Goal: Use online tool/utility: Utilize a website feature to perform a specific function

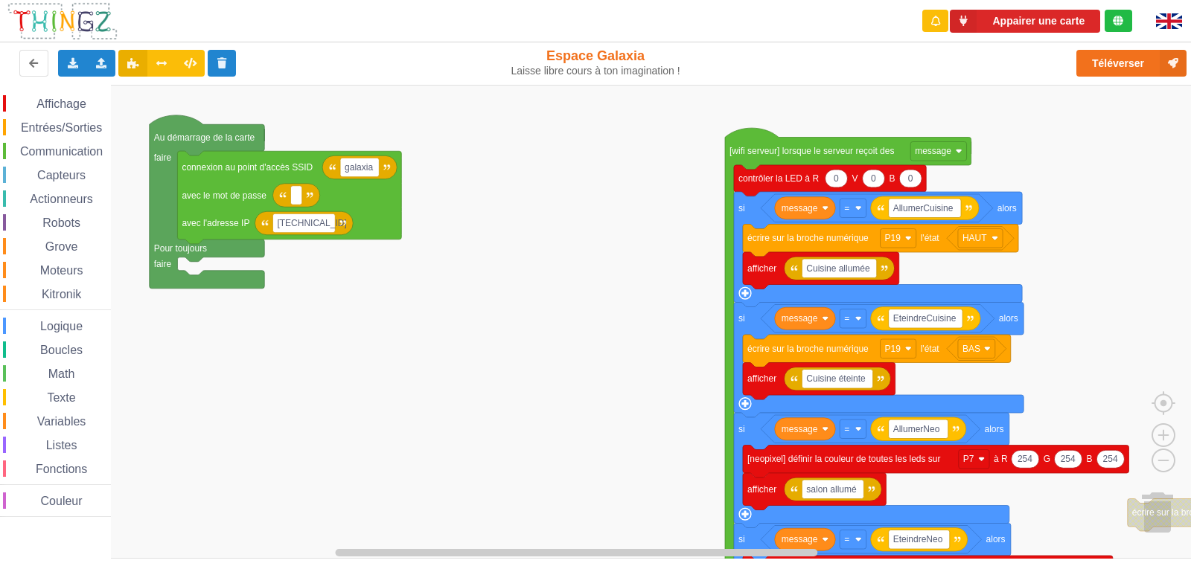
click at [628, 251] on div "Affichage Entrées/Sorties Communication Capteurs Actionneurs Robots Grove Moteu…" at bounding box center [600, 322] width 1201 height 474
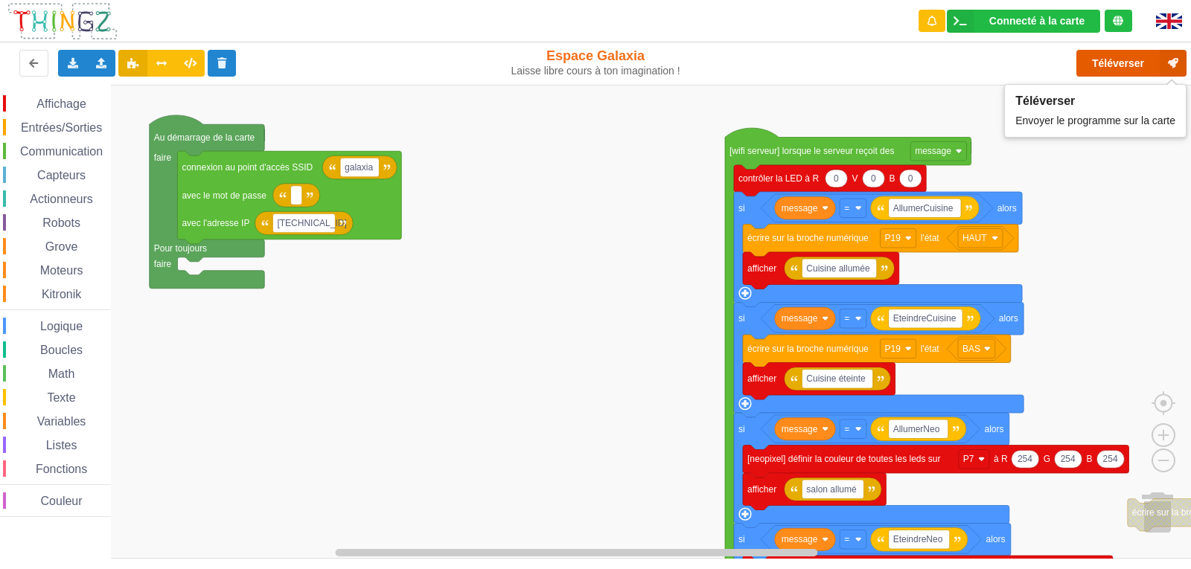
click at [1091, 60] on button "Téléverser" at bounding box center [1131, 63] width 110 height 27
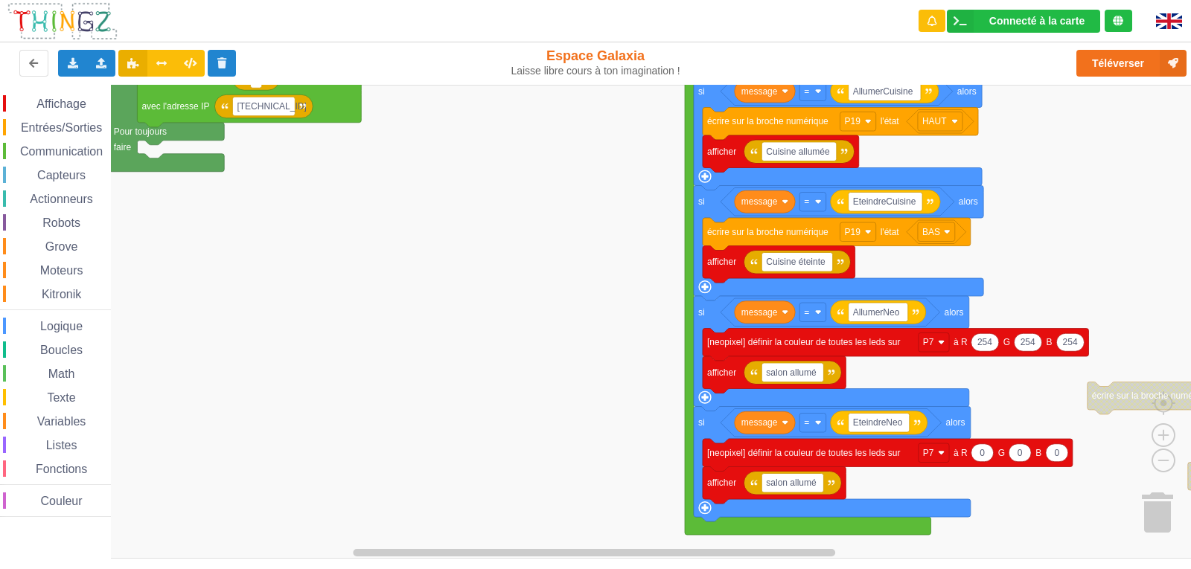
click at [1060, 263] on rect "Espace de travail de Blocky" at bounding box center [600, 322] width 1201 height 474
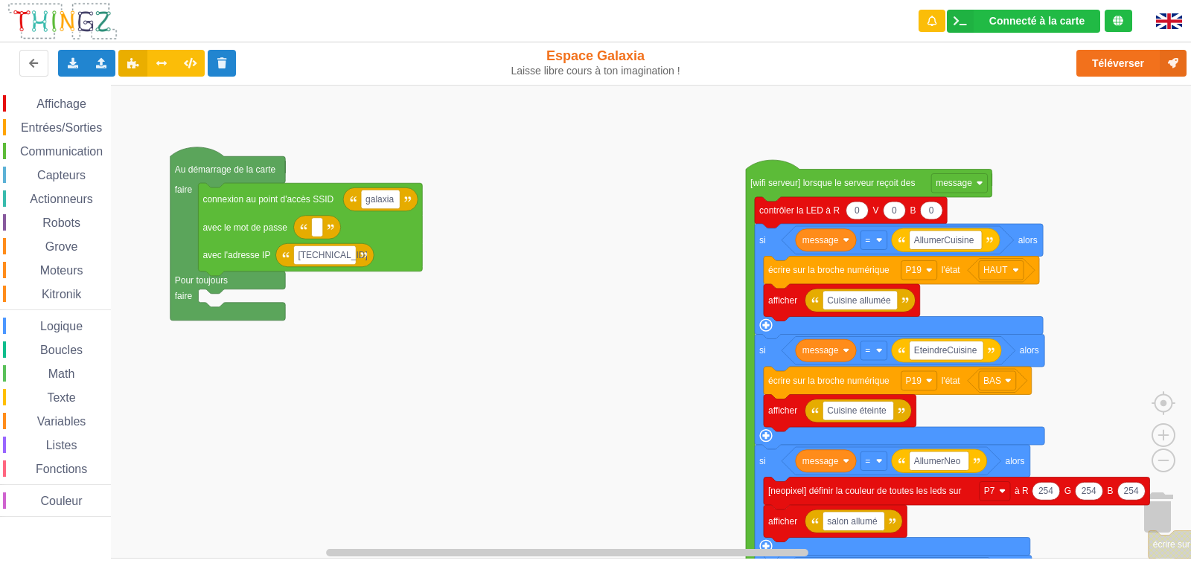
click at [703, 443] on rect "Espace de travail de Blocky" at bounding box center [600, 322] width 1201 height 474
click at [58, 193] on span "Actionneurs" at bounding box center [62, 199] width 68 height 13
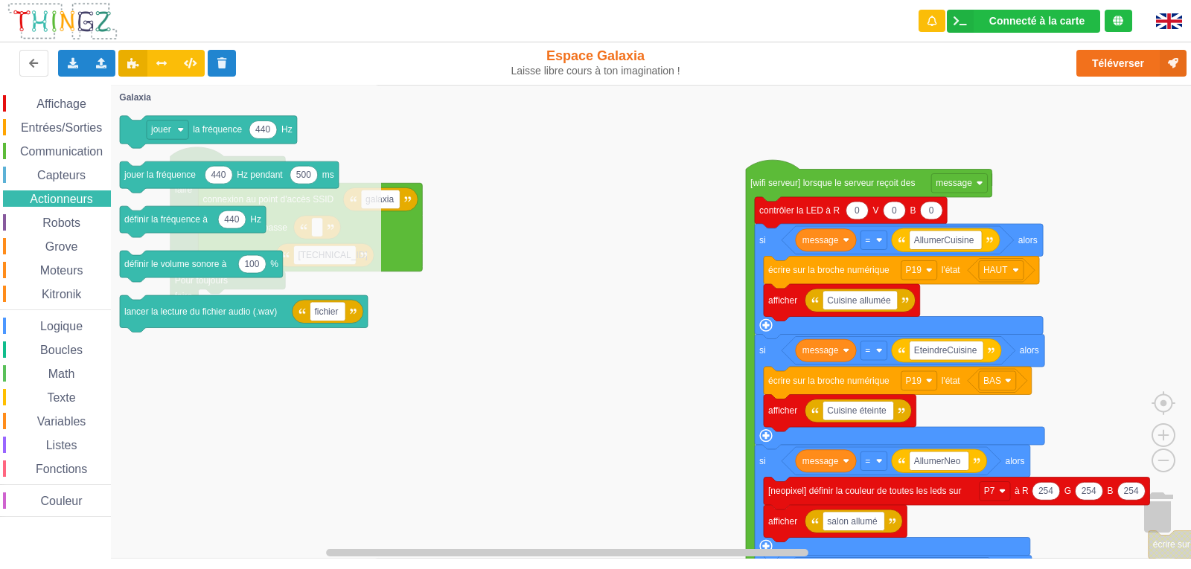
click at [57, 214] on div "Robots" at bounding box center [57, 222] width 108 height 16
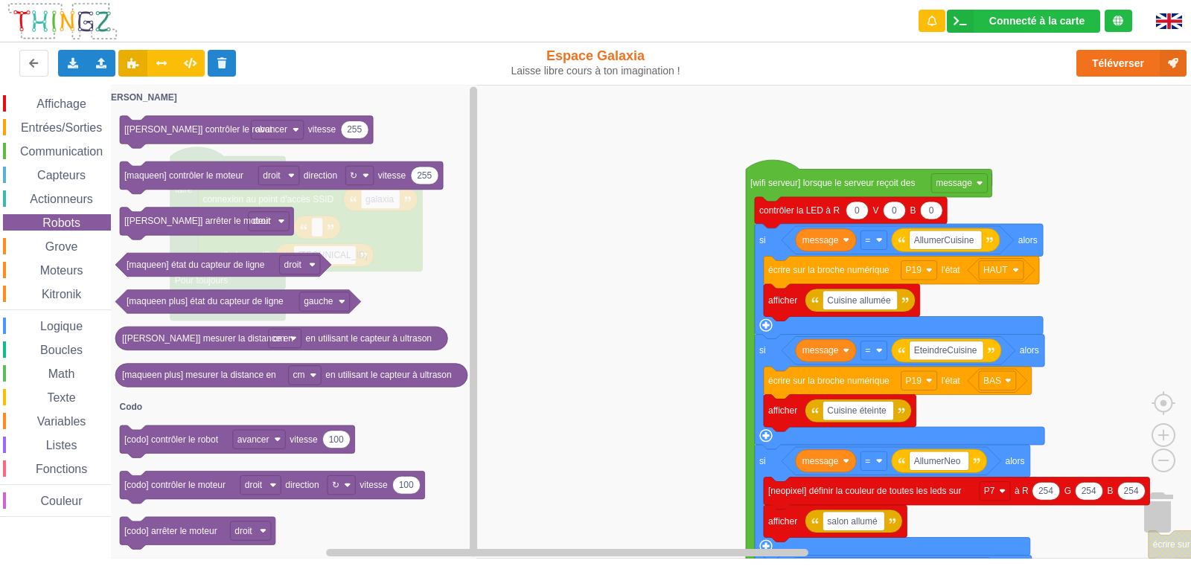
click at [78, 245] on span "Grove" at bounding box center [61, 246] width 37 height 13
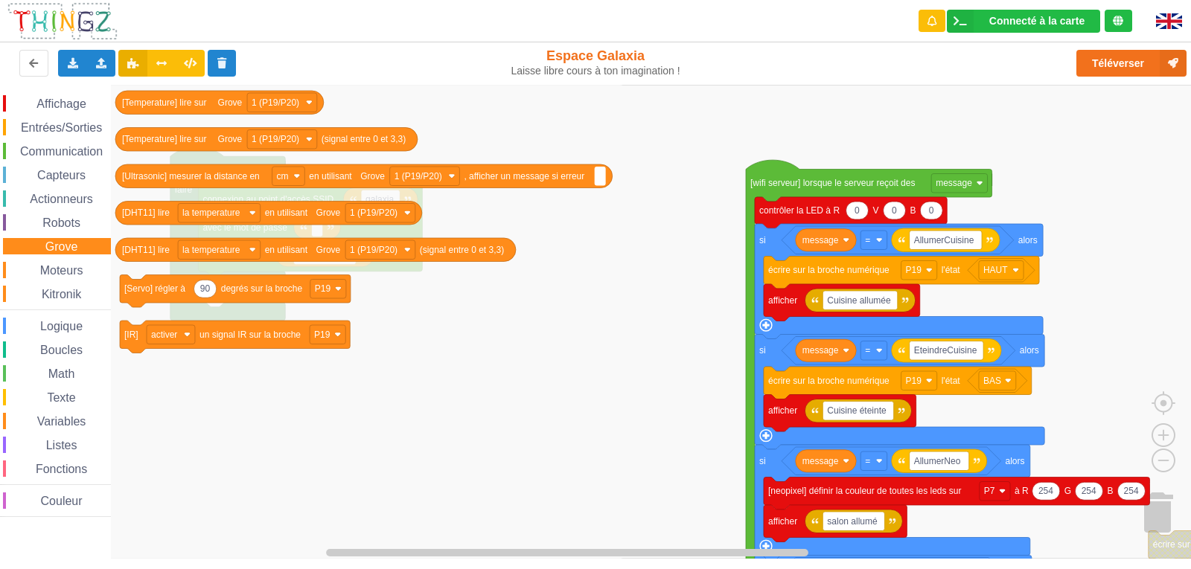
click at [76, 263] on div "Moteurs" at bounding box center [57, 270] width 108 height 16
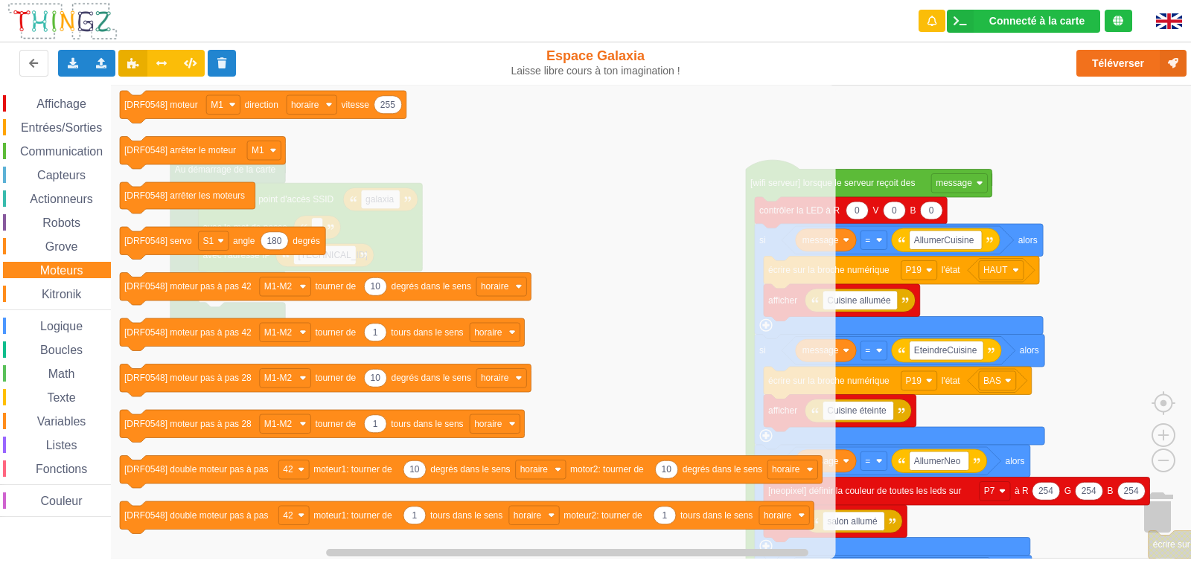
click at [77, 283] on div "Affichage Entrées/Sorties Communication Capteurs Actionneurs Robots Grove Moteu…" at bounding box center [55, 306] width 111 height 422
click at [78, 291] on span "Kitronik" at bounding box center [61, 294] width 44 height 13
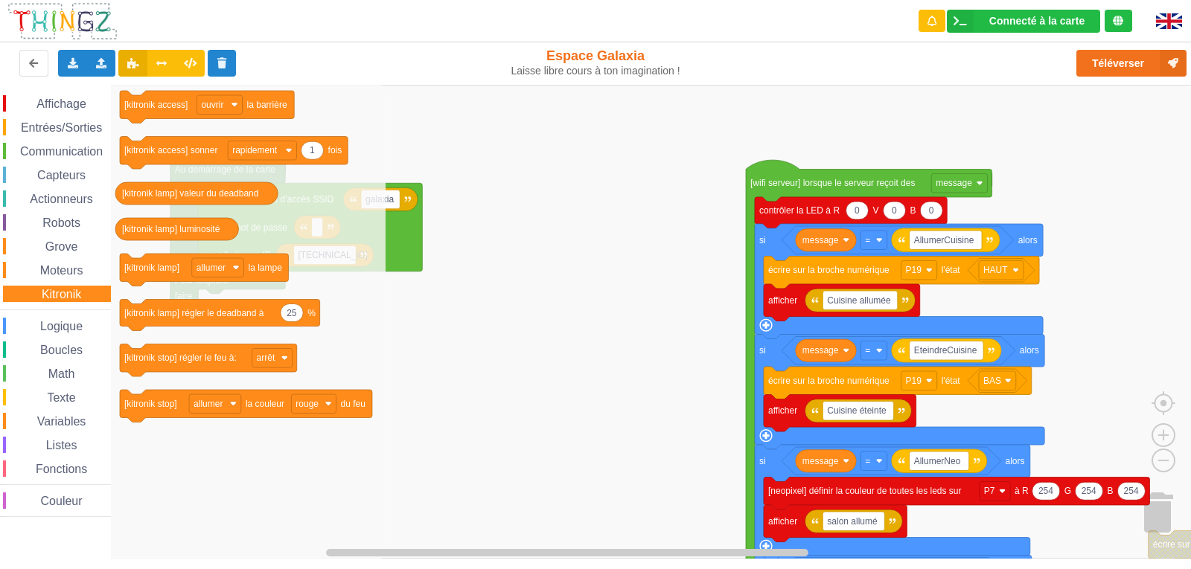
click at [75, 200] on span "Actionneurs" at bounding box center [62, 199] width 68 height 13
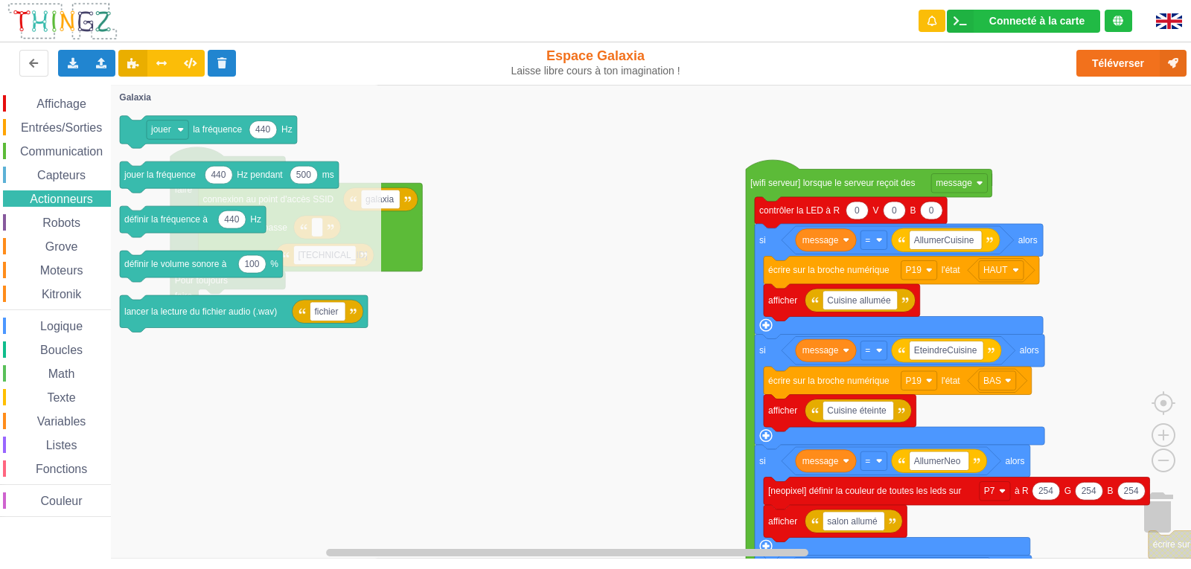
click at [75, 176] on span "Capteurs" at bounding box center [61, 175] width 53 height 13
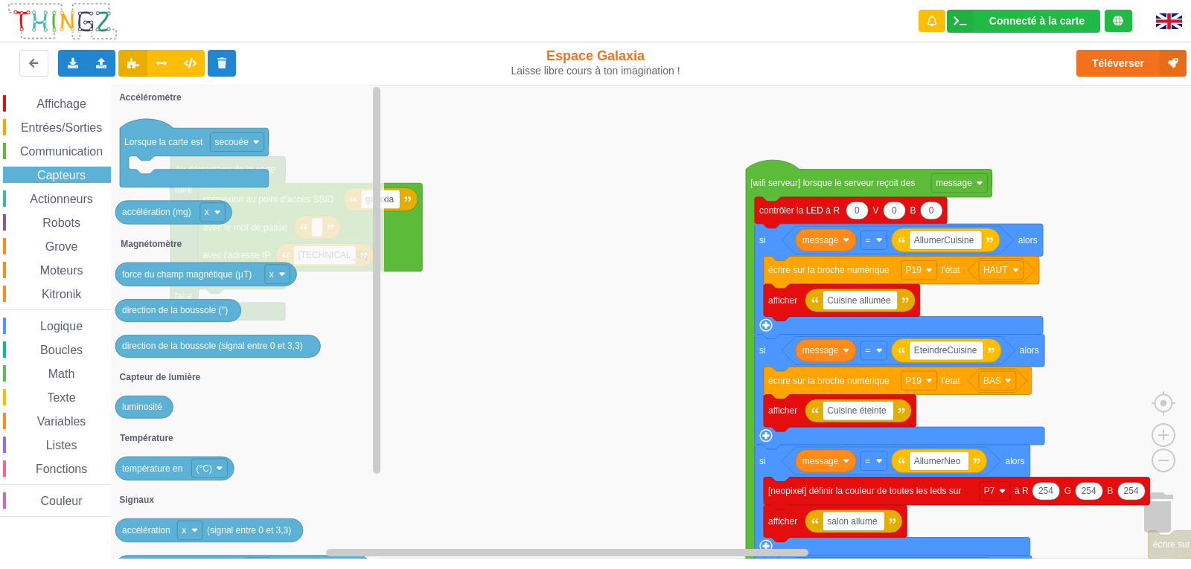
click at [79, 156] on span "Communication" at bounding box center [61, 151] width 87 height 13
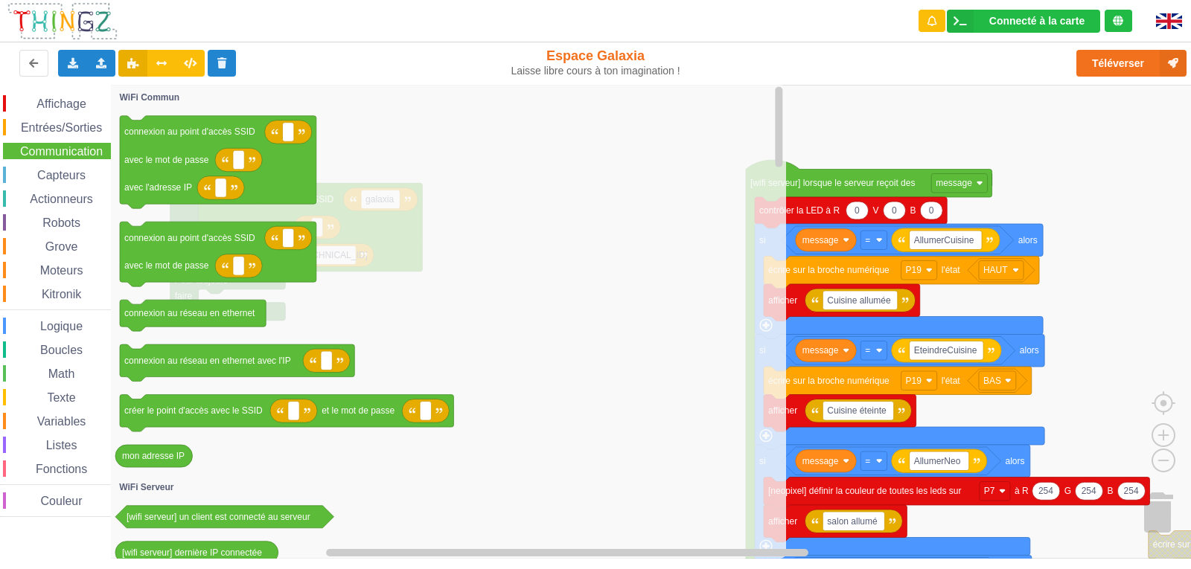
click at [79, 131] on span "Entrées/Sorties" at bounding box center [62, 127] width 86 height 13
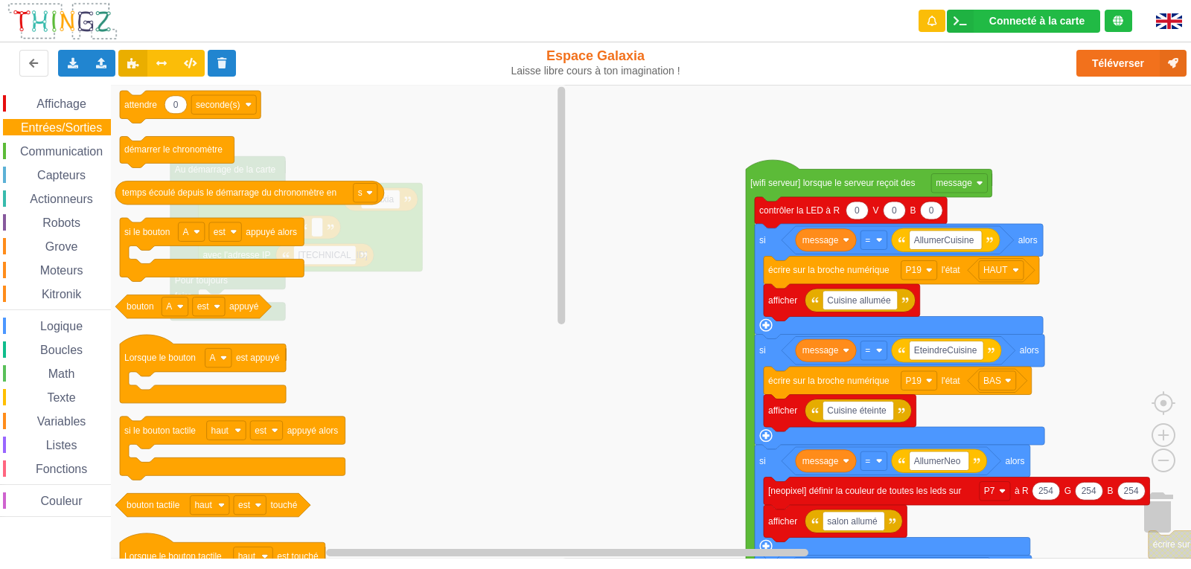
click at [77, 359] on div "Affichage Entrées/Sorties Communication Capteurs Actionneurs Robots Grove Moteu…" at bounding box center [55, 306] width 111 height 422
click at [77, 351] on span "Boucles" at bounding box center [61, 350] width 47 height 13
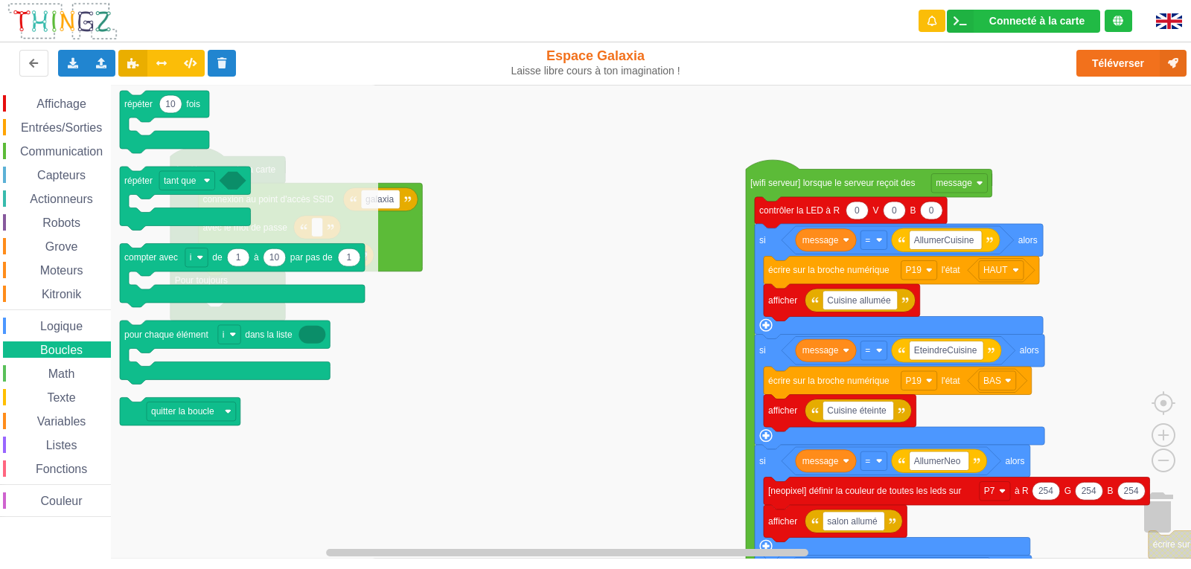
click at [76, 323] on span "Logique" at bounding box center [61, 326] width 47 height 13
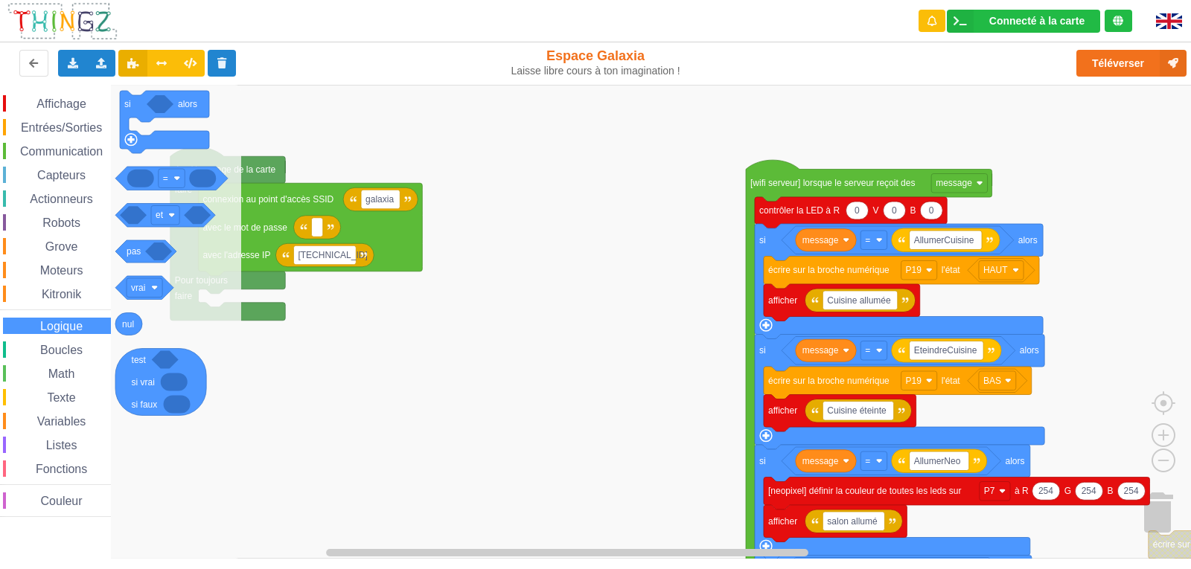
click at [76, 370] on span "Math" at bounding box center [61, 374] width 31 height 13
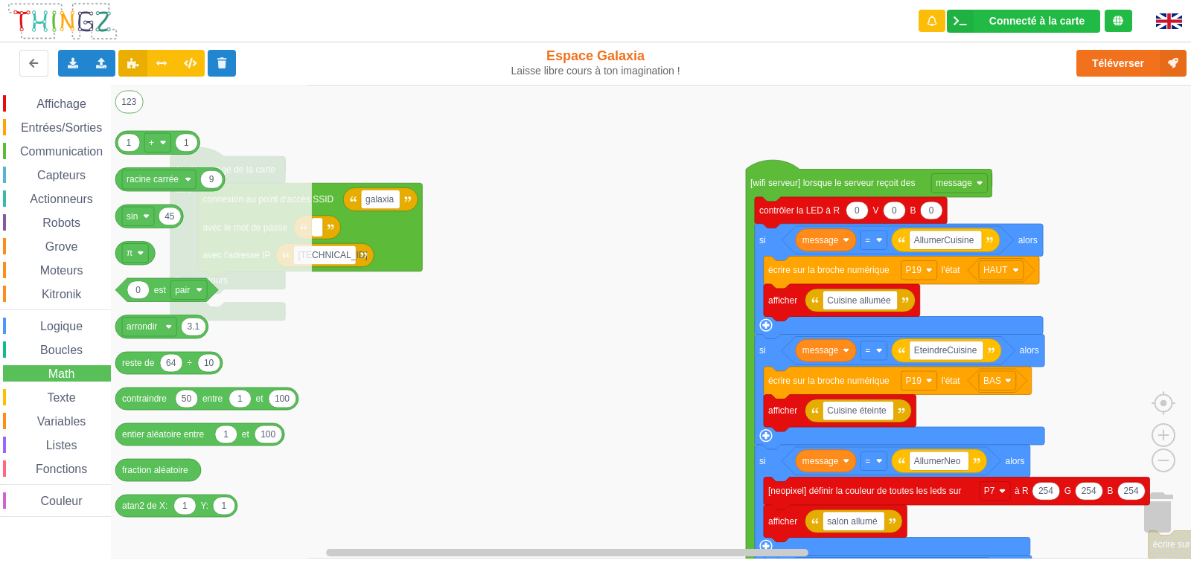
click at [72, 399] on span "Texte" at bounding box center [61, 397] width 33 height 13
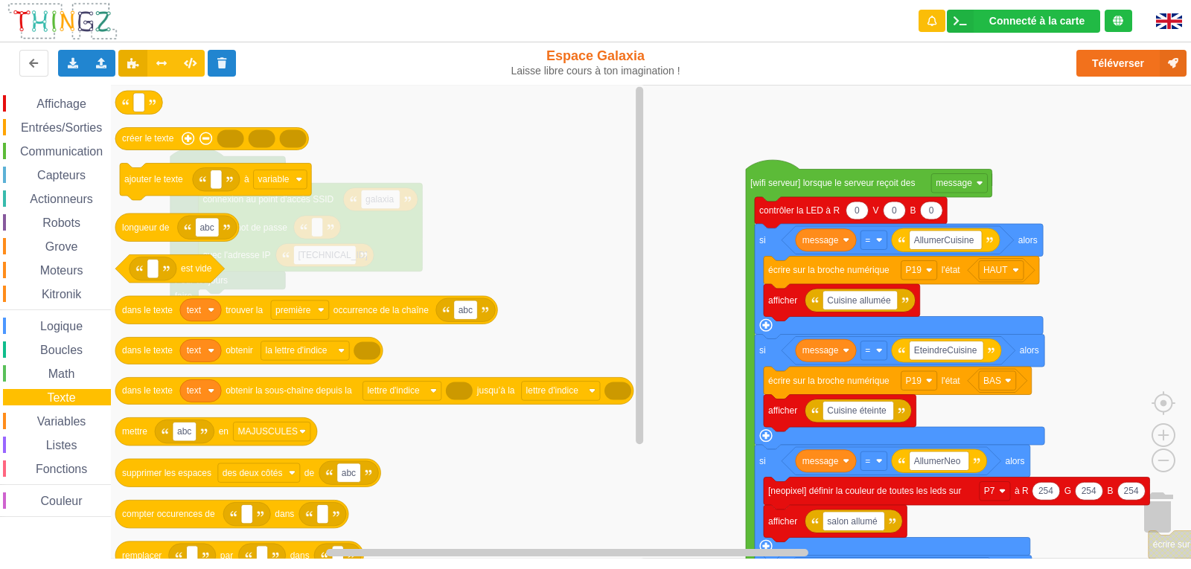
click at [72, 421] on span "Variables" at bounding box center [62, 421] width 54 height 13
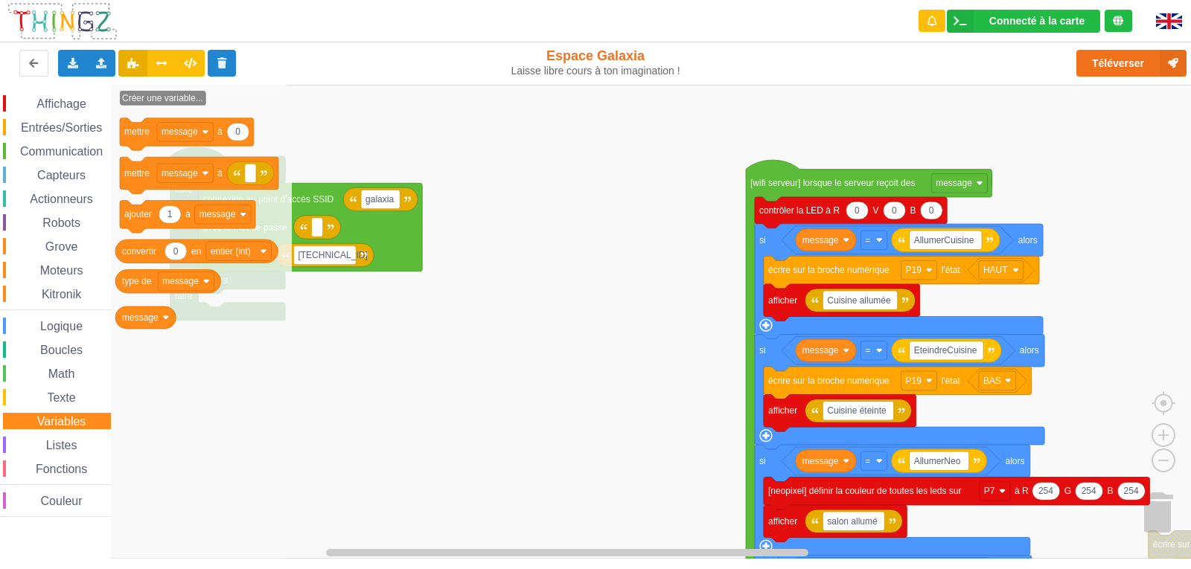
click at [68, 439] on span "Listes" at bounding box center [62, 445] width 36 height 13
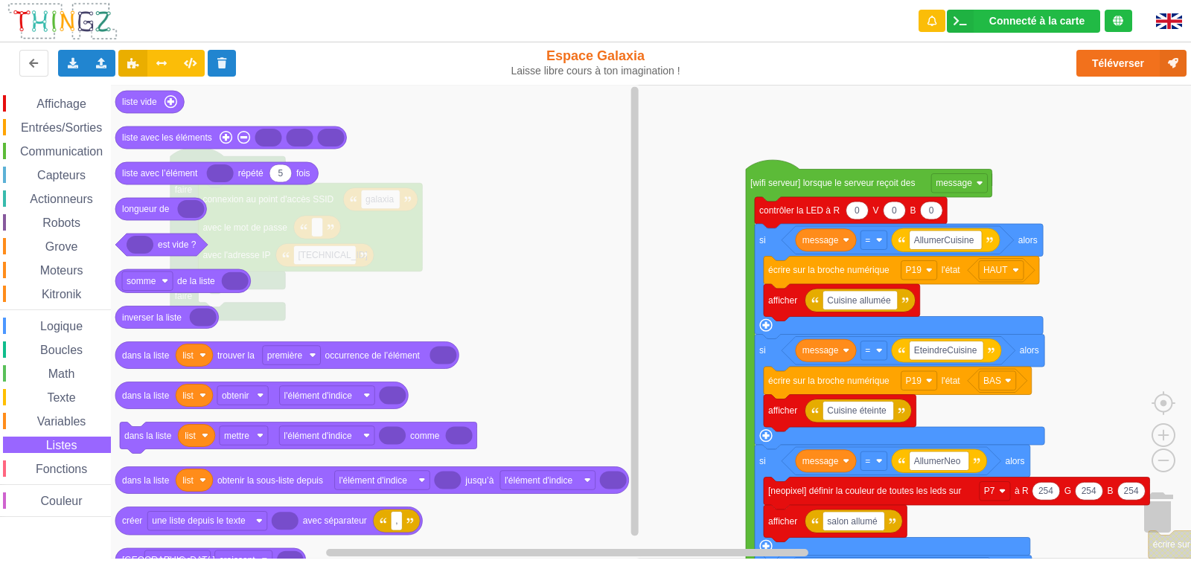
click at [65, 468] on span "Fonctions" at bounding box center [61, 469] width 56 height 13
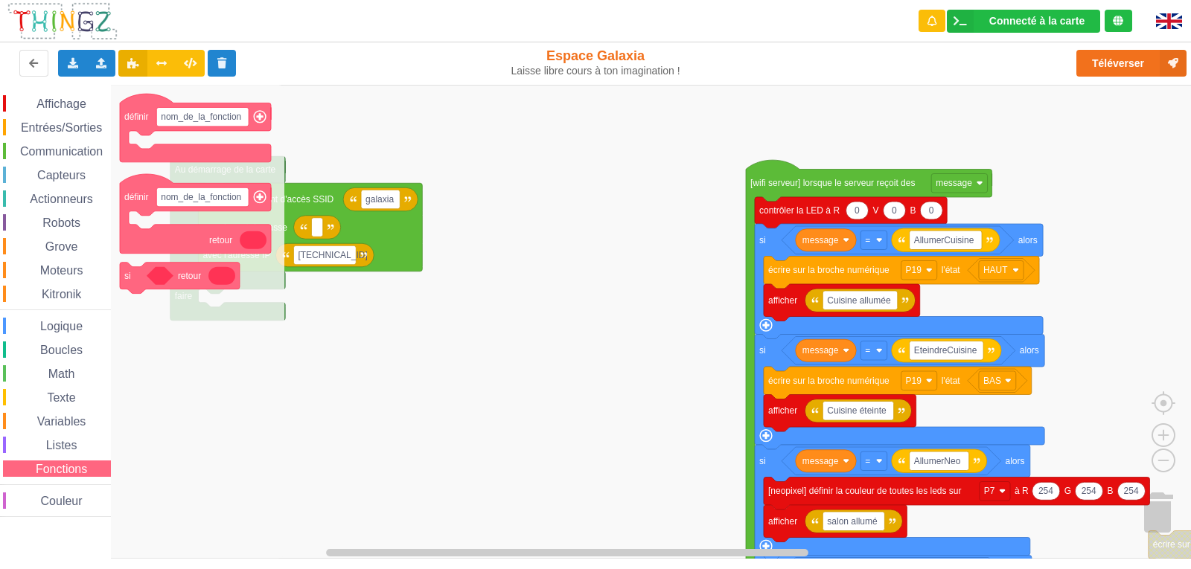
click at [69, 499] on span "Couleur" at bounding box center [62, 501] width 46 height 13
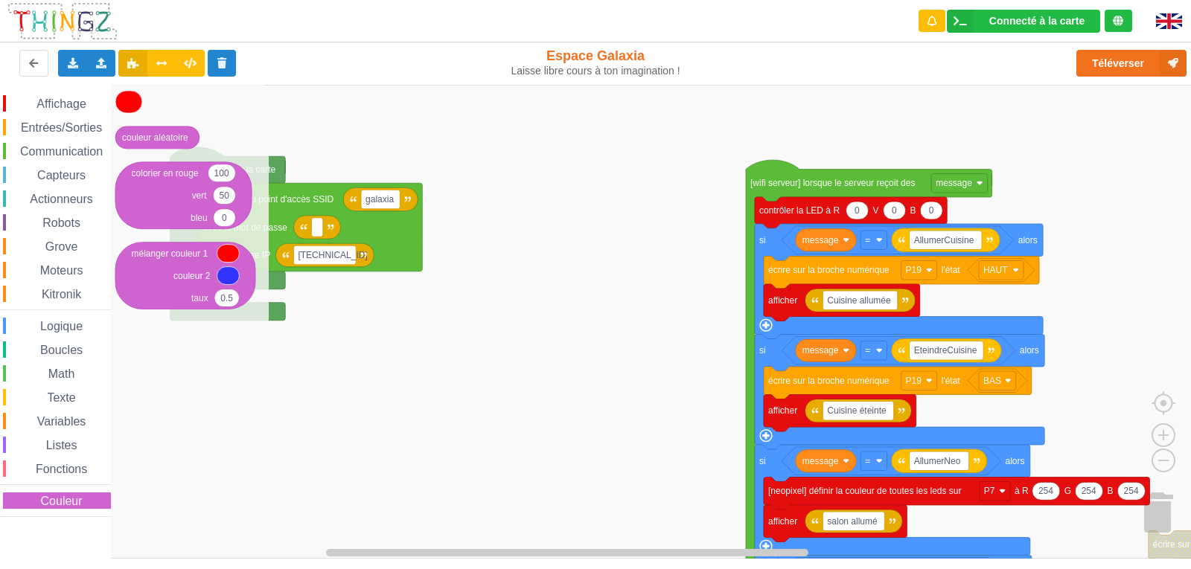
click at [75, 113] on div "Affichage Entrées/Sorties Communication Capteurs Actionneurs Robots Grove Moteu…" at bounding box center [55, 306] width 111 height 422
click at [80, 104] on span "Affichage" at bounding box center [61, 103] width 54 height 13
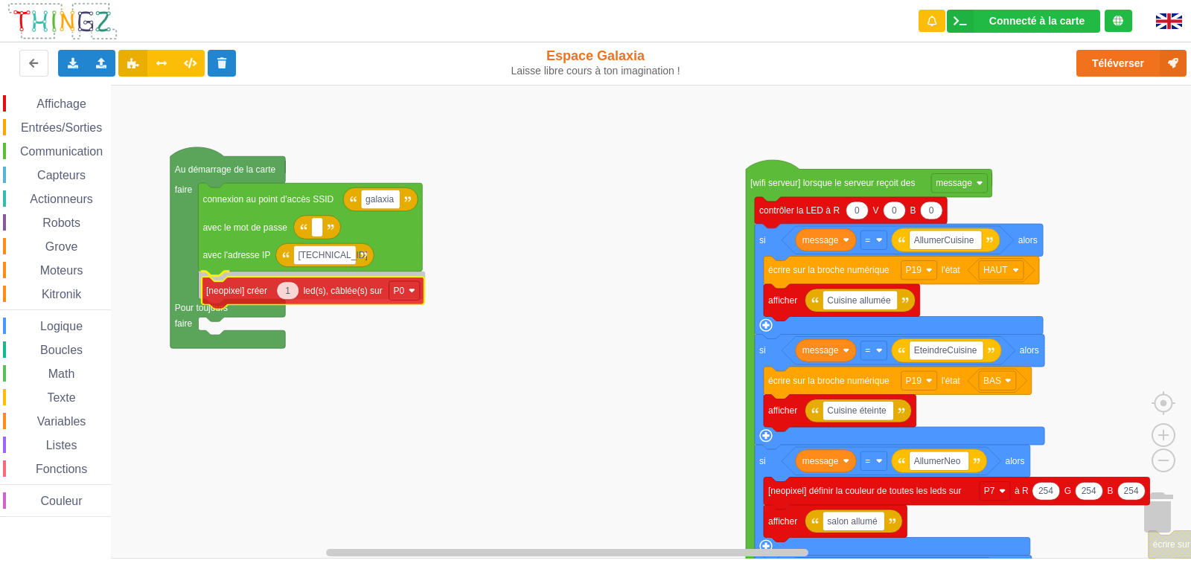
click at [257, 296] on div "Affichage Entrées/Sorties Communication Capteurs Actionneurs Robots Grove Moteu…" at bounding box center [600, 322] width 1201 height 474
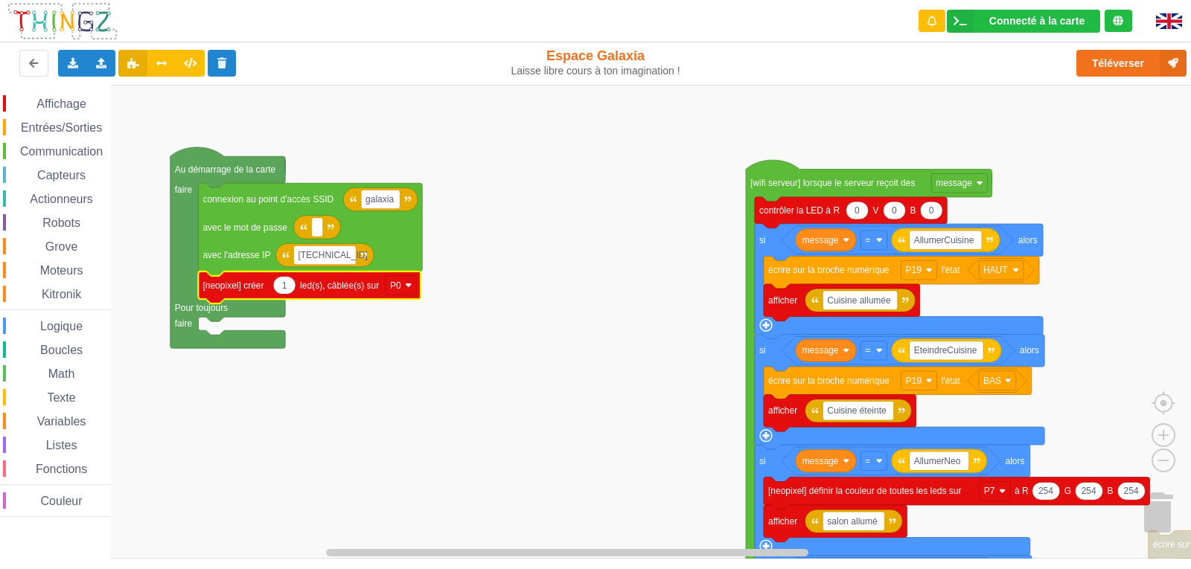
click at [289, 285] on icon "Espace de travail de Blocky" at bounding box center [284, 285] width 22 height 18
type input "10"
click at [406, 288] on image "Espace de travail de Blocky" at bounding box center [409, 285] width 7 height 7
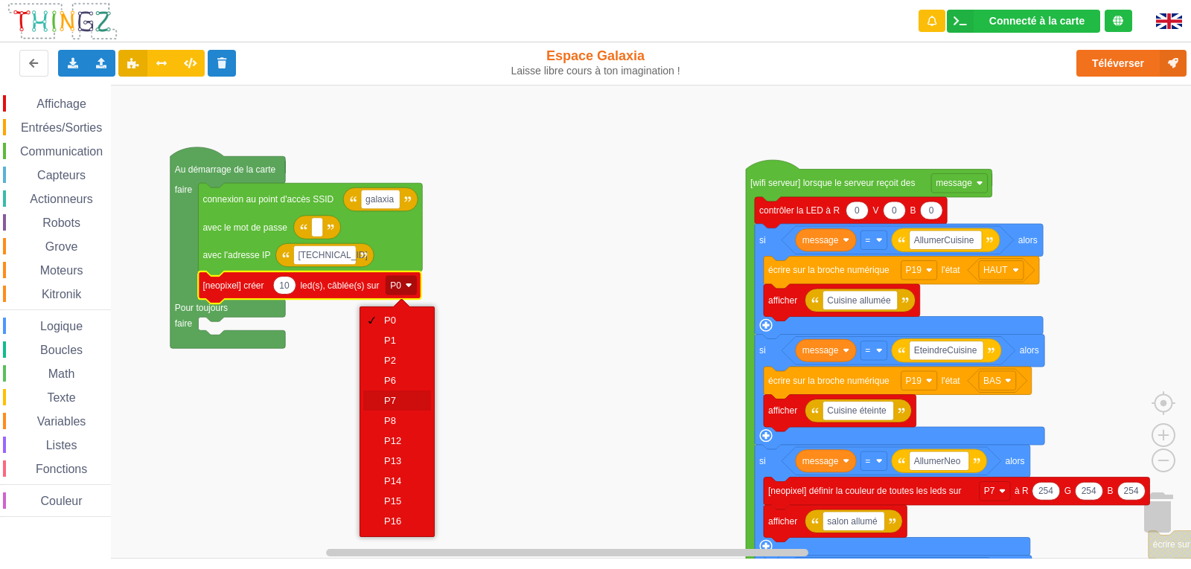
click at [410, 403] on div "P7" at bounding box center [402, 400] width 36 height 11
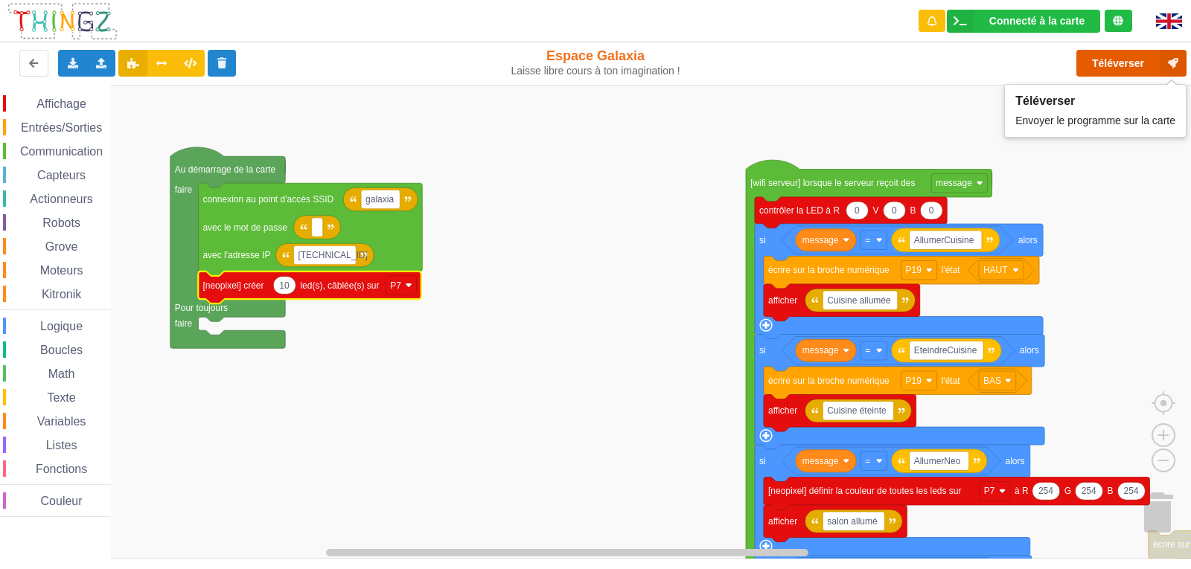
click at [1127, 65] on button "Téléverser" at bounding box center [1131, 63] width 110 height 27
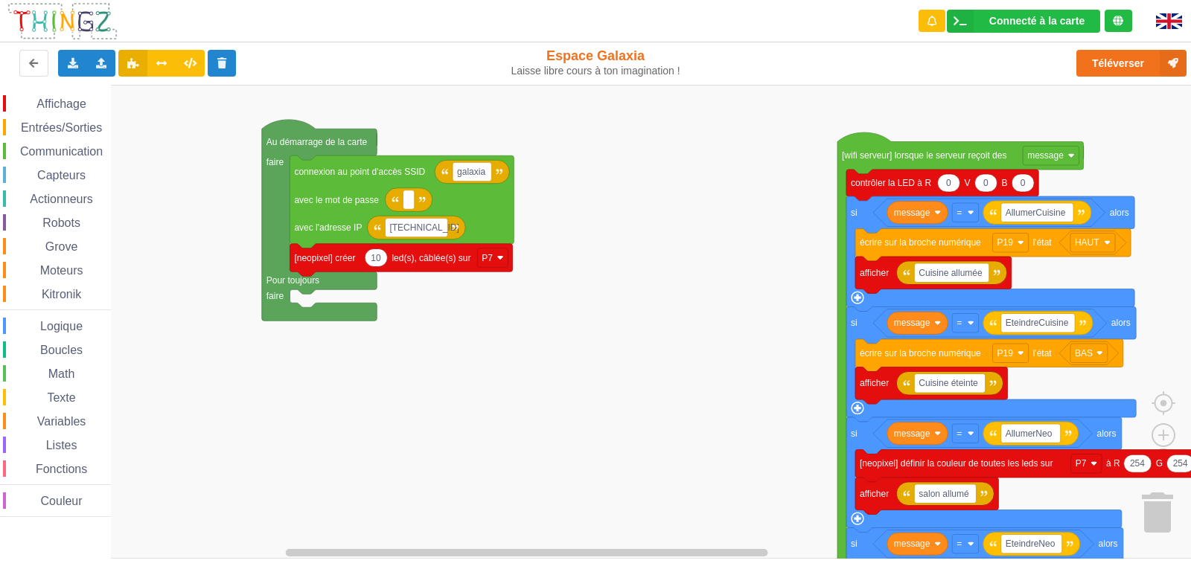
click at [644, 324] on div "Affichage Entrées/Sorties Communication Capteurs Actionneurs Robots Grove Moteu…" at bounding box center [600, 322] width 1201 height 474
click at [505, 253] on rect "Espace de travail de Blocky" at bounding box center [492, 258] width 31 height 19
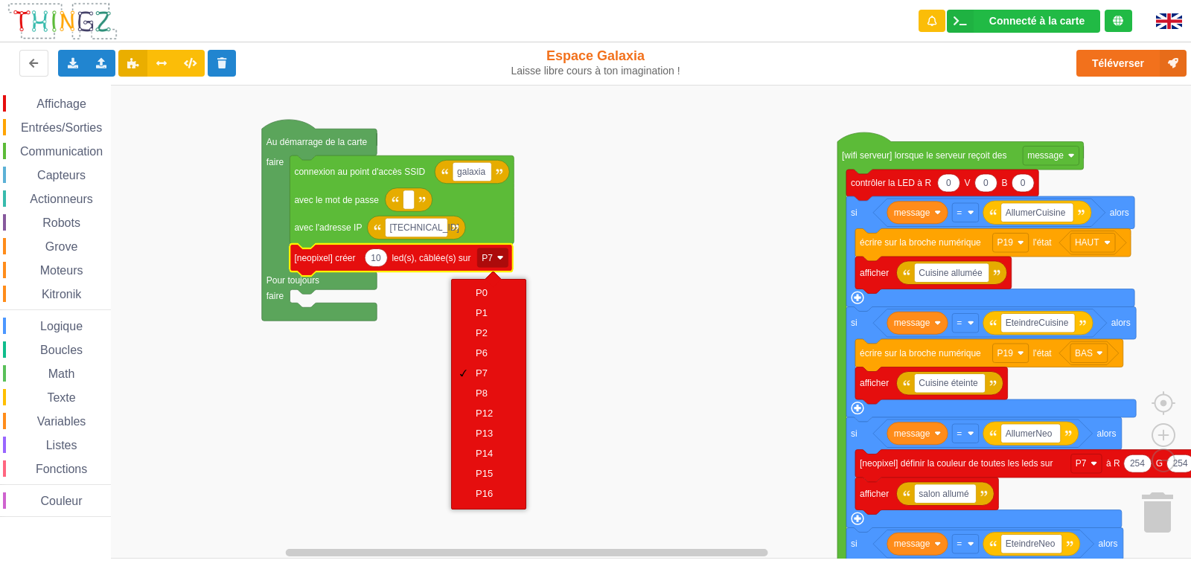
click at [638, 309] on rect "Espace de travail de Blocky" at bounding box center [600, 322] width 1201 height 474
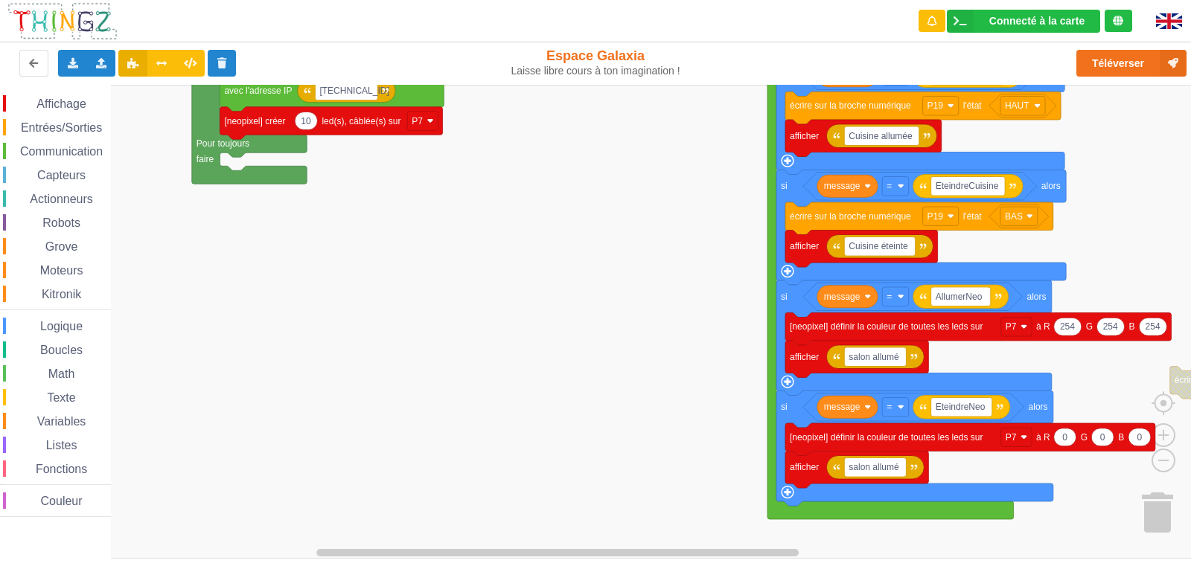
click at [660, 199] on div "Affichage Entrées/Sorties Communication Capteurs Actionneurs Robots Grove Moteu…" at bounding box center [600, 322] width 1201 height 474
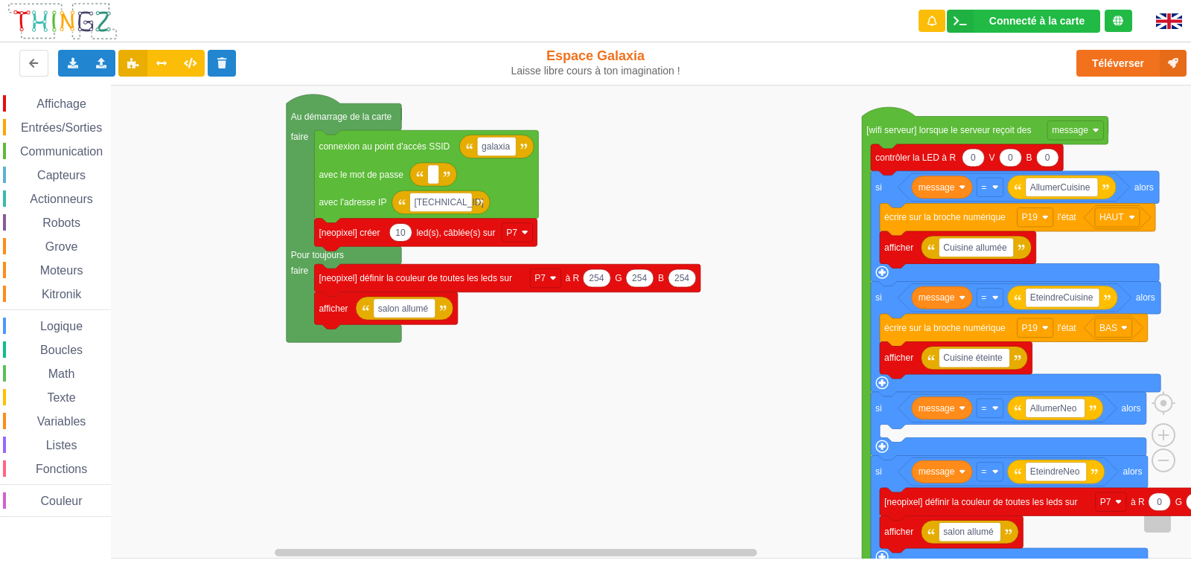
click at [482, 406] on rect "Espace de travail de Blocky" at bounding box center [600, 322] width 1201 height 474
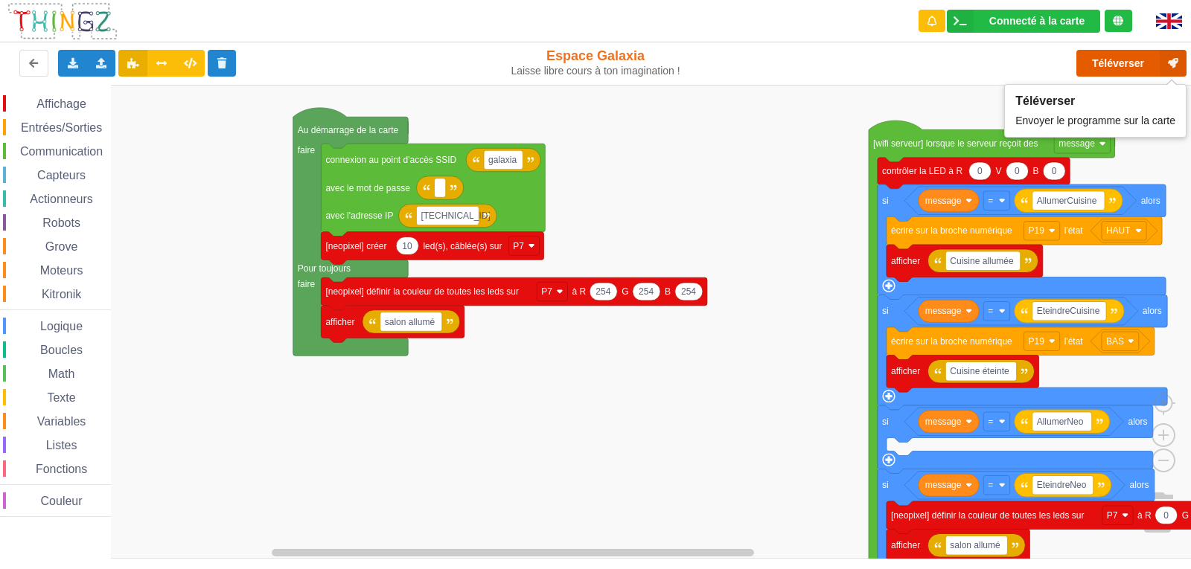
click at [1118, 68] on button "Téléverser" at bounding box center [1131, 63] width 110 height 27
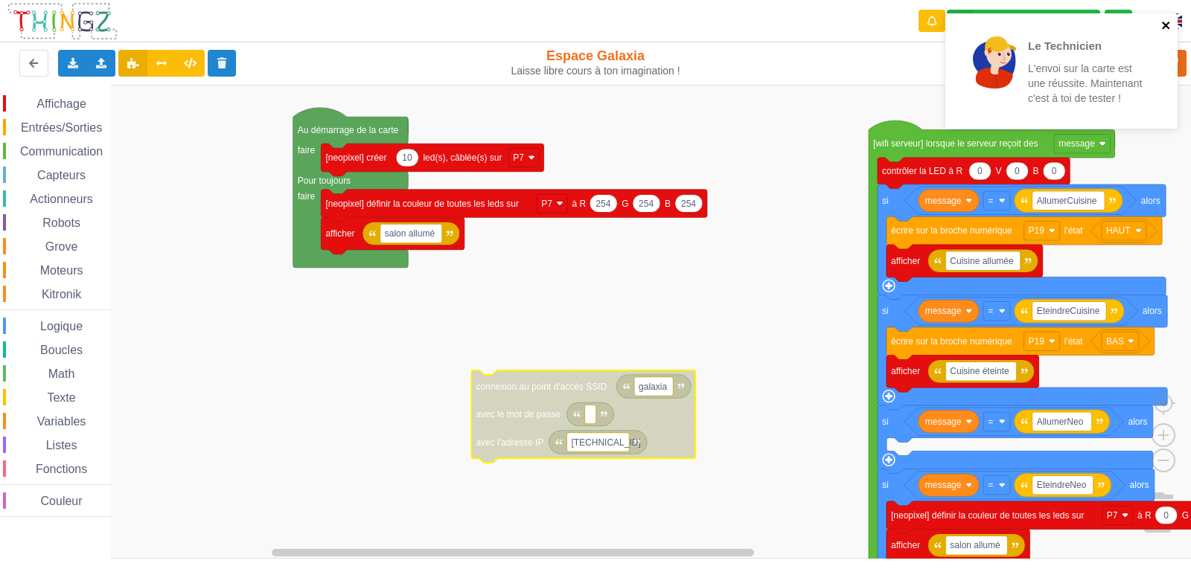
click at [1170, 25] on icon "close" at bounding box center [1166, 25] width 10 height 12
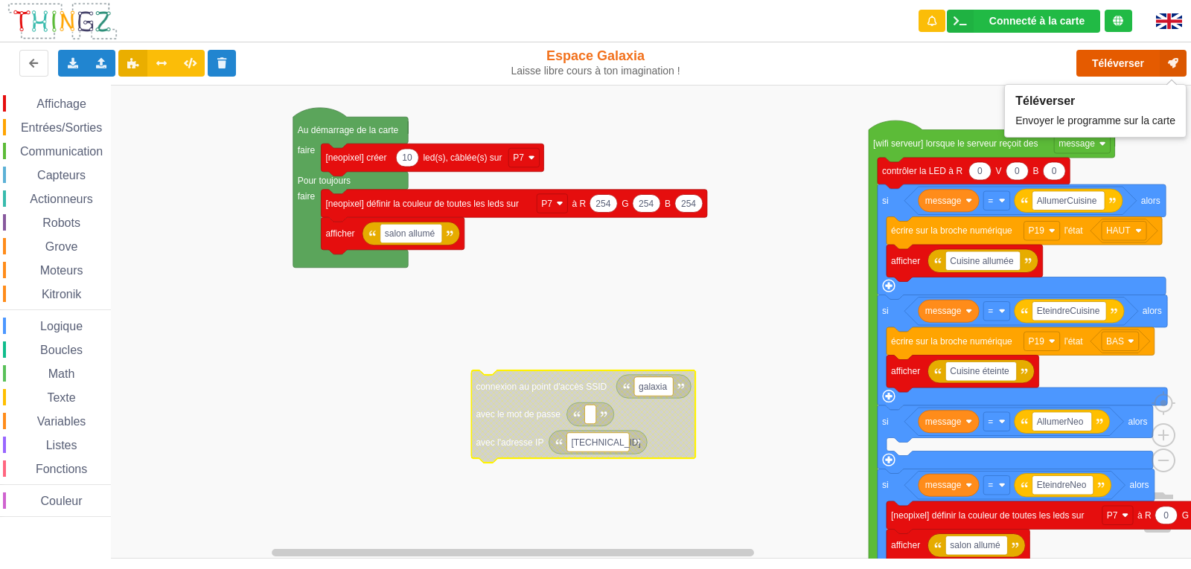
click at [1133, 69] on button "Téléverser" at bounding box center [1131, 63] width 110 height 27
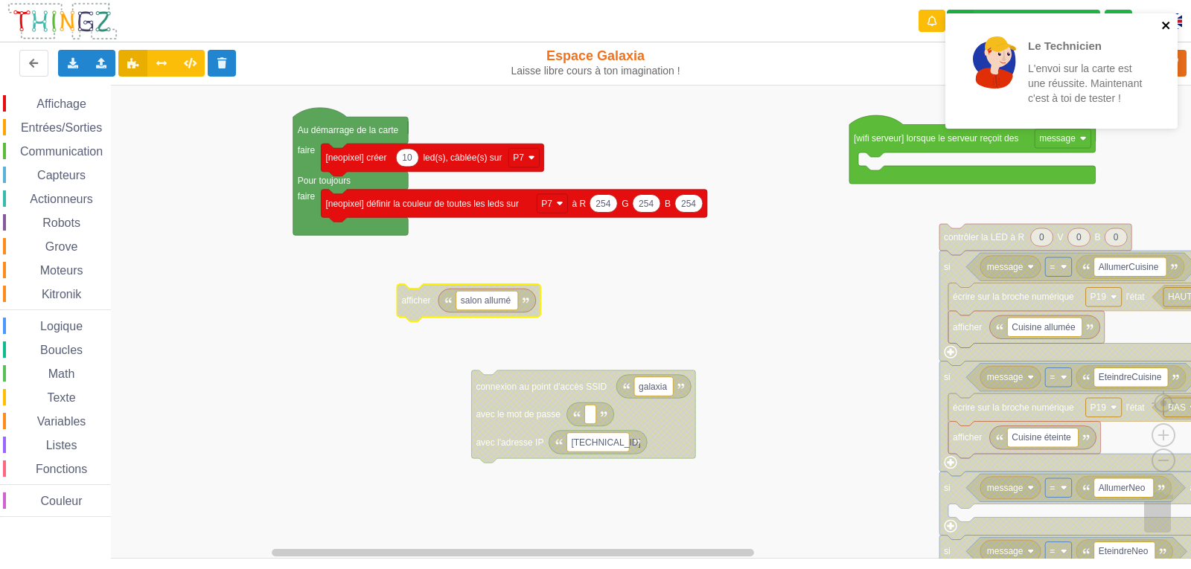
click at [1165, 20] on icon "close" at bounding box center [1166, 25] width 10 height 12
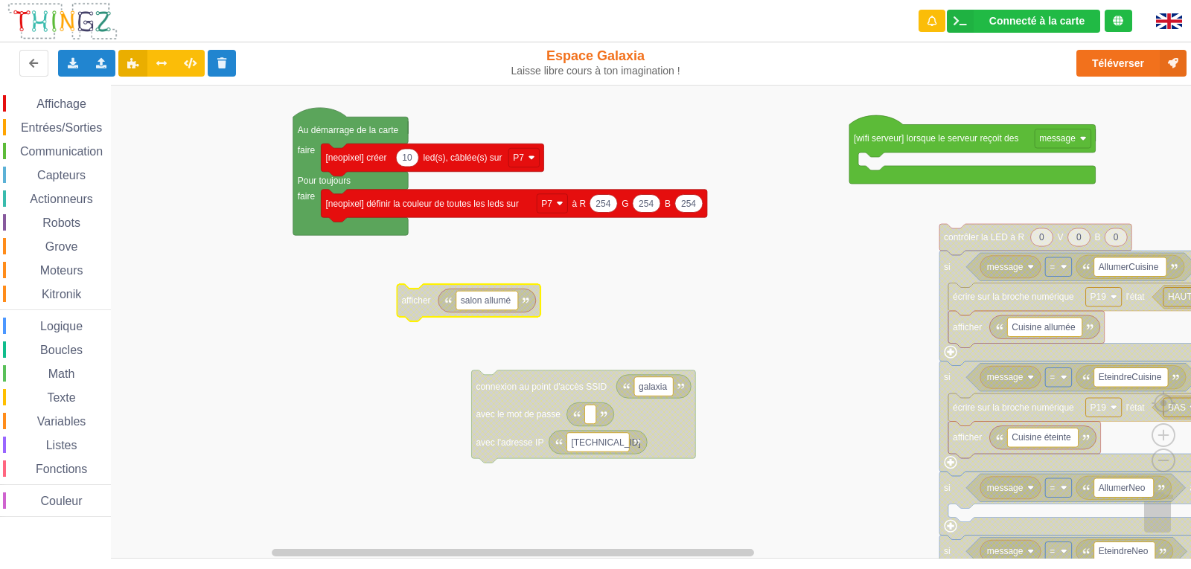
click at [1110, 68] on div "Le Technicien L'envoi sur la carte est une réussite. Maintenant c'est à toi de …" at bounding box center [1061, 76] width 238 height 132
click at [1101, 55] on button "Téléverser" at bounding box center [1131, 63] width 110 height 27
click at [80, 125] on span "Entrées/Sorties" at bounding box center [62, 127] width 86 height 13
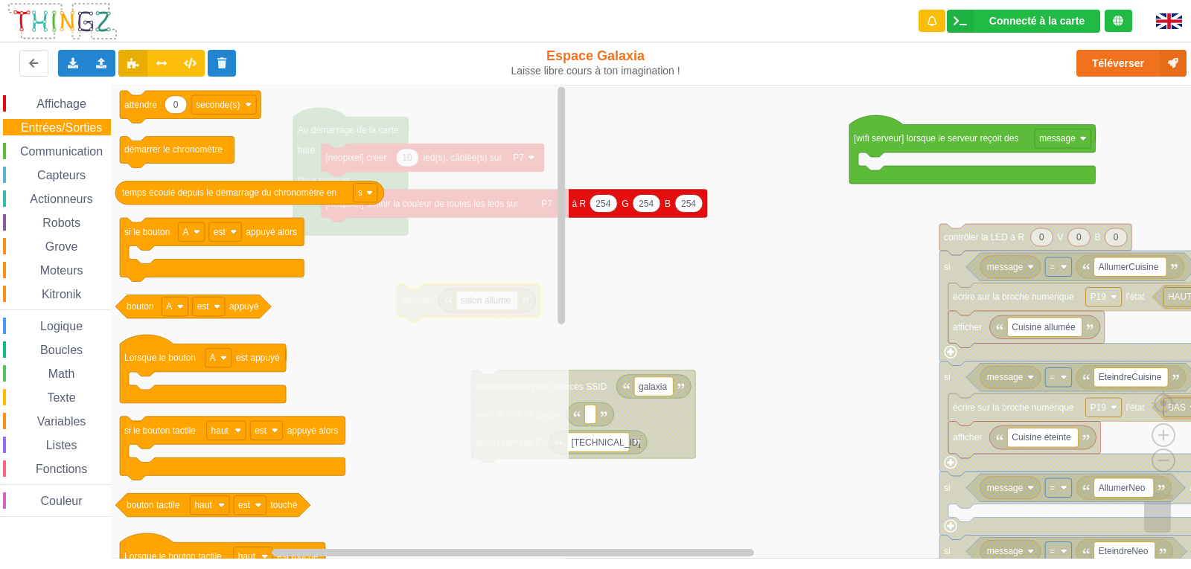
click at [75, 328] on span "Logique" at bounding box center [61, 326] width 47 height 13
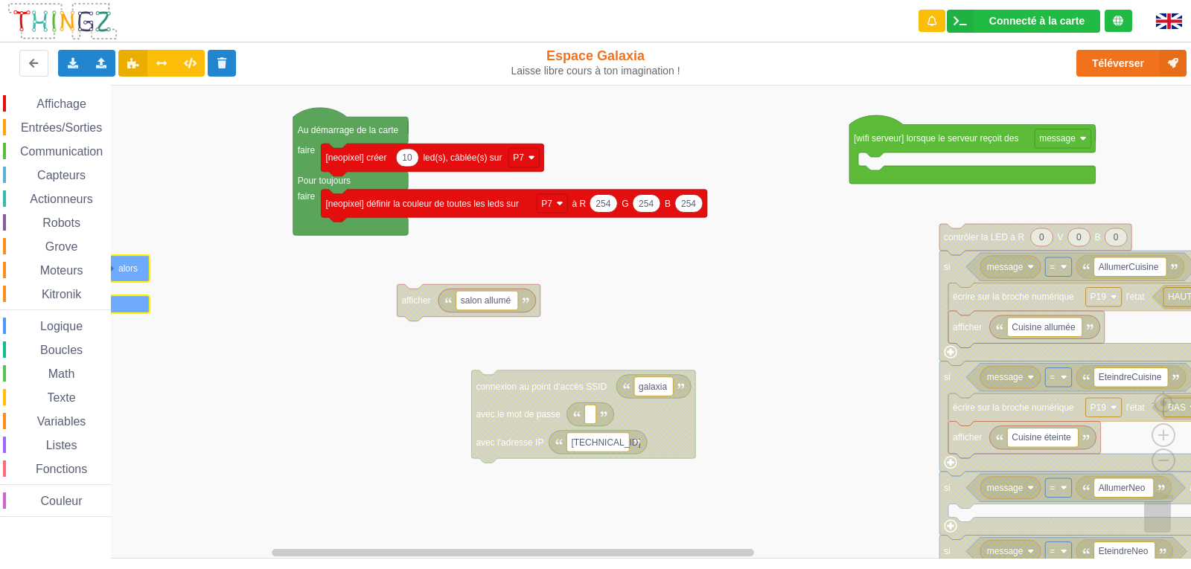
click at [82, 266] on div "Affichage Entrées/Sorties Communication Capteurs Actionneurs Robots Grove Moteu…" at bounding box center [600, 322] width 1201 height 474
click at [80, 125] on span "Entrées/Sorties" at bounding box center [62, 127] width 86 height 13
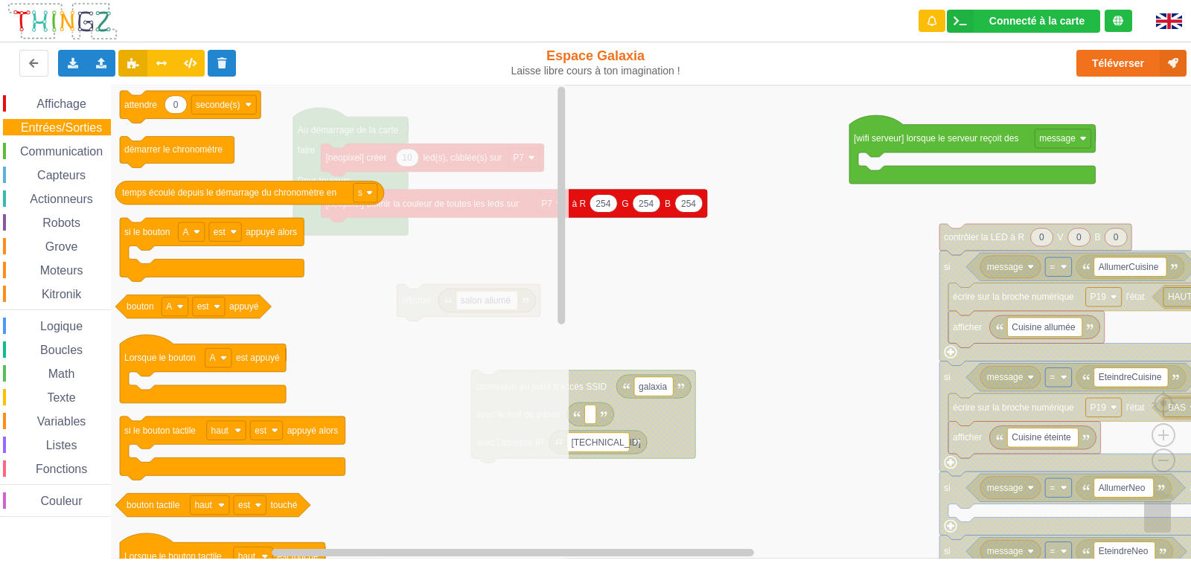
click at [79, 174] on span "Capteurs" at bounding box center [61, 175] width 53 height 13
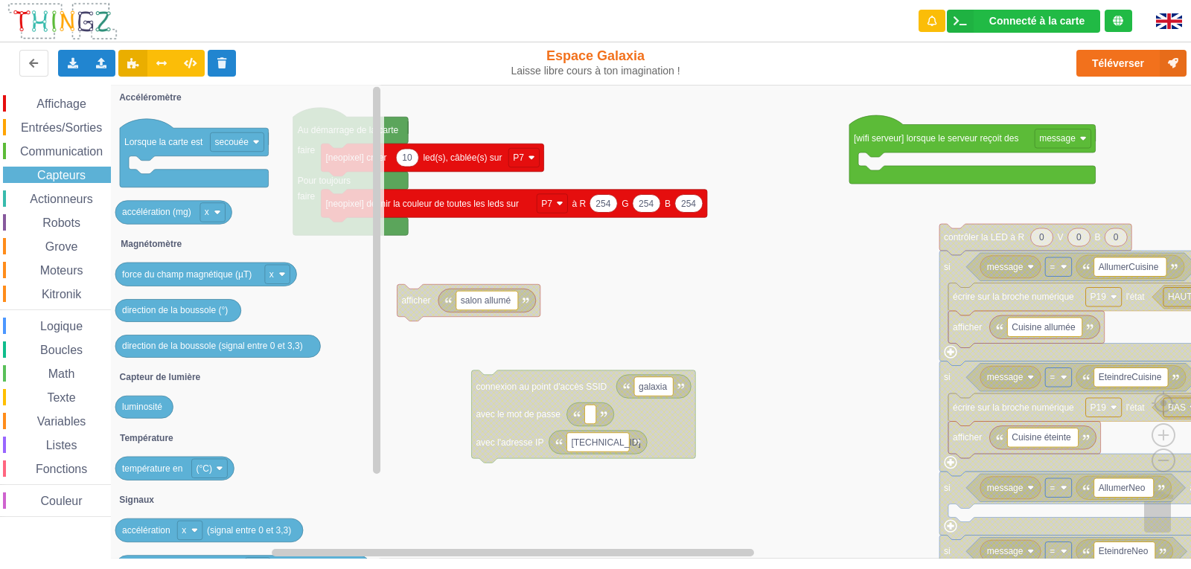
click at [65, 191] on div "Actionneurs" at bounding box center [57, 198] width 108 height 16
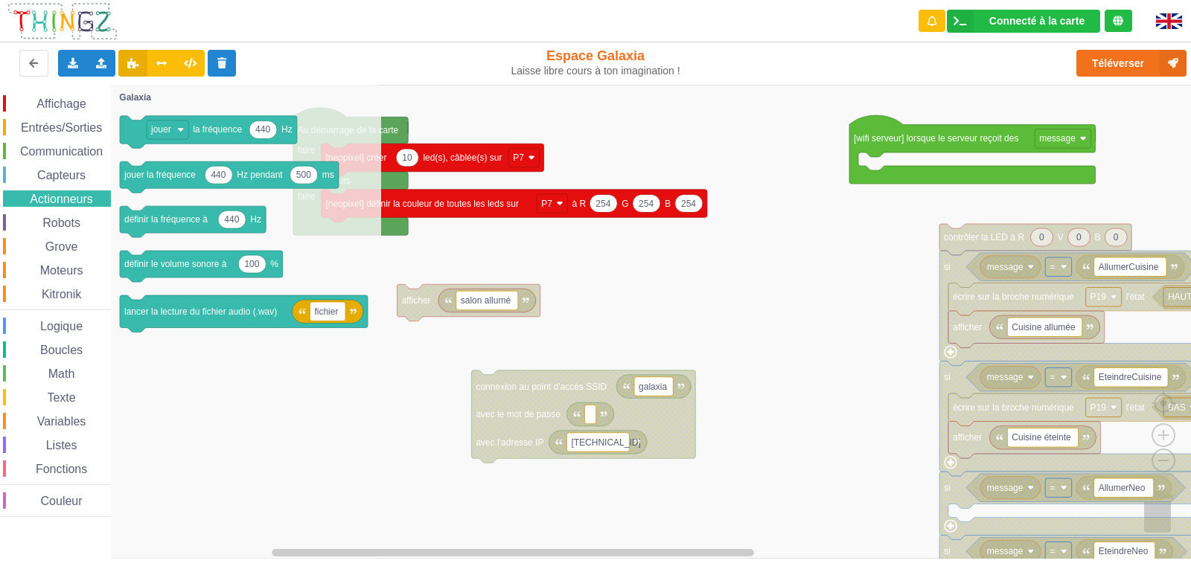
click at [74, 242] on span "Grove" at bounding box center [61, 246] width 37 height 13
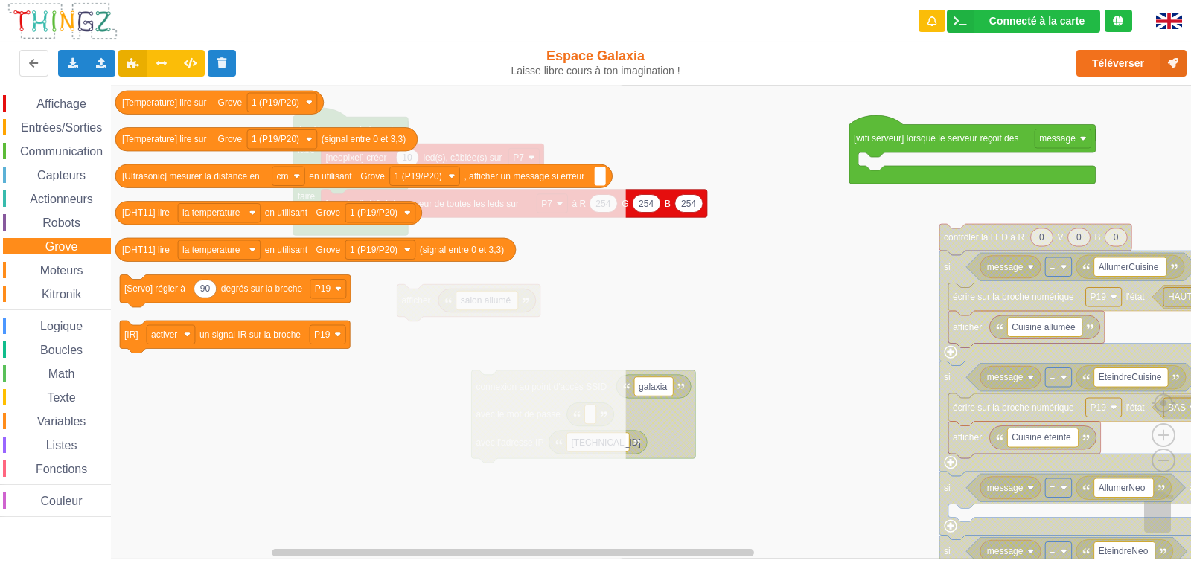
click at [79, 331] on span "Logique" at bounding box center [61, 326] width 47 height 13
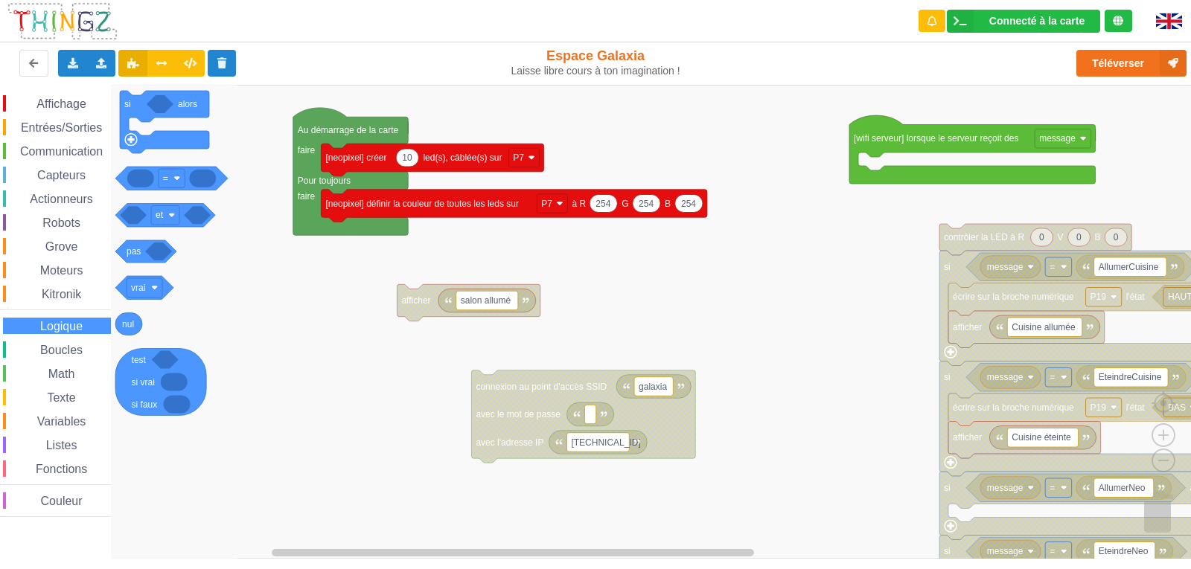
click at [80, 347] on span "Boucles" at bounding box center [61, 350] width 47 height 13
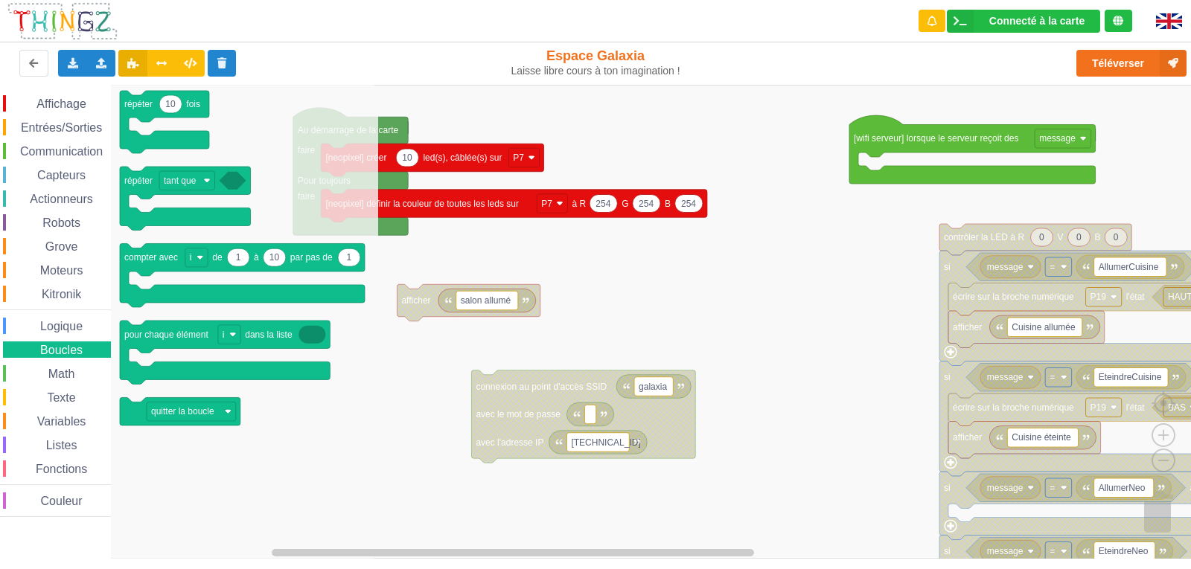
click at [62, 98] on span "Affichage" at bounding box center [61, 103] width 54 height 13
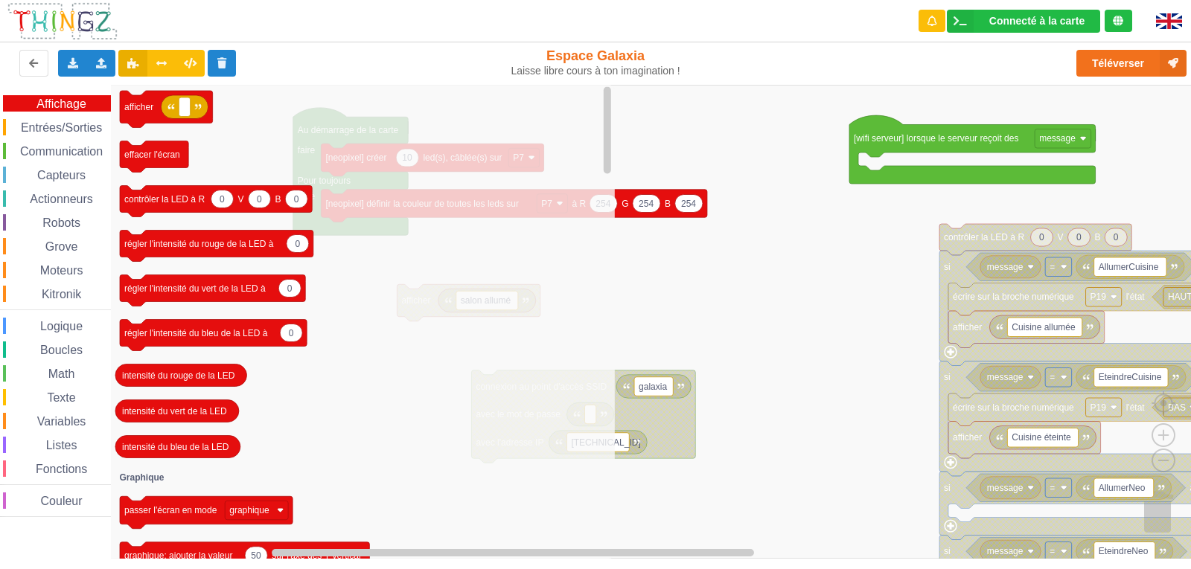
click at [67, 124] on span "Entrées/Sorties" at bounding box center [62, 127] width 86 height 13
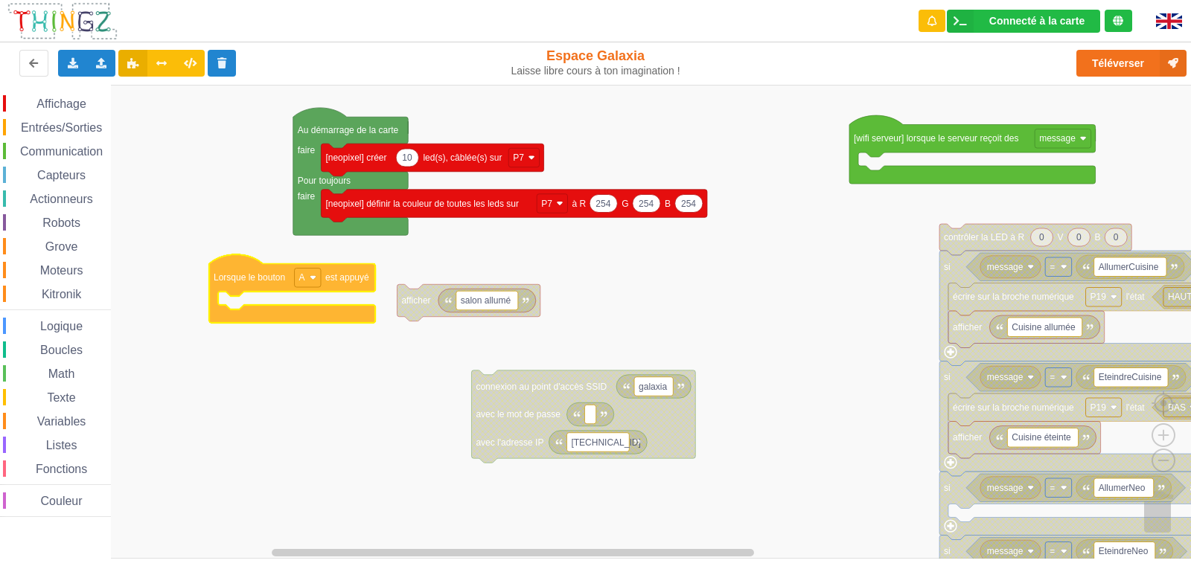
click at [259, 270] on div "Affichage Entrées/Sorties Communication Capteurs Actionneurs Robots Grove Moteu…" at bounding box center [600, 322] width 1201 height 474
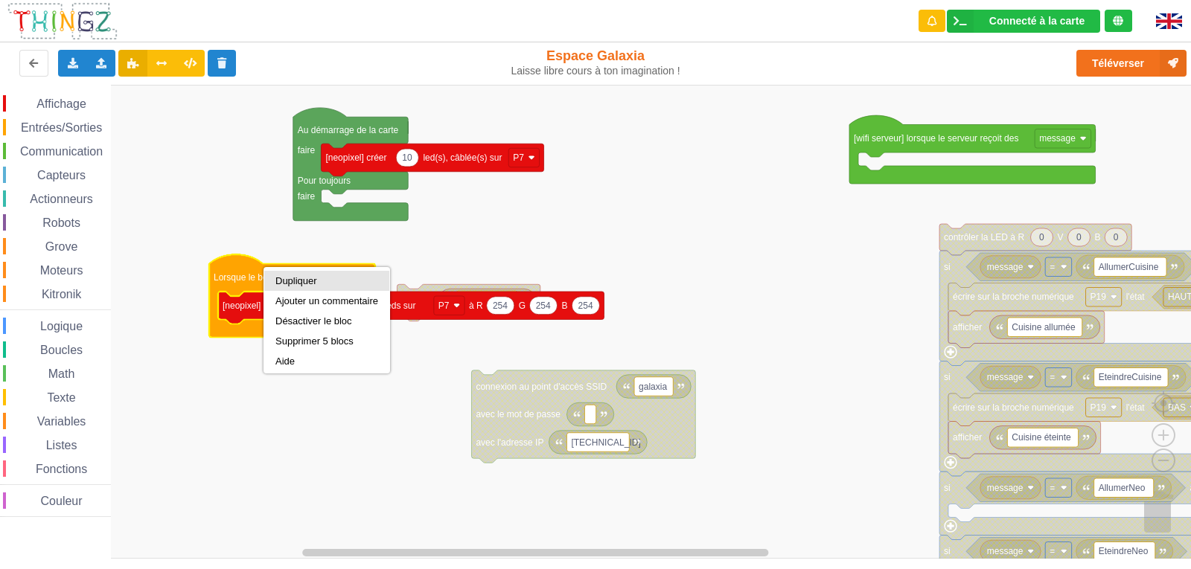
click at [280, 274] on div "Dupliquer" at bounding box center [326, 281] width 125 height 20
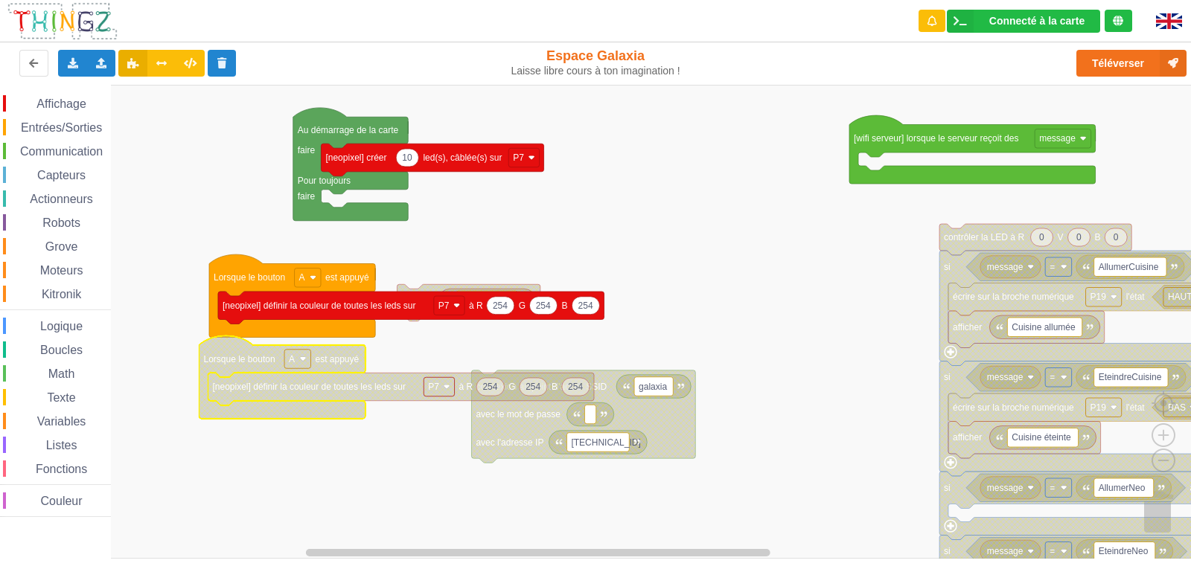
click at [298, 360] on rect "Espace de travail de Blocky" at bounding box center [297, 359] width 26 height 19
click at [299, 408] on div "B" at bounding box center [302, 413] width 36 height 11
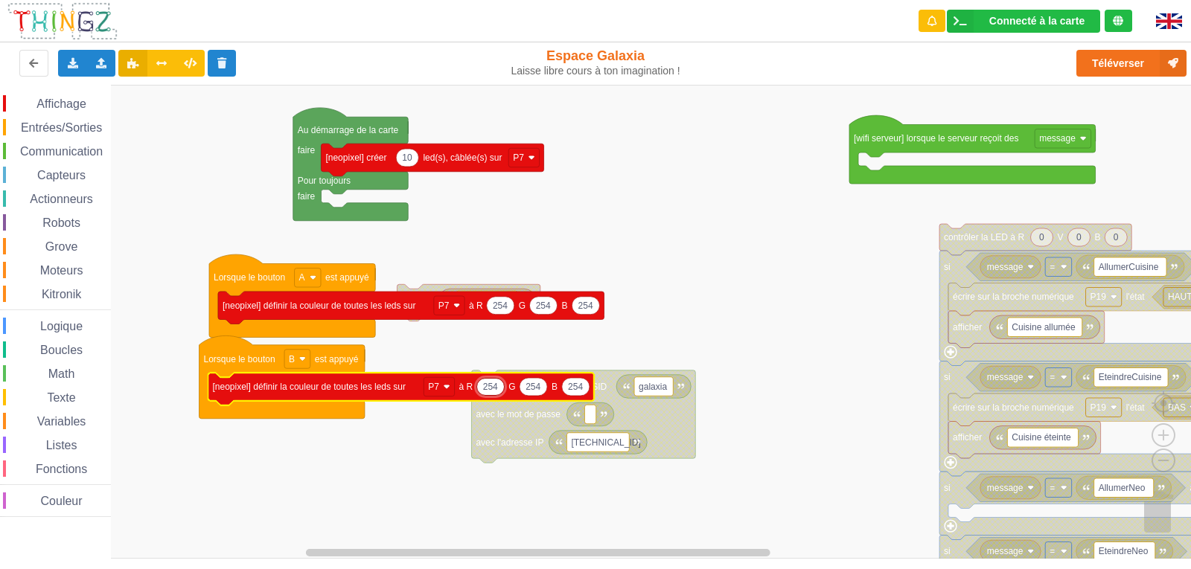
type input "0"
click at [530, 380] on icon "Espace de travail de Blocky" at bounding box center [528, 387] width 28 height 18
type input "0"
click at [565, 388] on text "254" at bounding box center [564, 387] width 15 height 10
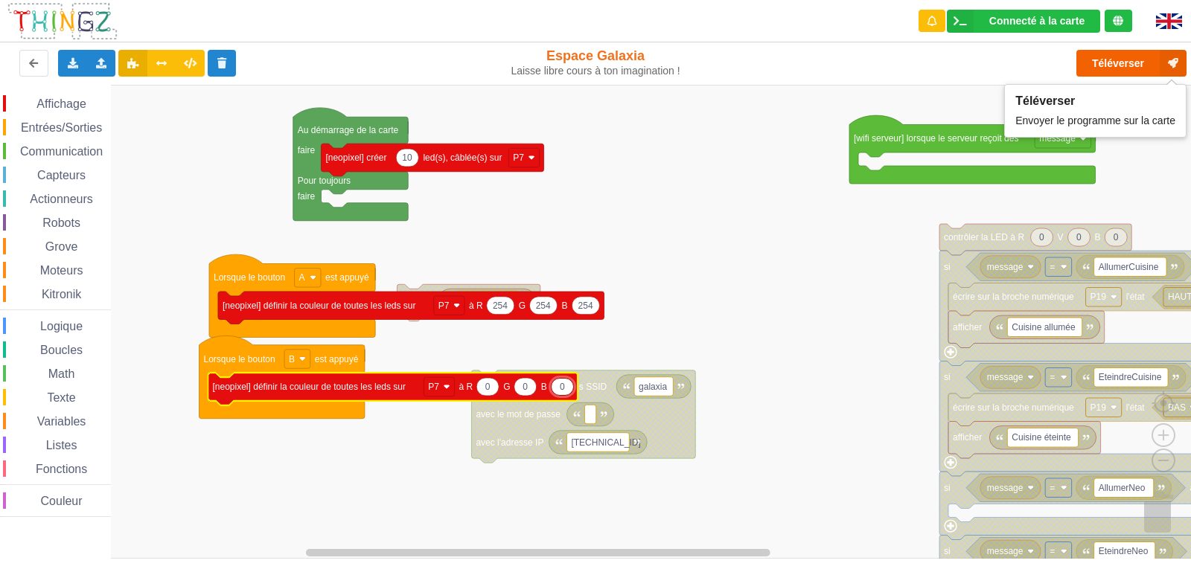
type input "0"
click at [1142, 59] on button "Téléverser" at bounding box center [1131, 63] width 110 height 27
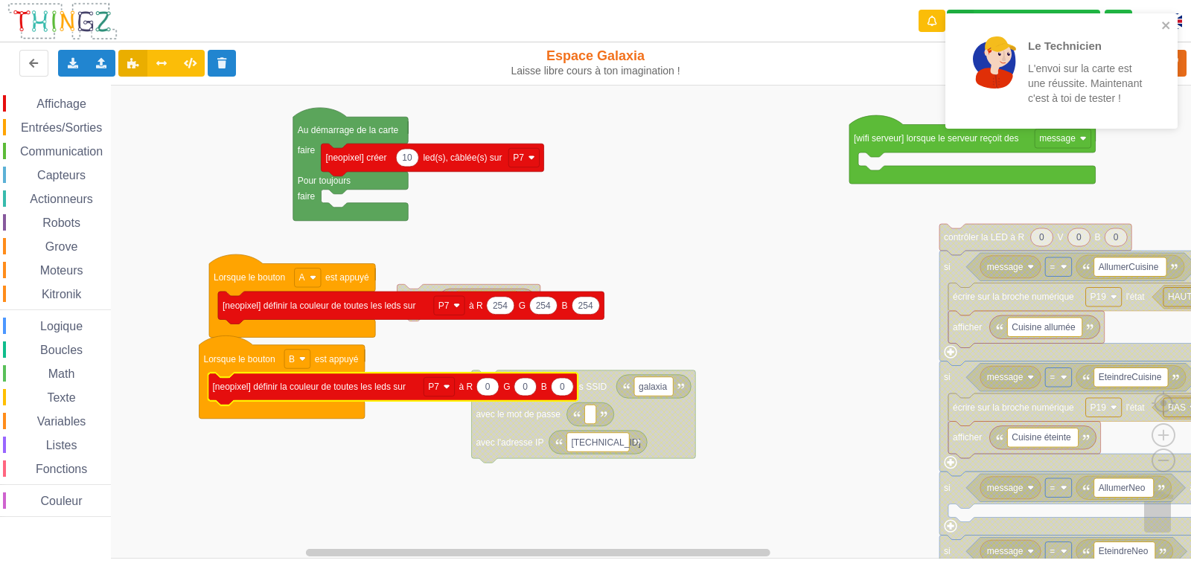
click at [54, 95] on div "Affichage" at bounding box center [57, 103] width 108 height 16
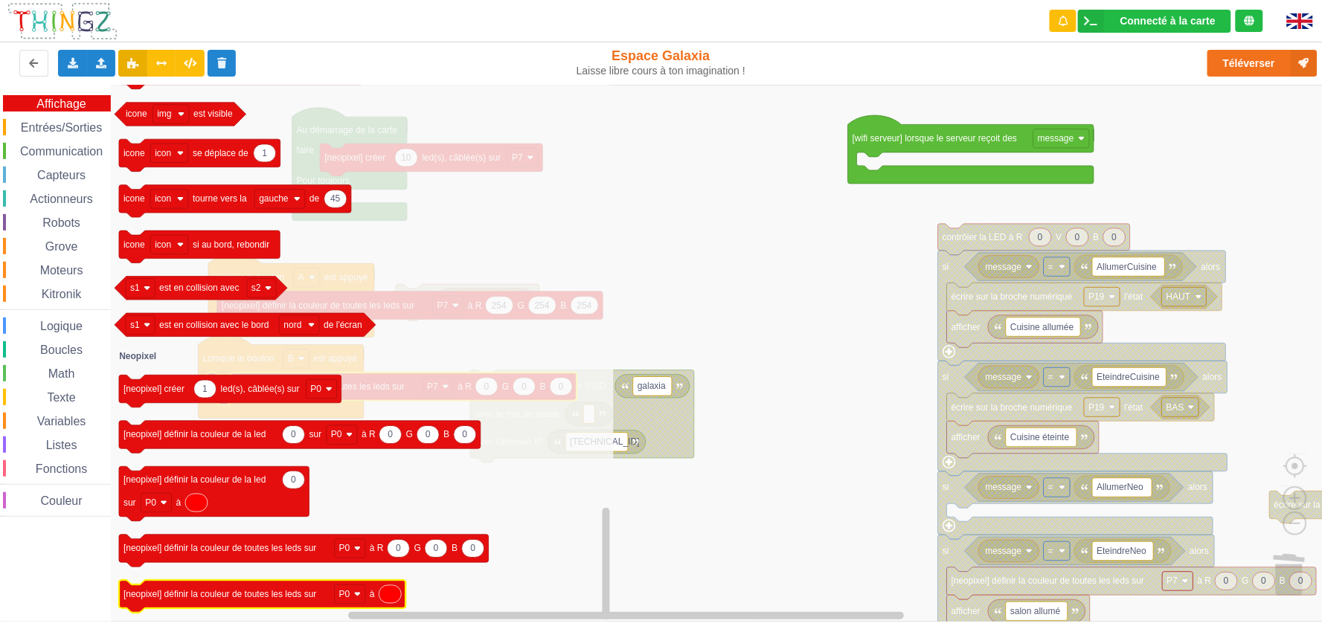
click at [388, 568] on icon "Espace de travail de Blocky" at bounding box center [390, 595] width 22 height 18
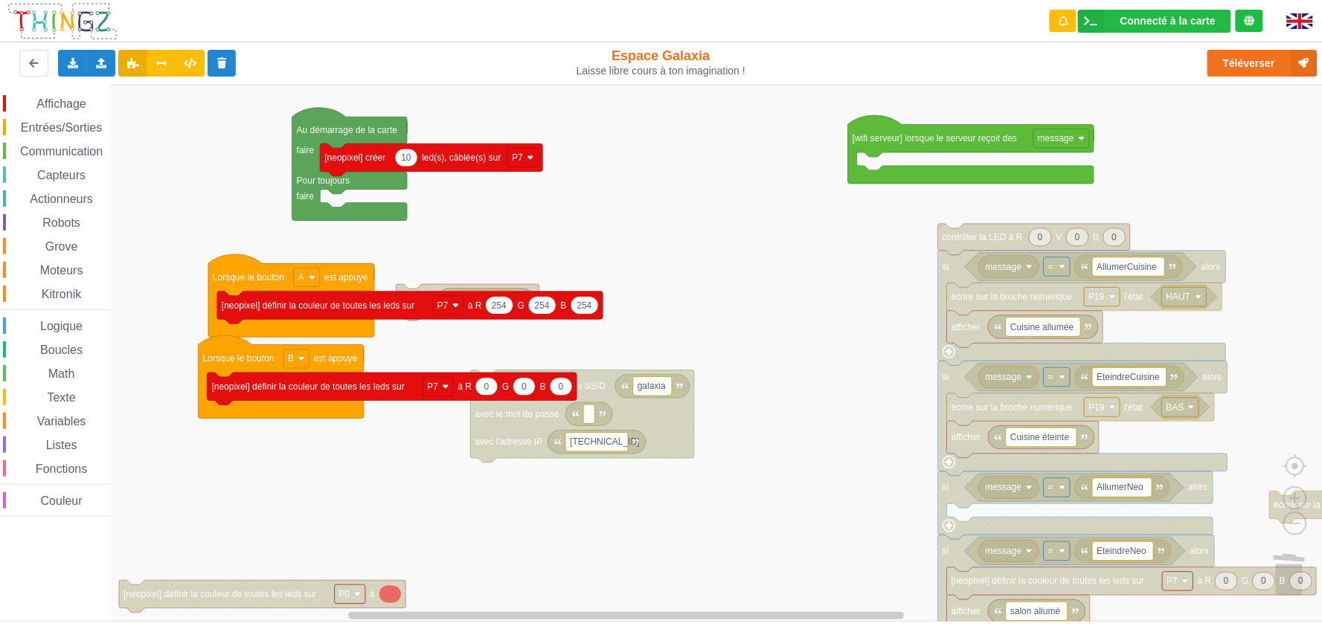
click at [392, 568] on icon "Espace de travail de Blocky" at bounding box center [390, 595] width 22 height 18
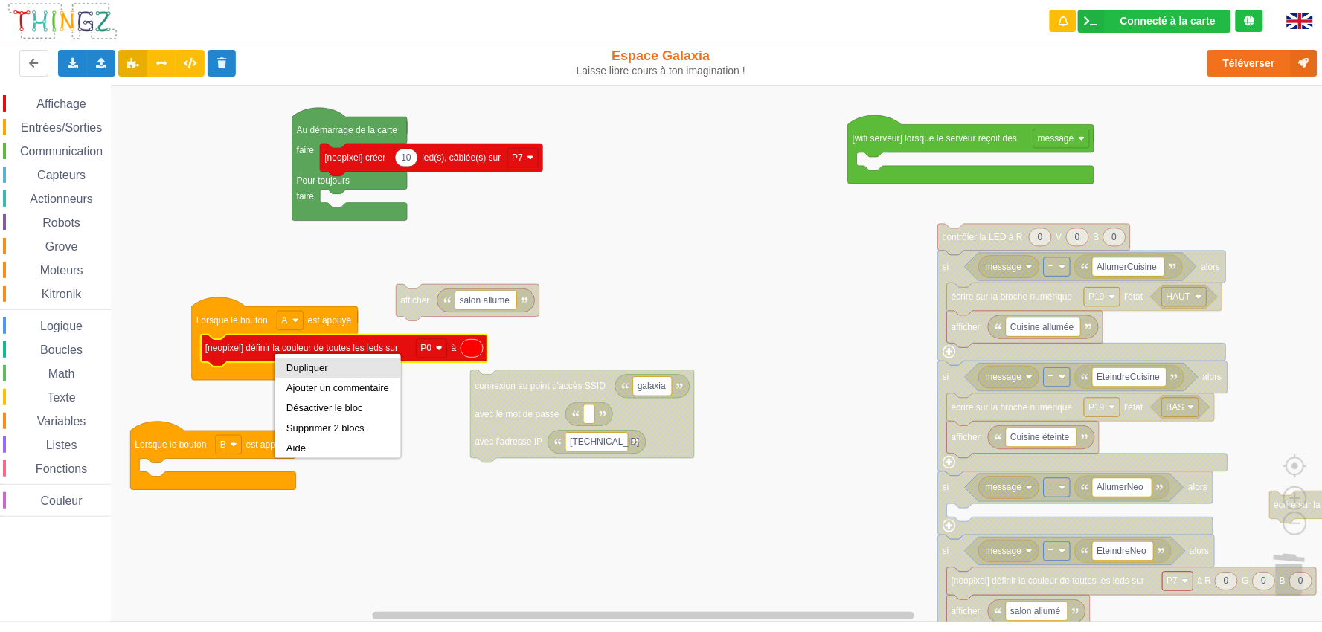
click at [303, 363] on div "Dupliquer" at bounding box center [337, 367] width 103 height 11
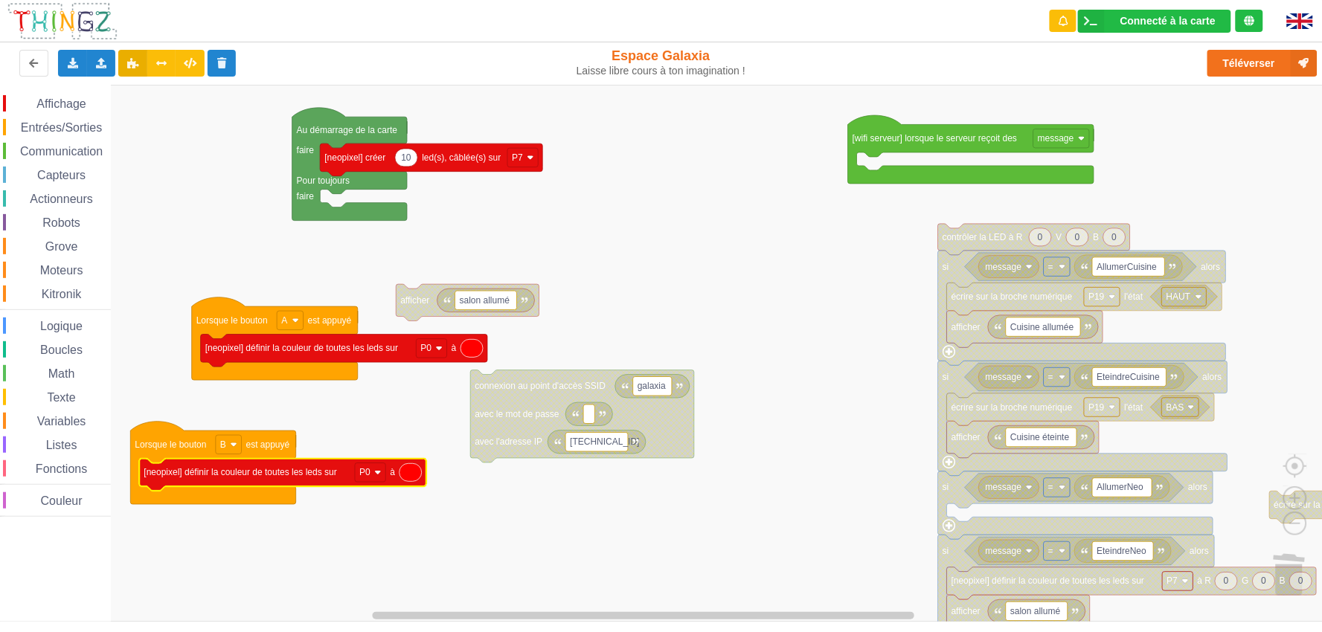
click at [404, 472] on icon "Espace de travail de Blocky" at bounding box center [411, 473] width 22 height 18
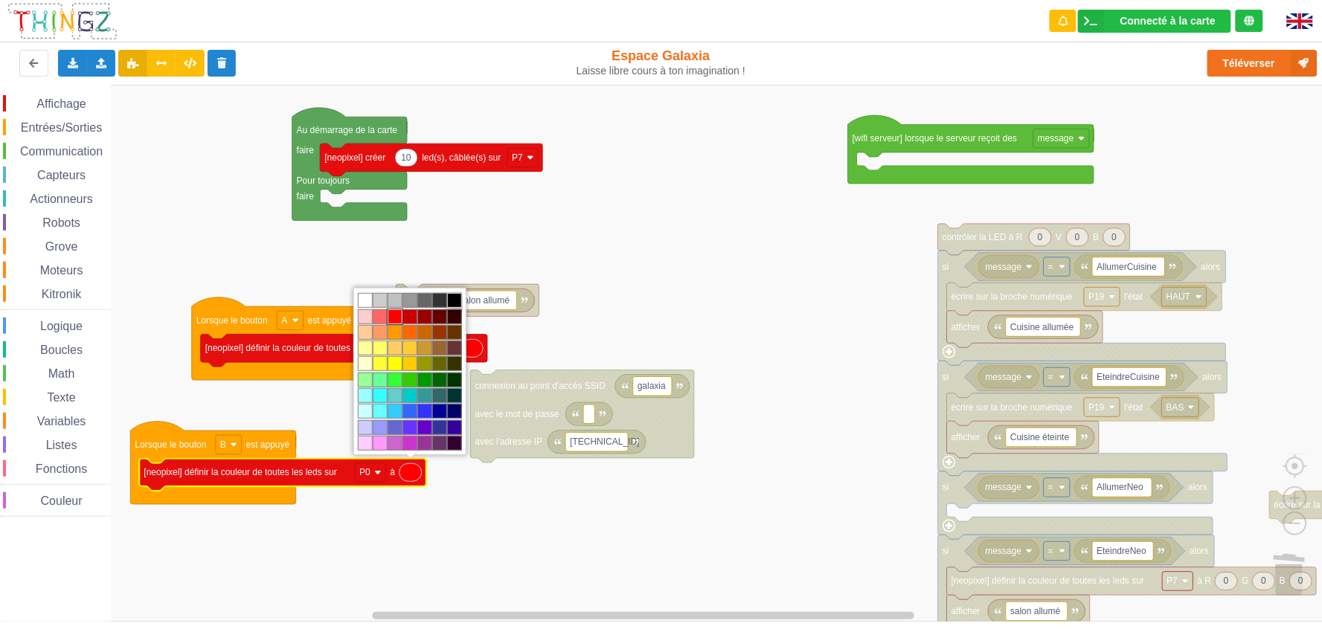
click at [452, 299] on td "#000000" at bounding box center [454, 300] width 15 height 15
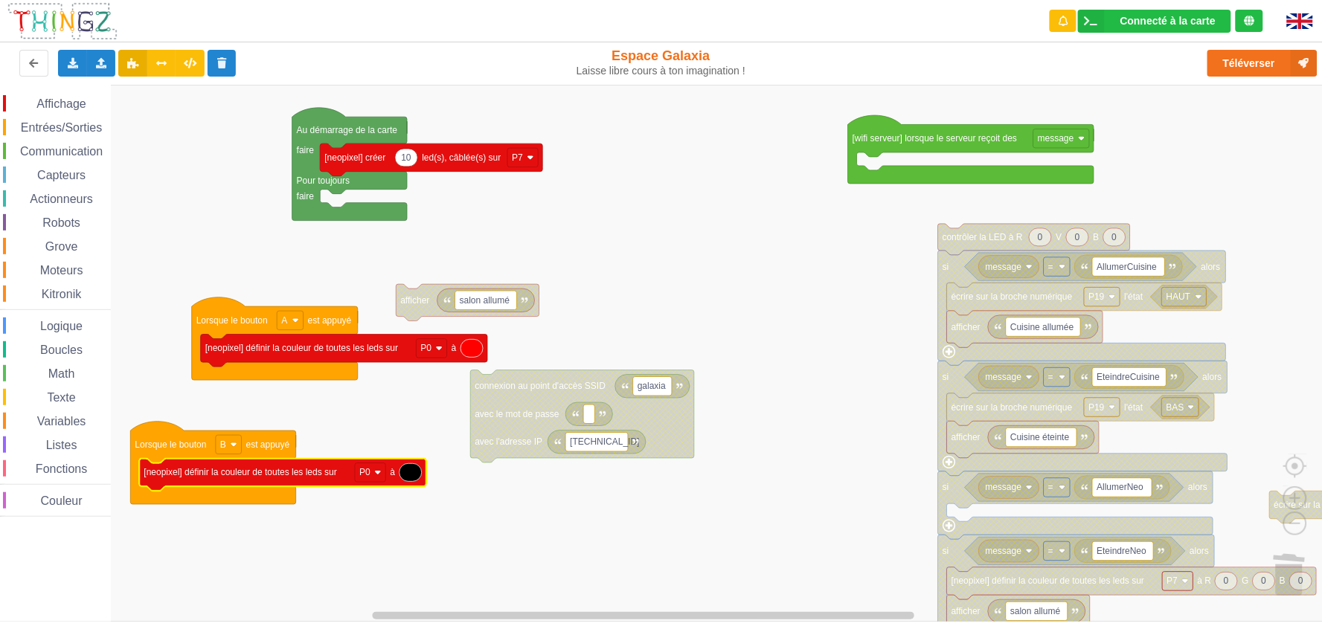
click at [668, 316] on rect "Espace de travail de Blocky" at bounding box center [666, 353] width 1333 height 537
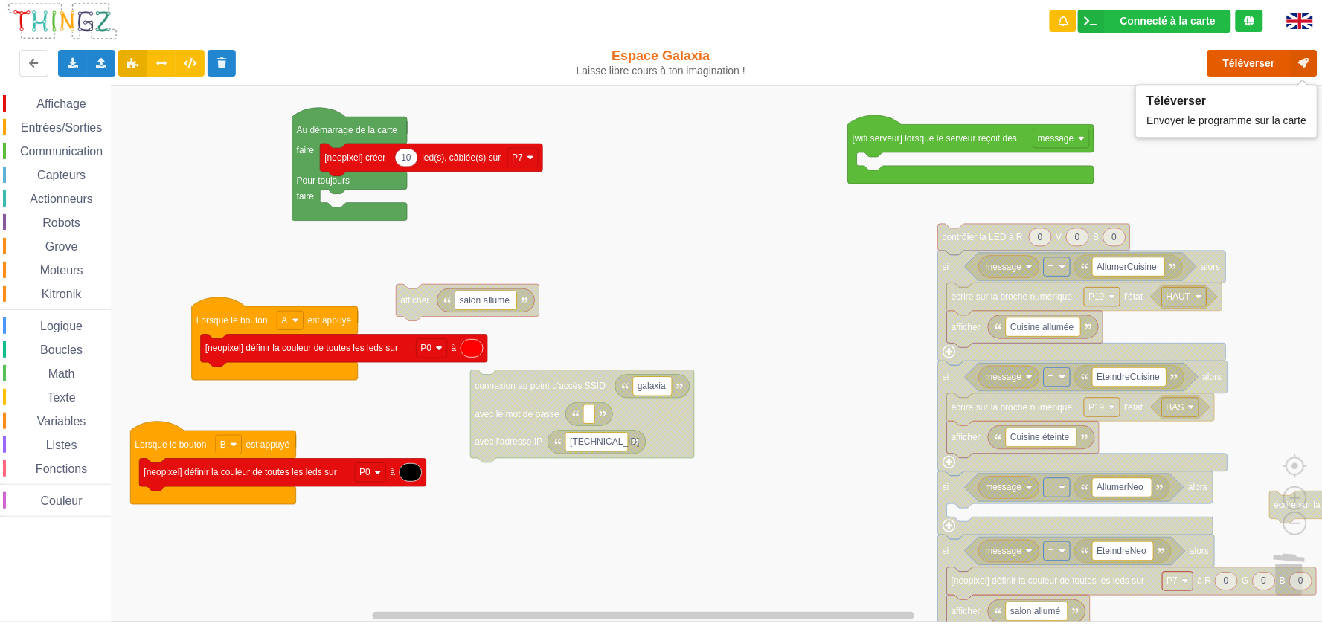
click at [1190, 60] on button "Téléverser" at bounding box center [1263, 63] width 110 height 27
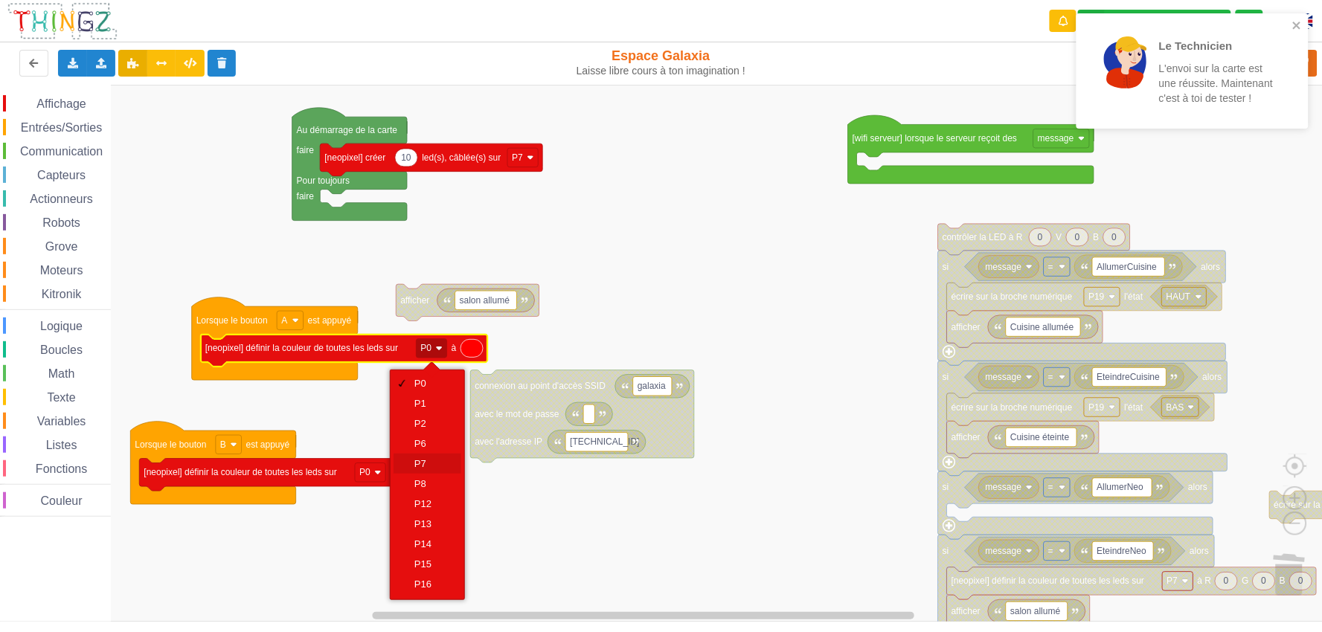
click at [429, 461] on div "P7" at bounding box center [432, 463] width 36 height 11
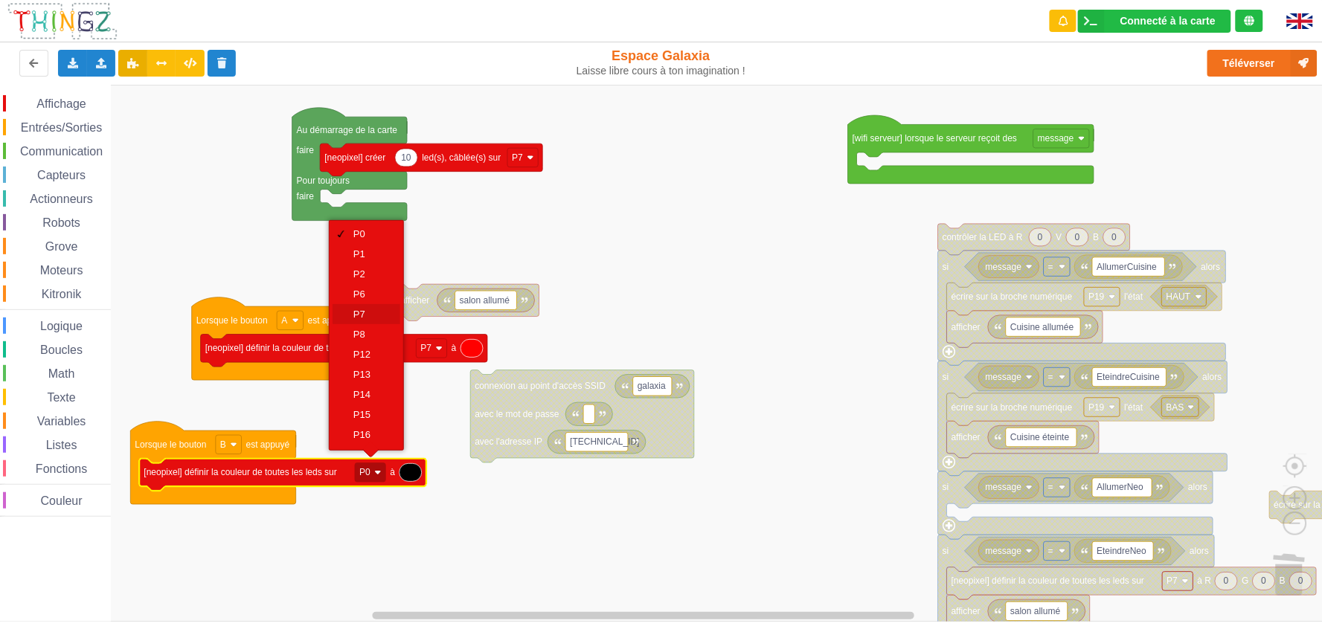
click at [370, 310] on div "P7" at bounding box center [371, 314] width 36 height 11
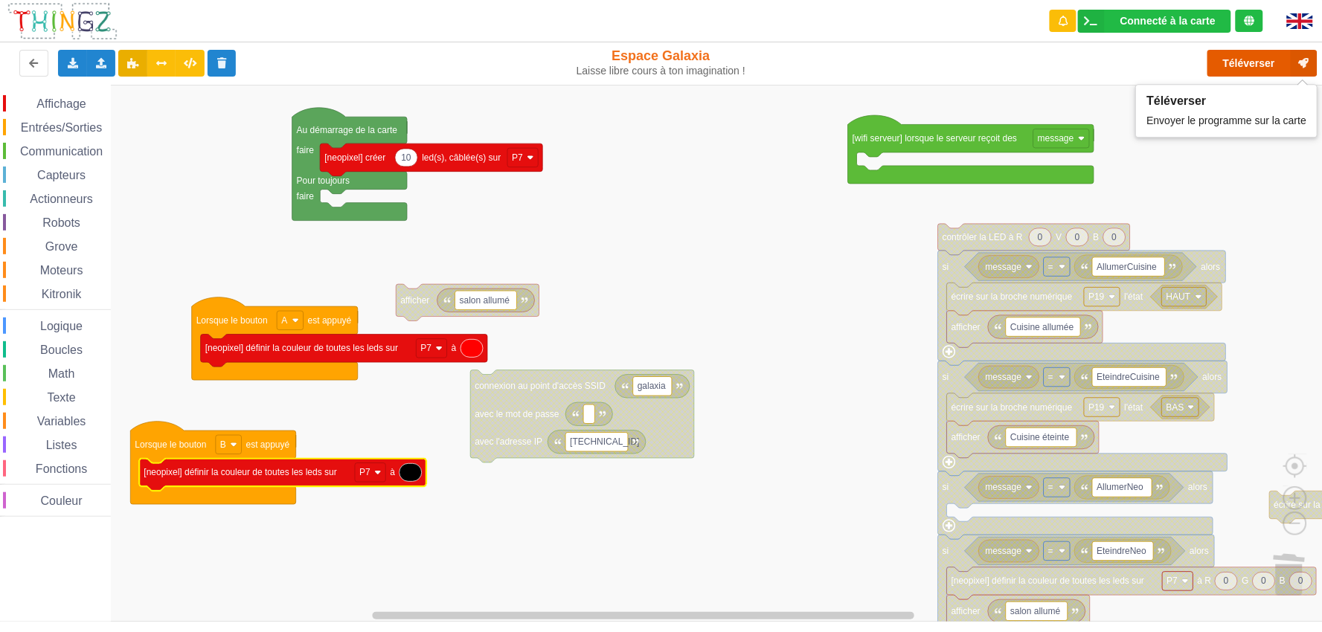
click at [1190, 71] on button "Téléverser" at bounding box center [1263, 63] width 110 height 27
click at [61, 182] on div "Capteurs" at bounding box center [57, 175] width 108 height 16
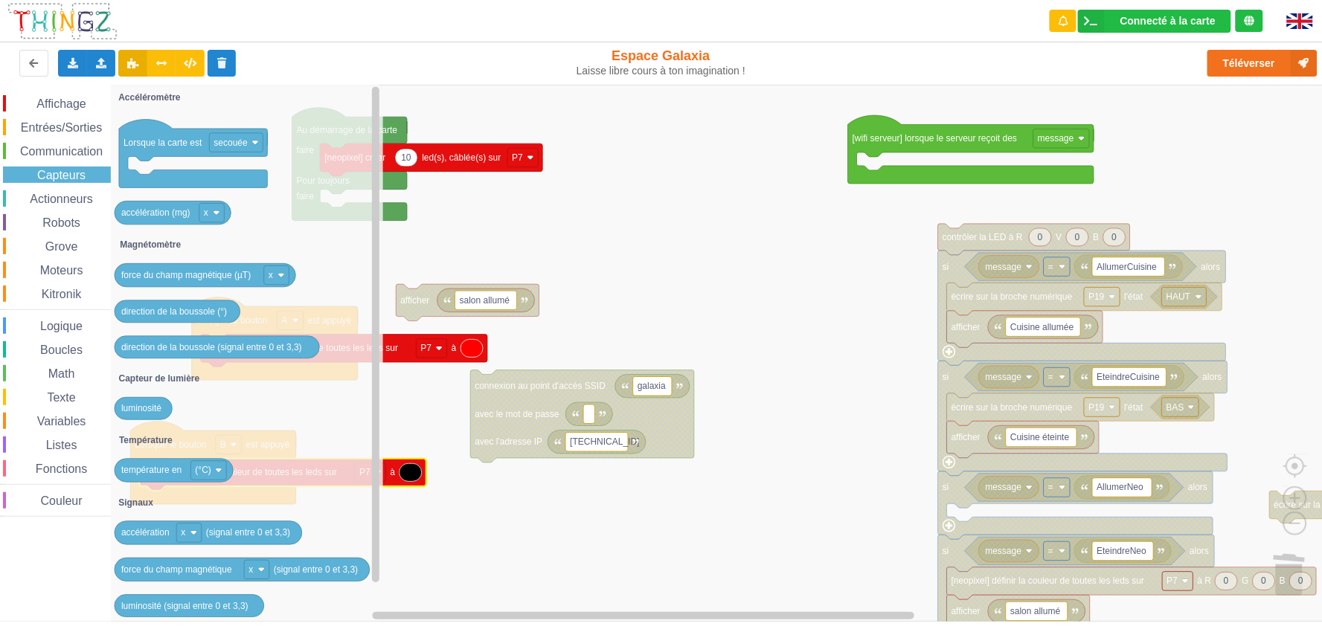
click at [75, 325] on span "Logique" at bounding box center [61, 326] width 47 height 13
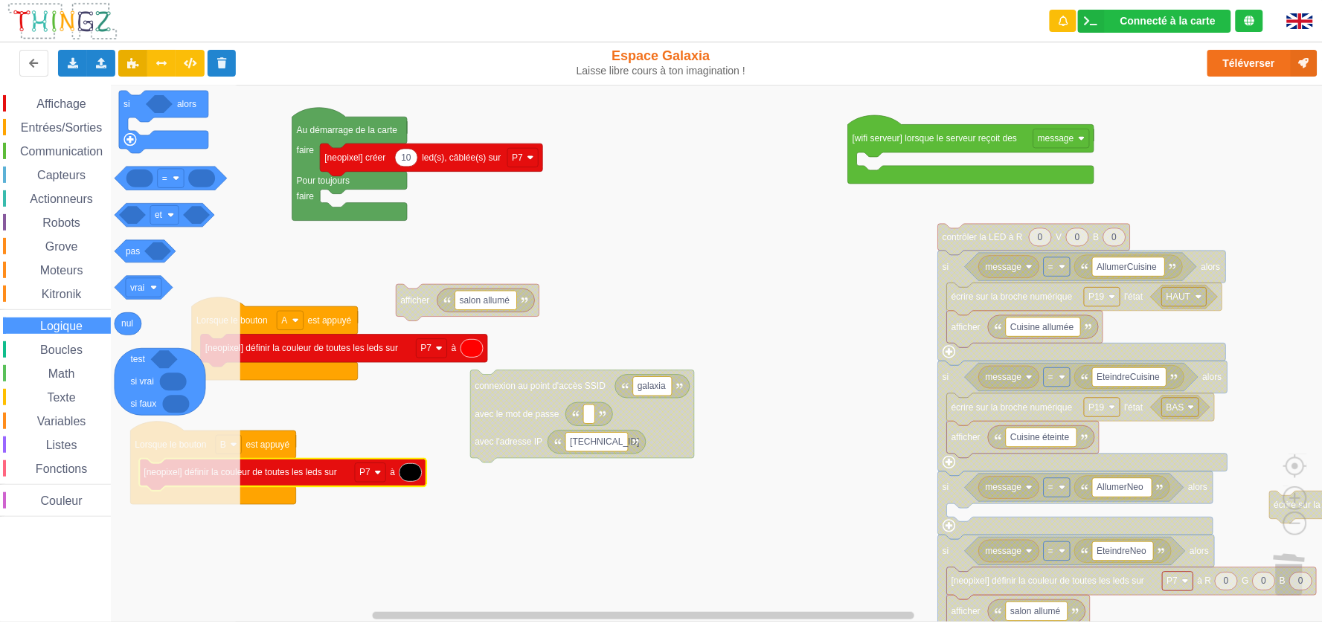
click at [71, 340] on div "Affichage Entrées/Sorties Communication Capteurs Actionneurs Robots Grove Moteu…" at bounding box center [55, 306] width 111 height 422
click at [70, 345] on span "Boucles" at bounding box center [61, 350] width 47 height 13
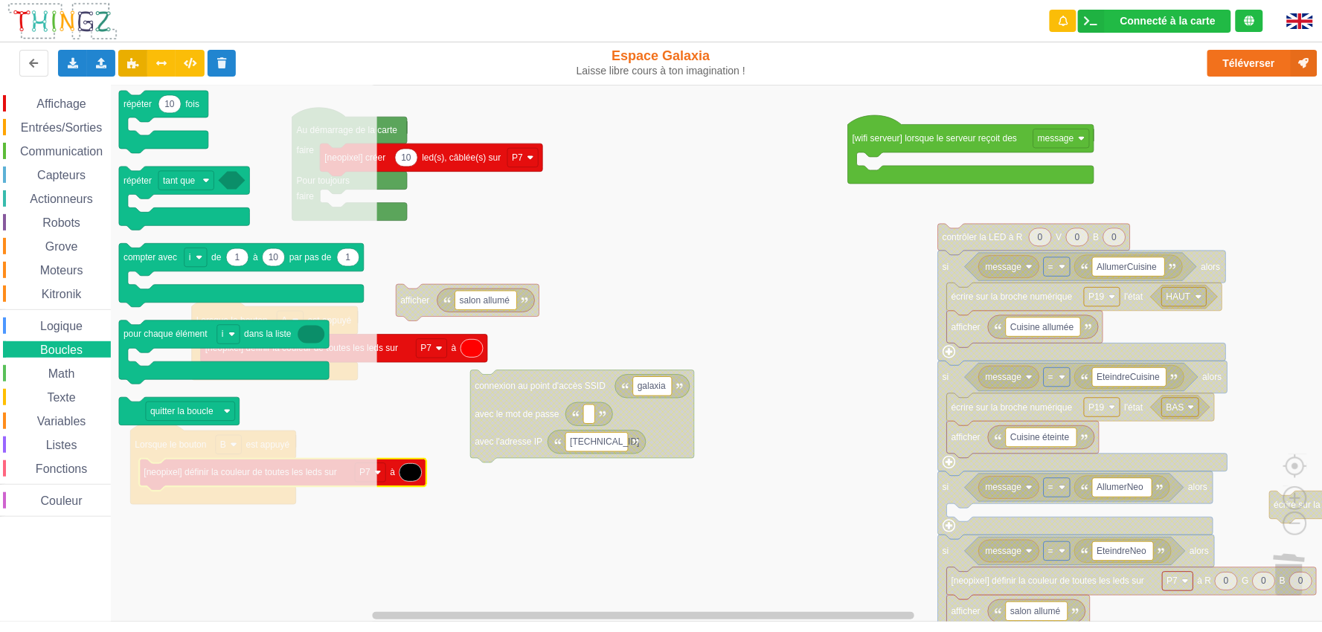
click at [70, 240] on span "Grove" at bounding box center [61, 246] width 37 height 13
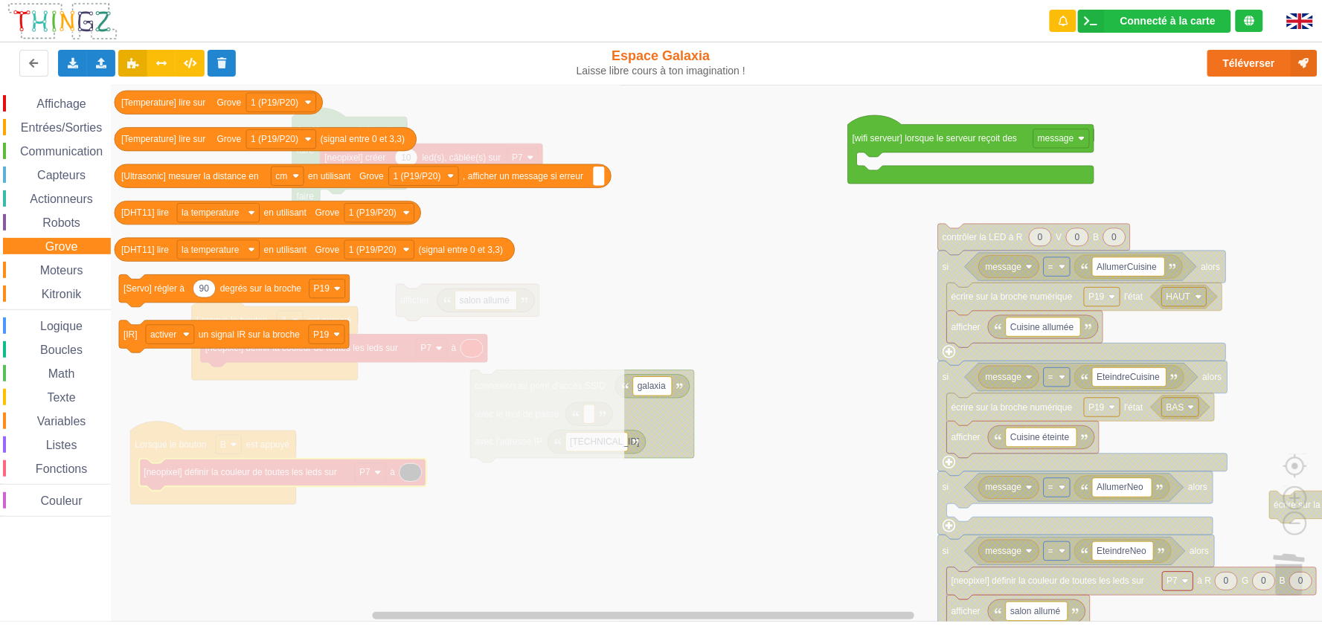
click at [77, 97] on span "Affichage" at bounding box center [61, 103] width 54 height 13
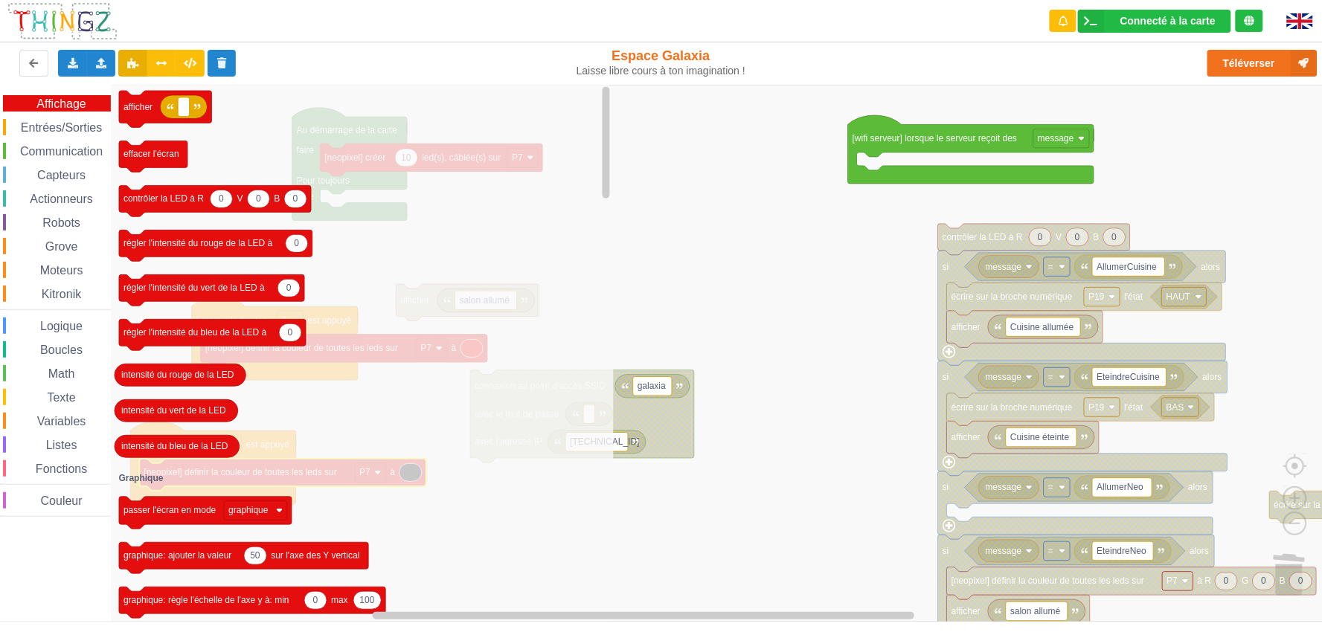
click at [75, 117] on div "Affichage Entrées/Sorties Communication Capteurs Actionneurs Robots Grove Moteu…" at bounding box center [55, 306] width 111 height 422
click at [72, 129] on span "Entrées/Sorties" at bounding box center [62, 127] width 86 height 13
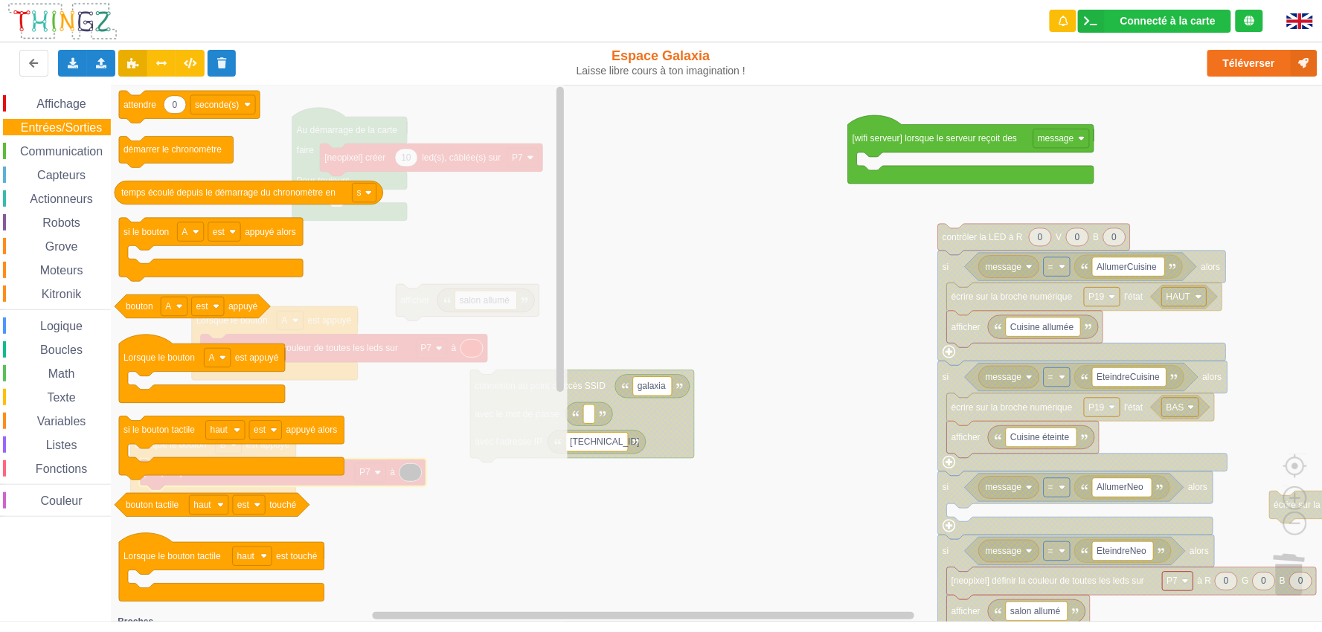
click at [75, 345] on span "Boucles" at bounding box center [61, 350] width 47 height 13
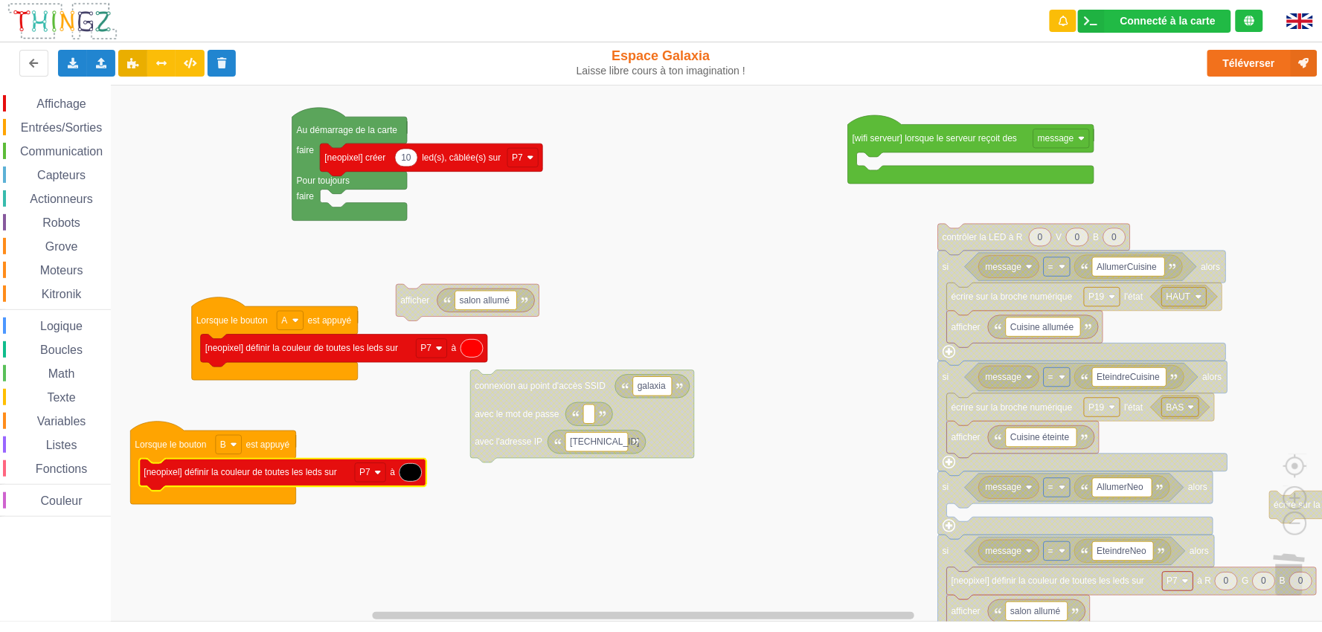
click at [650, 308] on rect "Espace de travail de Blocky" at bounding box center [666, 353] width 1333 height 537
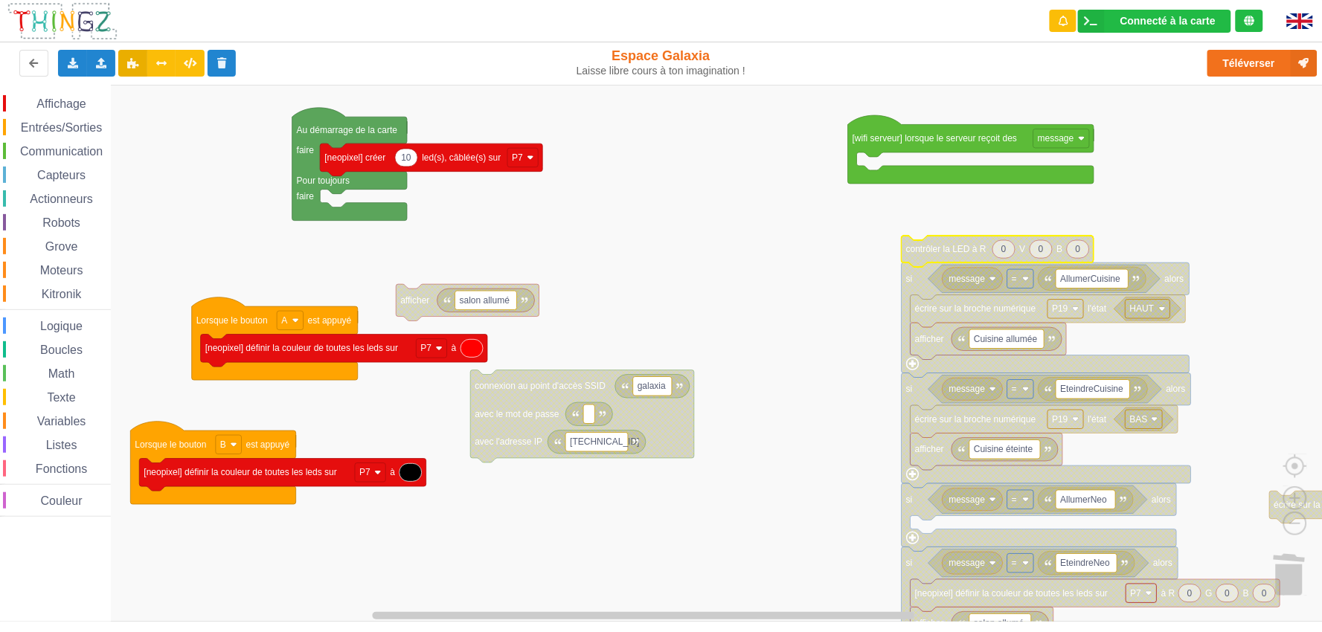
click at [86, 124] on span "Entrées/Sorties" at bounding box center [62, 127] width 86 height 13
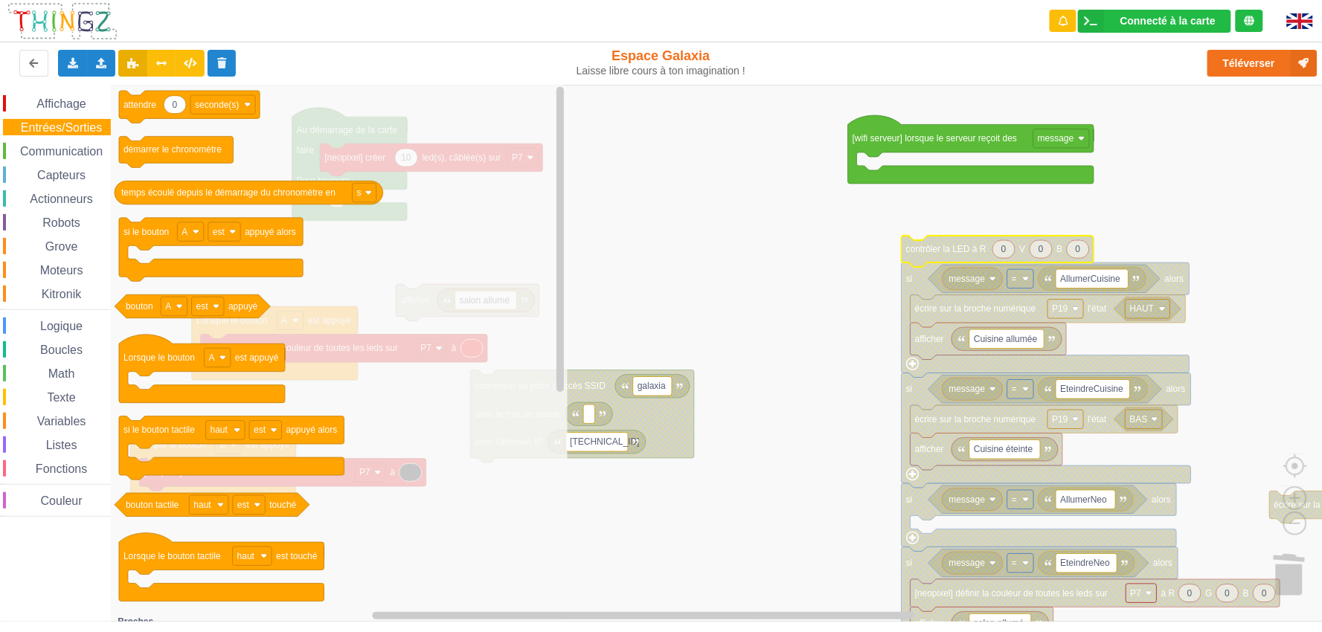
click at [71, 150] on span "Communication" at bounding box center [61, 151] width 87 height 13
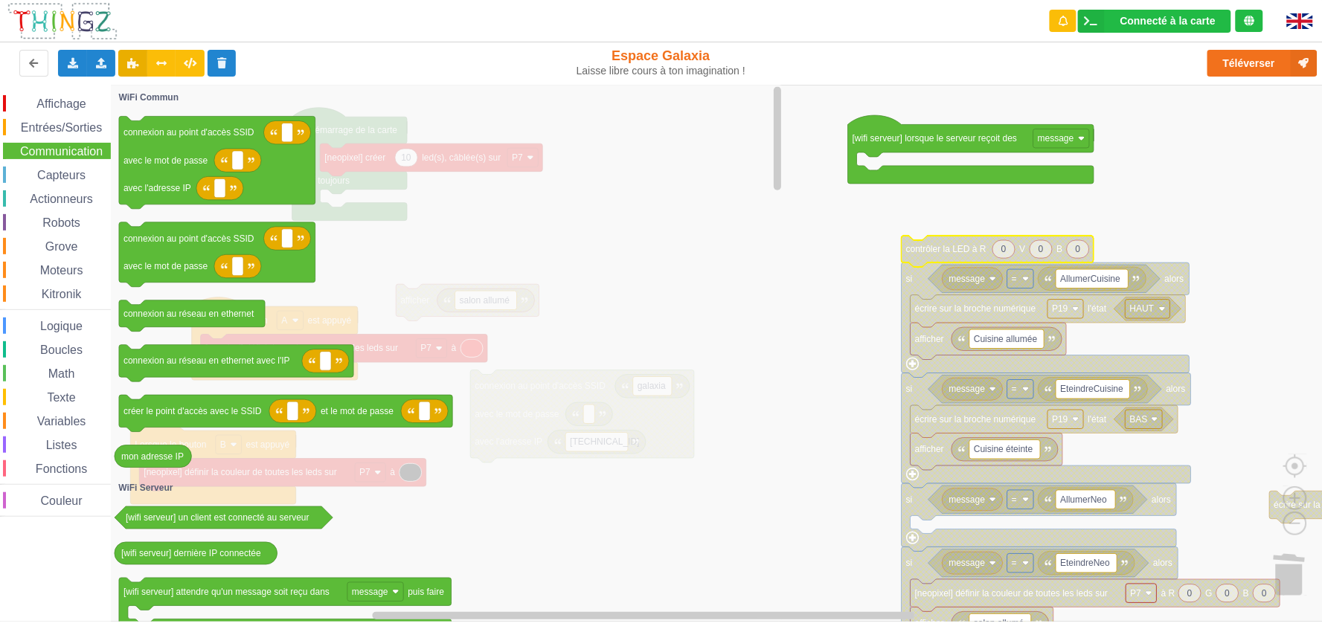
click at [68, 169] on span "Capteurs" at bounding box center [61, 175] width 53 height 13
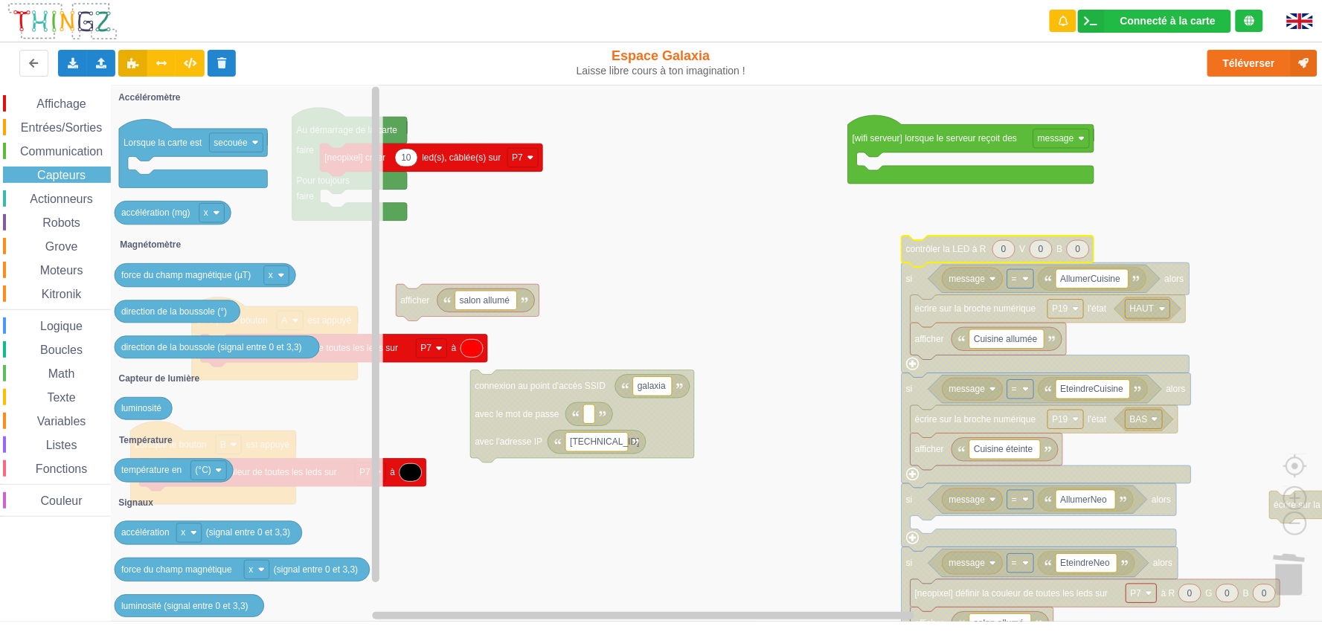
click at [70, 195] on span "Actionneurs" at bounding box center [62, 199] width 68 height 13
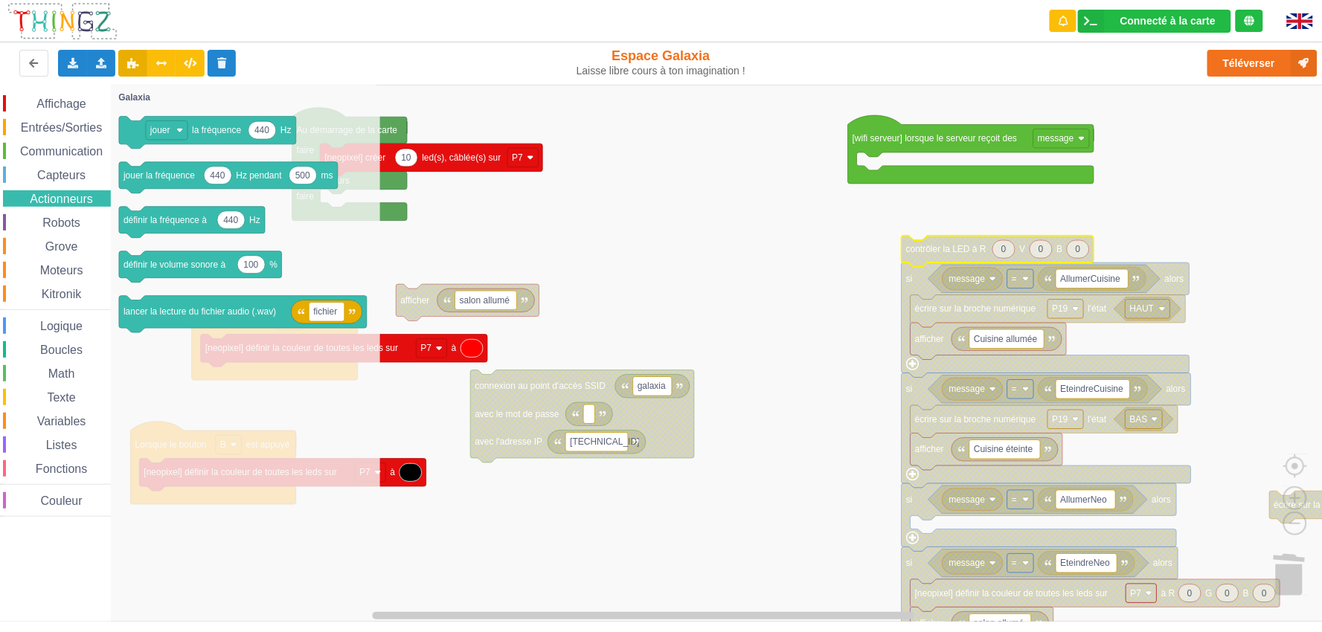
click at [68, 217] on span "Robots" at bounding box center [61, 223] width 42 height 13
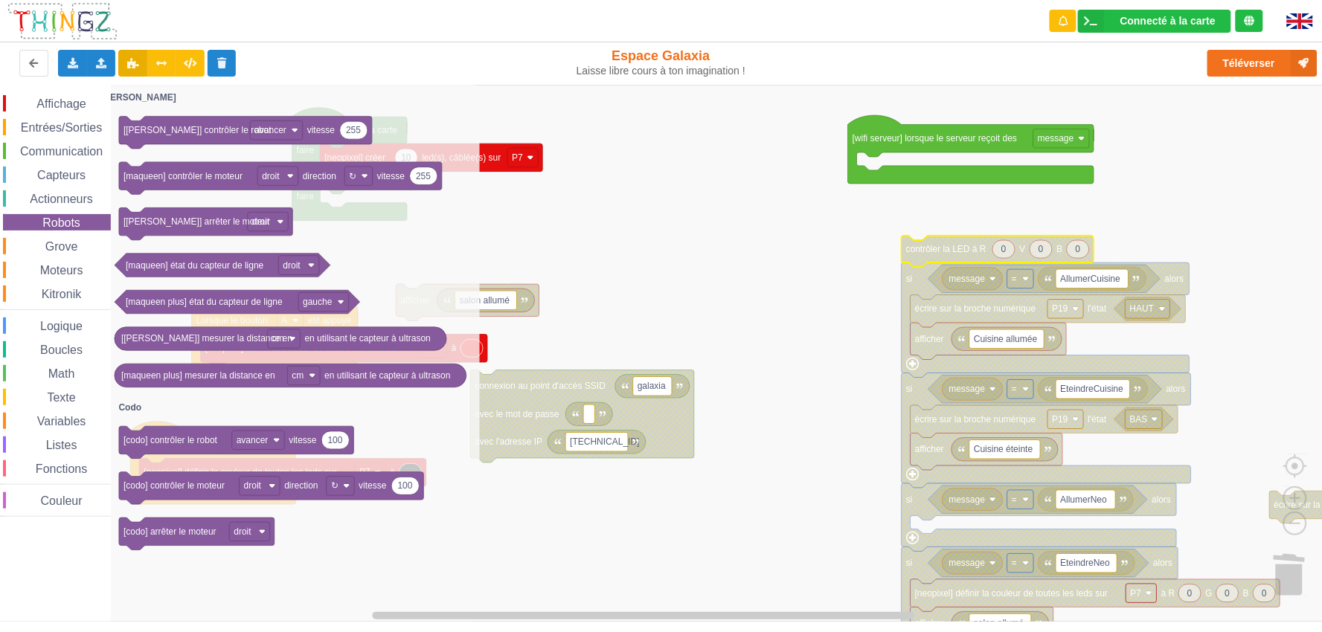
click at [68, 240] on span "Grove" at bounding box center [61, 246] width 37 height 13
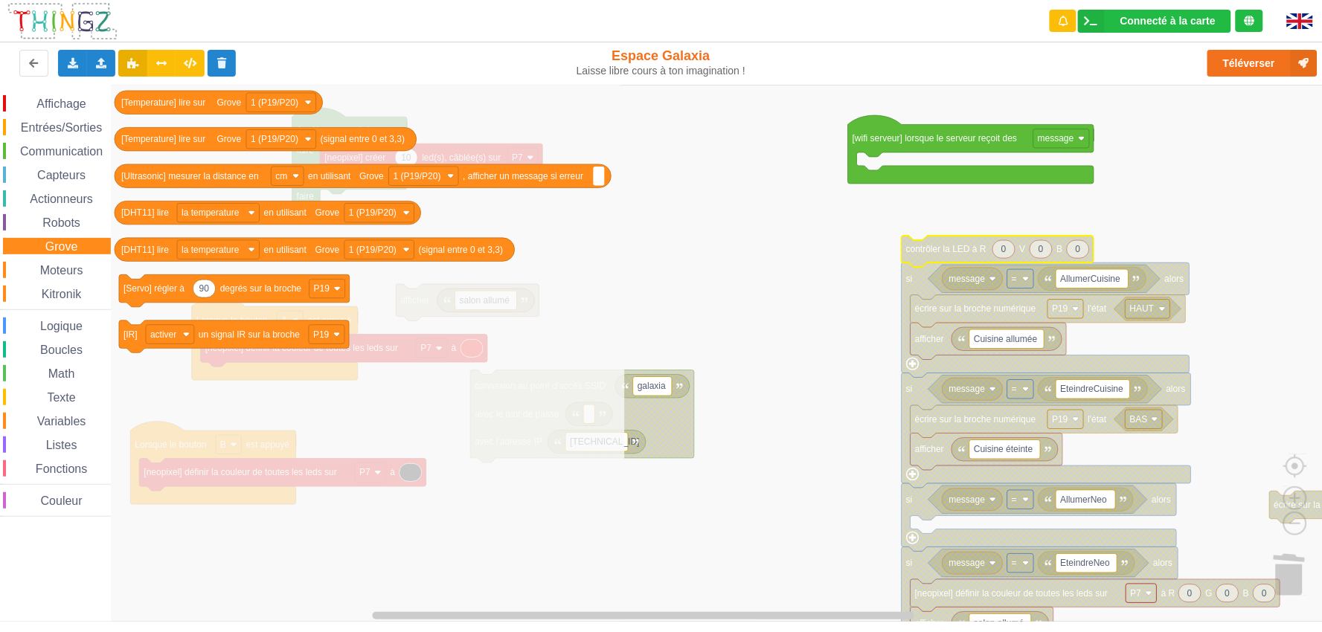
click at [68, 255] on div "Affichage Entrées/Sorties Communication Capteurs Actionneurs Robots Grove Moteu…" at bounding box center [55, 306] width 111 height 422
click at [68, 262] on div "Moteurs" at bounding box center [57, 270] width 108 height 16
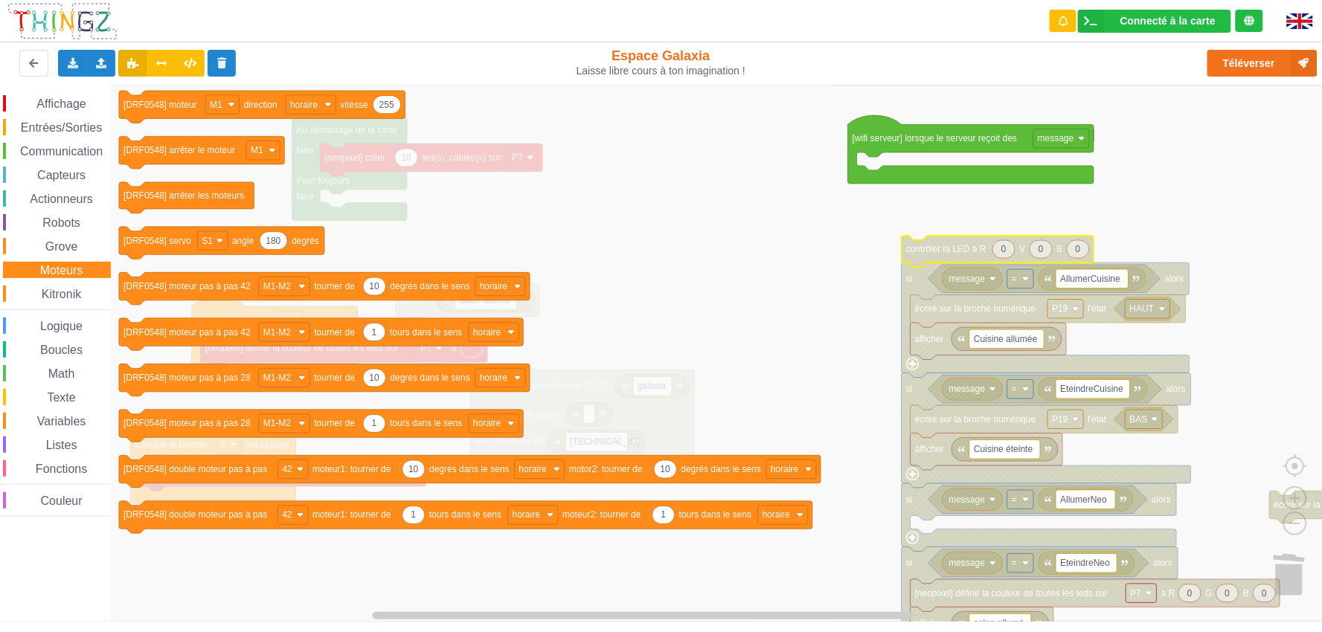
click at [68, 281] on div "Affichage Entrées/Sorties Communication Capteurs Actionneurs Robots Grove Moteu…" at bounding box center [55, 306] width 111 height 422
click at [62, 320] on span "Logique" at bounding box center [61, 326] width 47 height 13
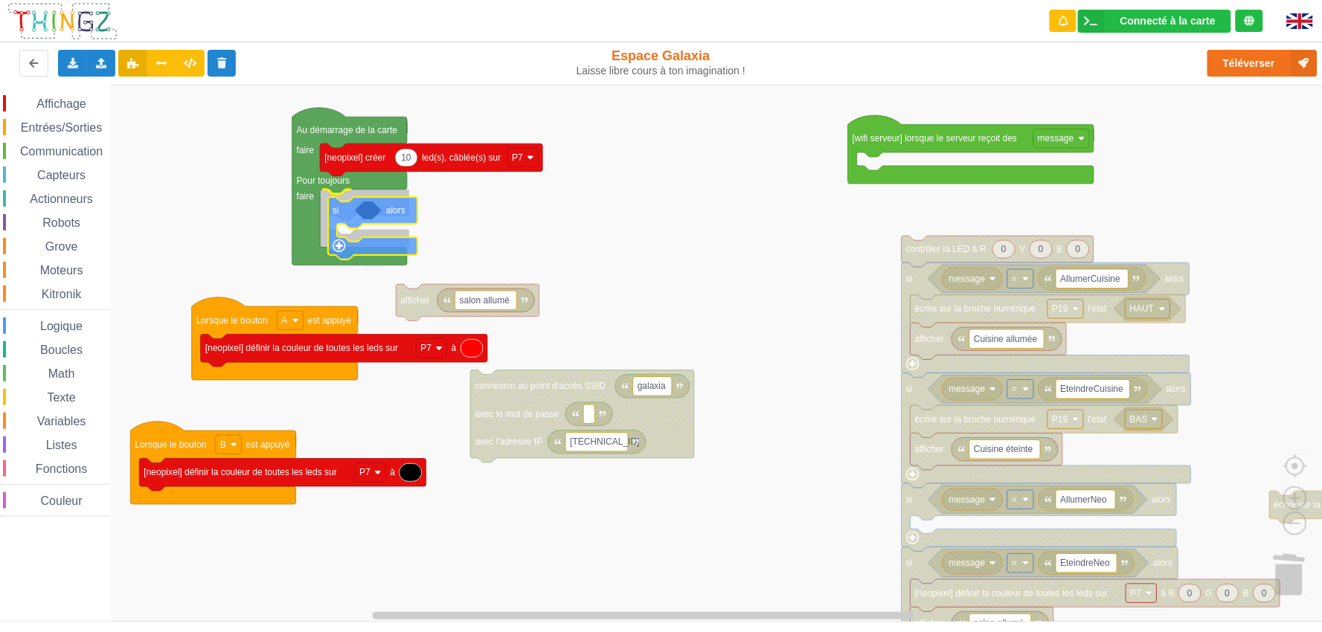
click at [347, 214] on div "Affichage Entrées/Sorties Communication Capteurs Actionneurs Robots Grove Moteu…" at bounding box center [666, 353] width 1333 height 537
click at [74, 324] on span "Logique" at bounding box center [61, 326] width 47 height 13
click at [404, 196] on div "Affichage Entrées/Sorties Communication Capteurs Actionneurs Robots Grove Moteu…" at bounding box center [666, 353] width 1333 height 537
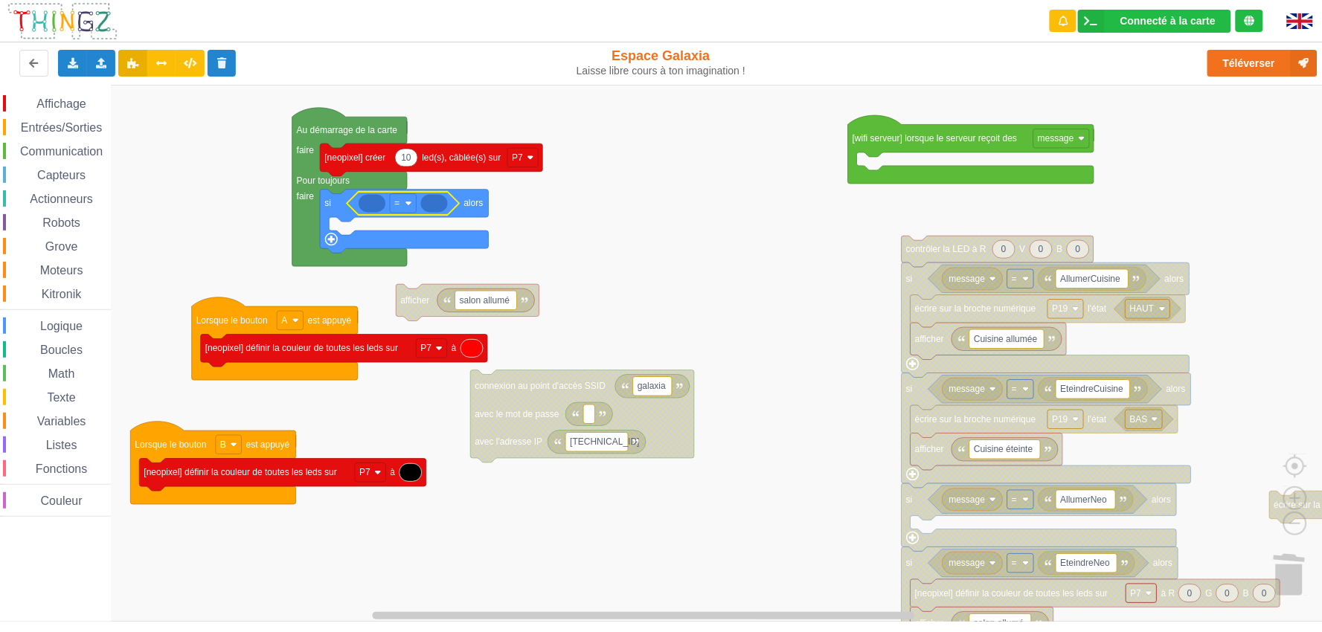
click at [83, 122] on span "Entrées/Sorties" at bounding box center [62, 127] width 86 height 13
click at [767, 278] on div "Affichage Entrées/Sorties Communication Capteurs Actionneurs Robots Grove Moteu…" at bounding box center [666, 353] width 1333 height 537
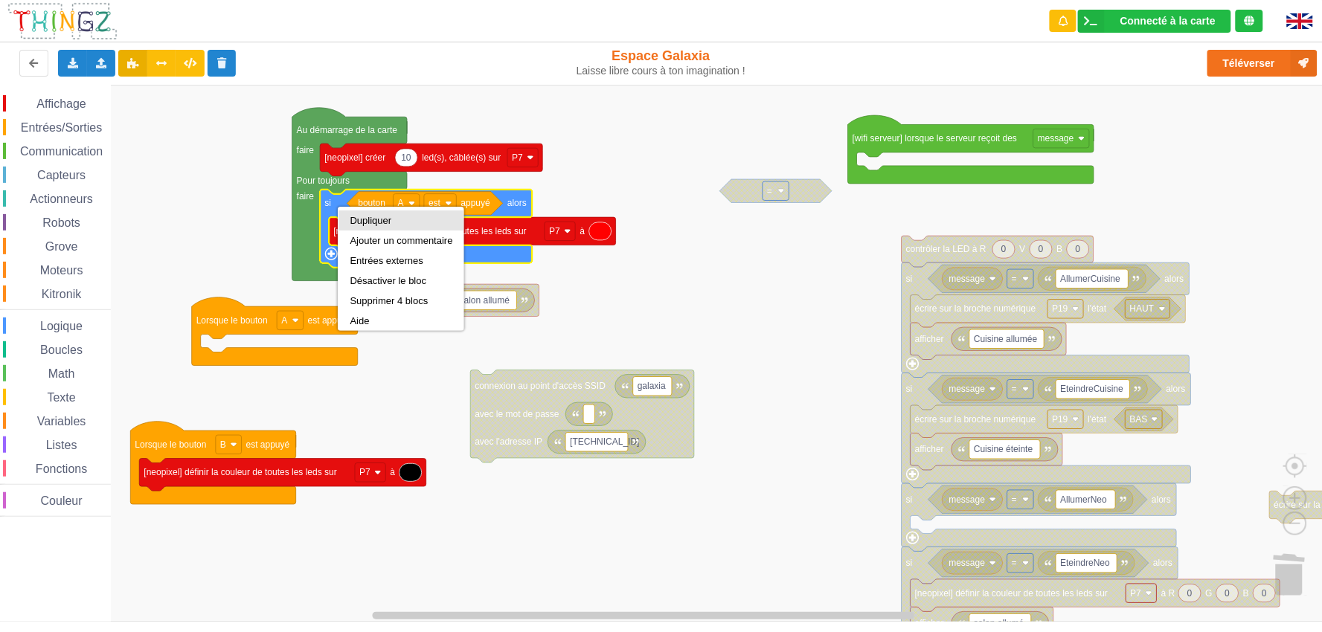
click at [372, 217] on div "Dupliquer" at bounding box center [401, 220] width 103 height 11
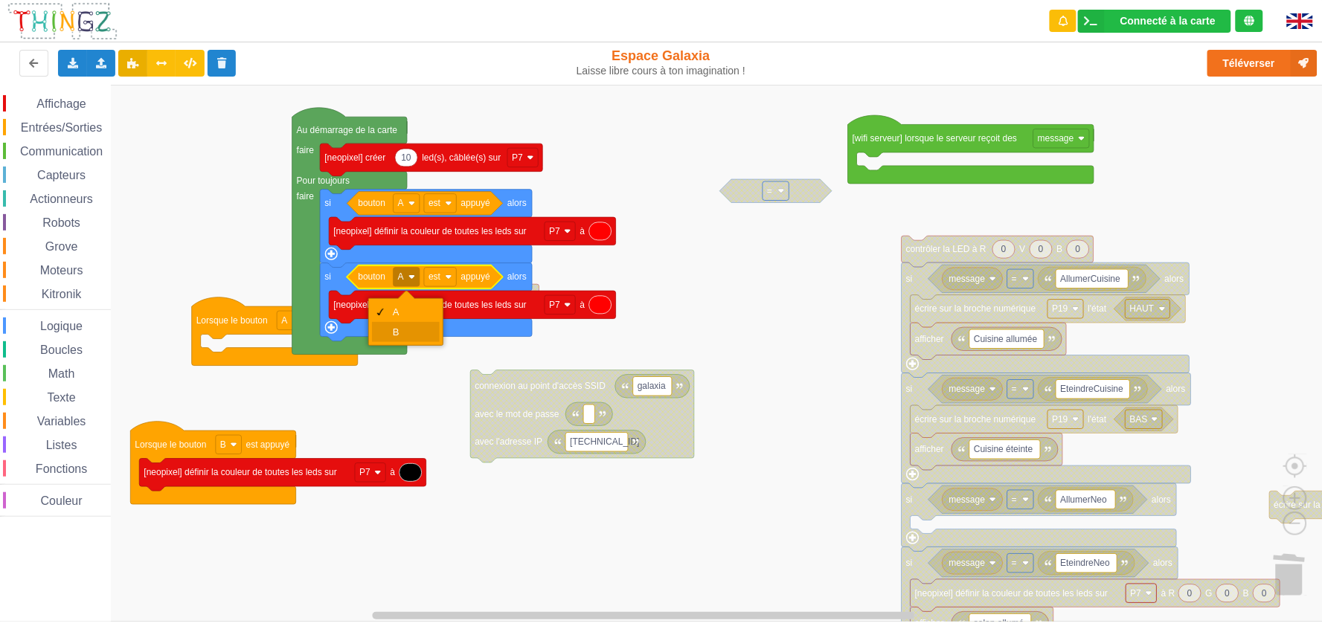
click at [406, 323] on div "B" at bounding box center [406, 332] width 68 height 20
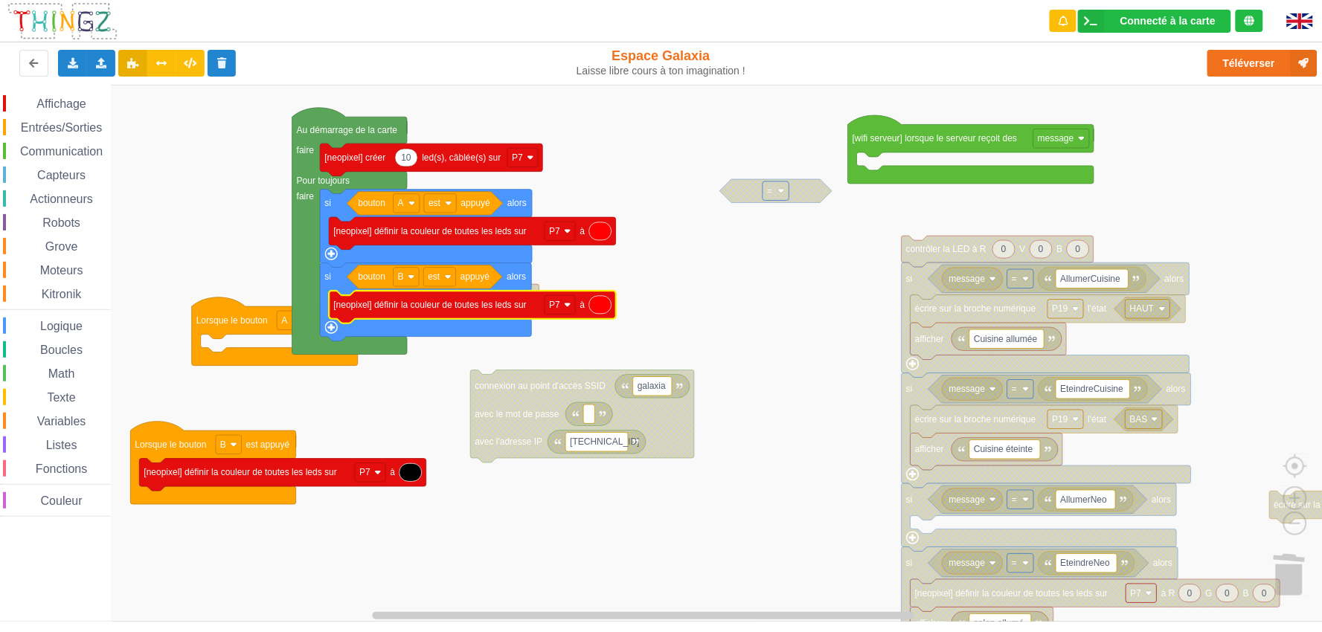
click at [594, 302] on icon "Espace de travail de Blocky" at bounding box center [600, 305] width 22 height 18
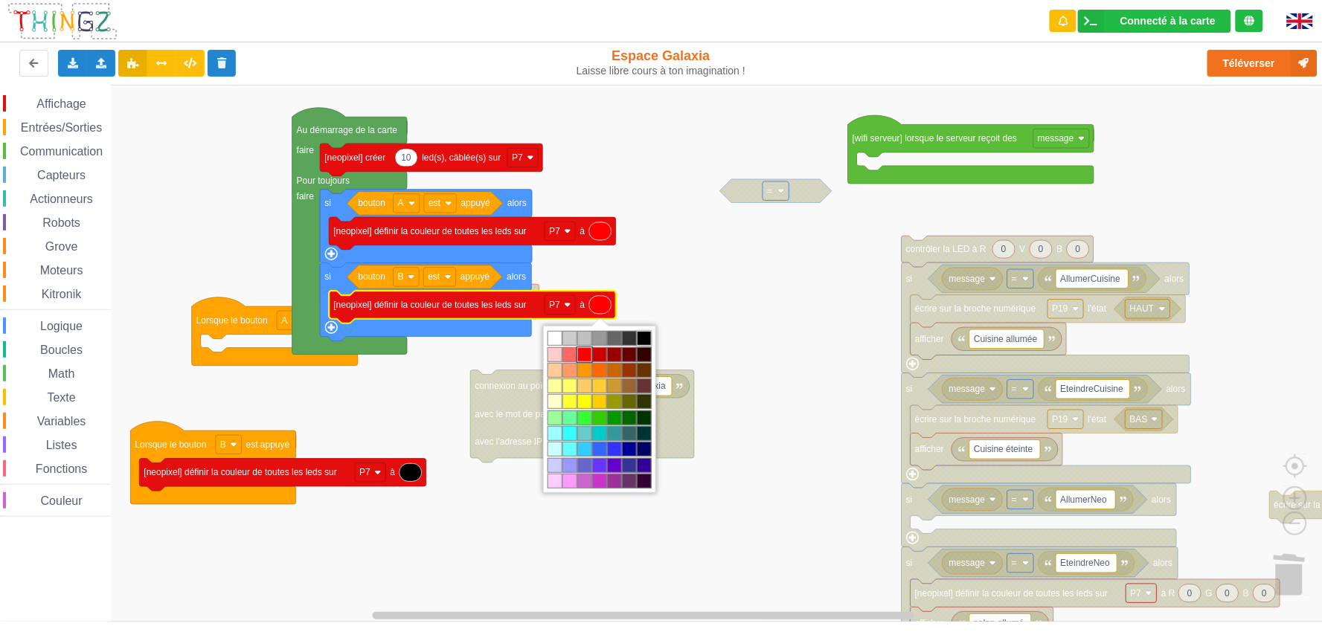
click at [644, 338] on td "#000000" at bounding box center [644, 338] width 15 height 15
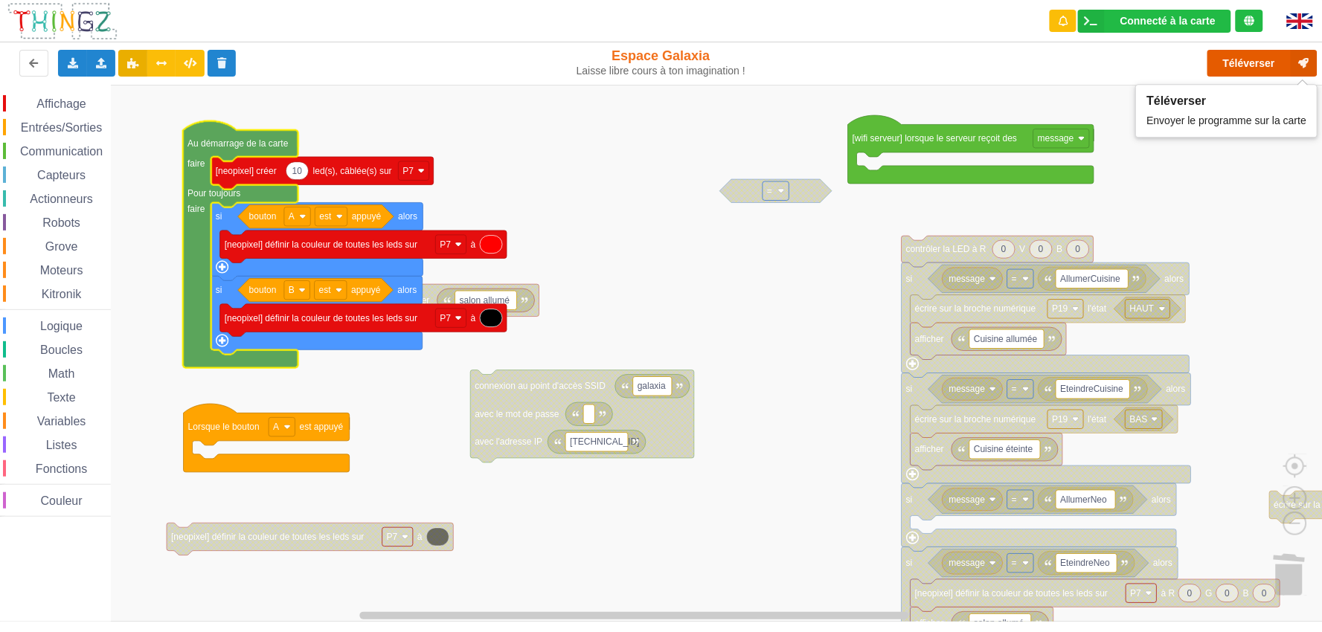
click at [1190, 65] on button "Téléverser" at bounding box center [1263, 63] width 110 height 27
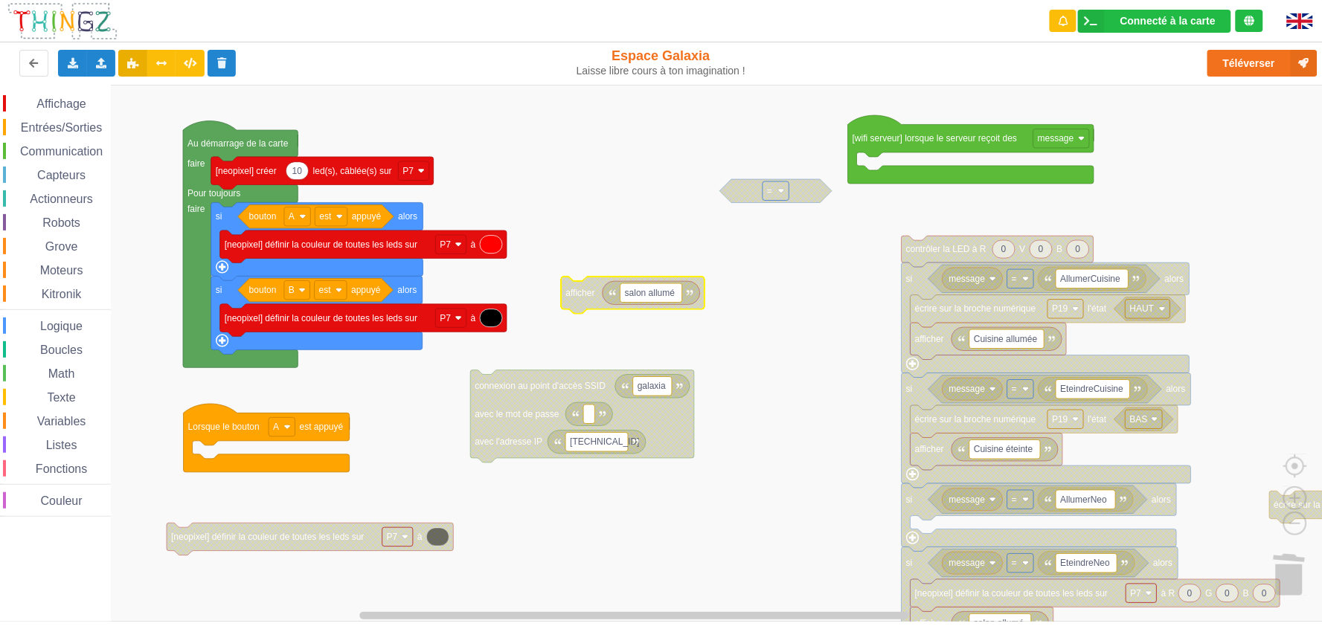
click at [73, 102] on span "Affichage" at bounding box center [61, 103] width 54 height 13
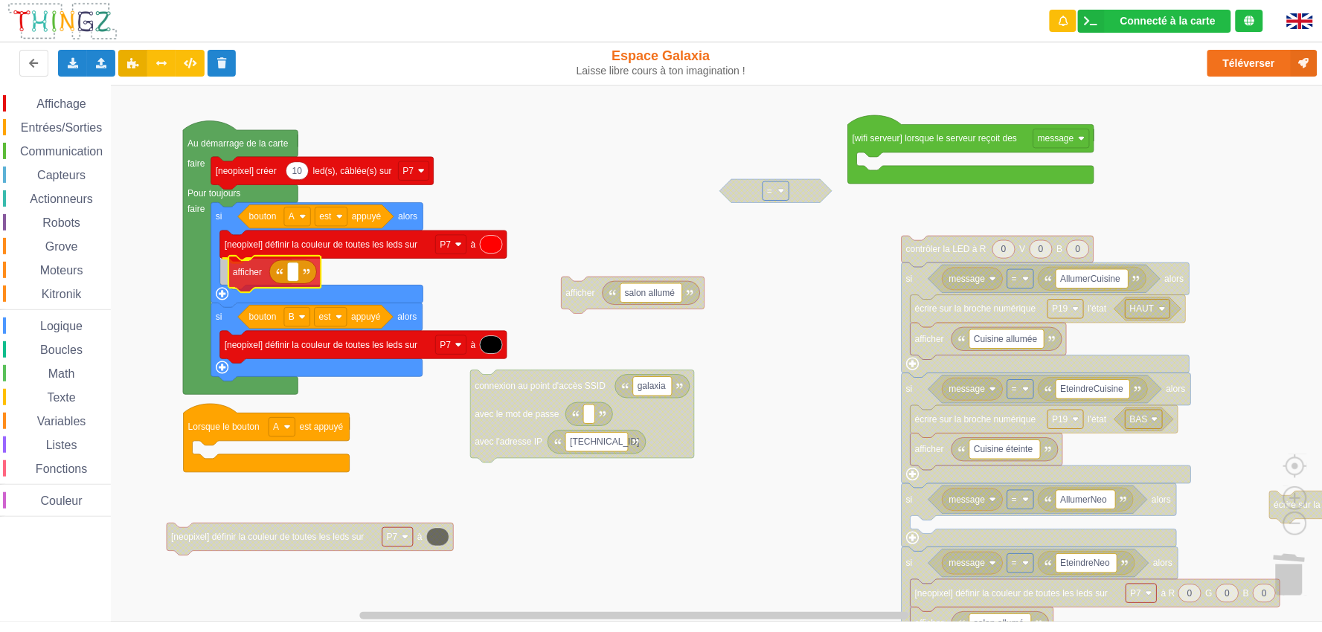
click at [243, 269] on div "Affichage Entrées/Sorties Communication Capteurs Actionneurs Robots Grove Moteu…" at bounding box center [666, 353] width 1333 height 537
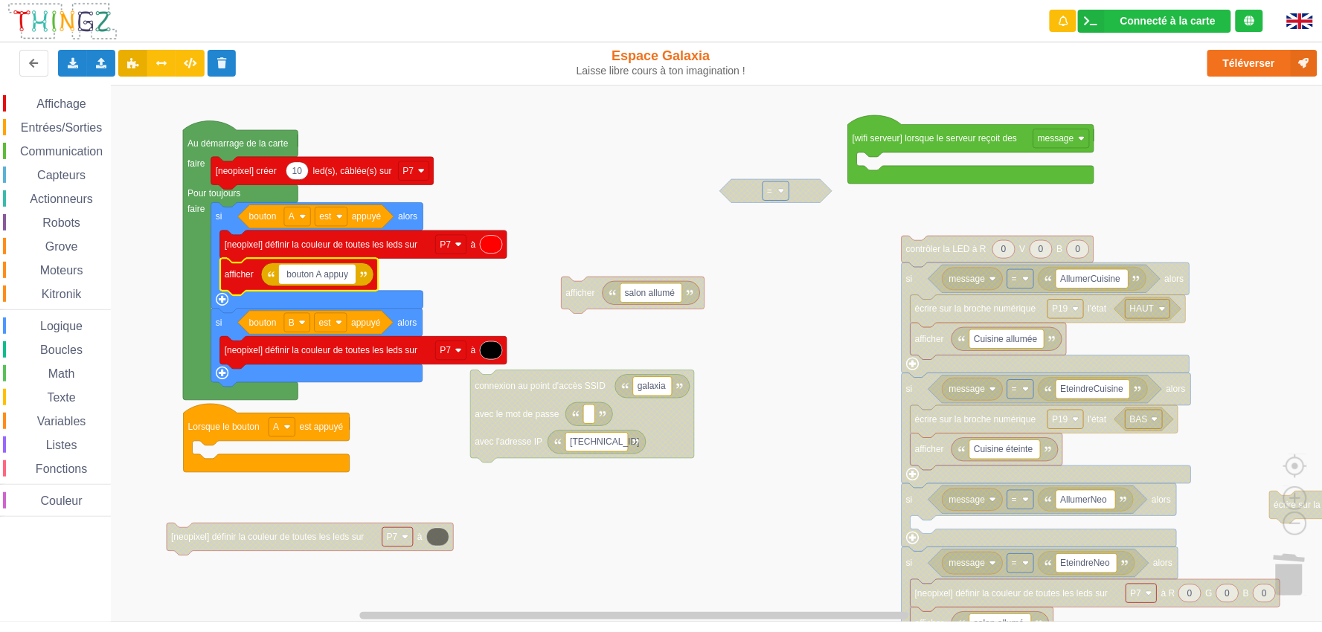
type input "bouton A appuyé"
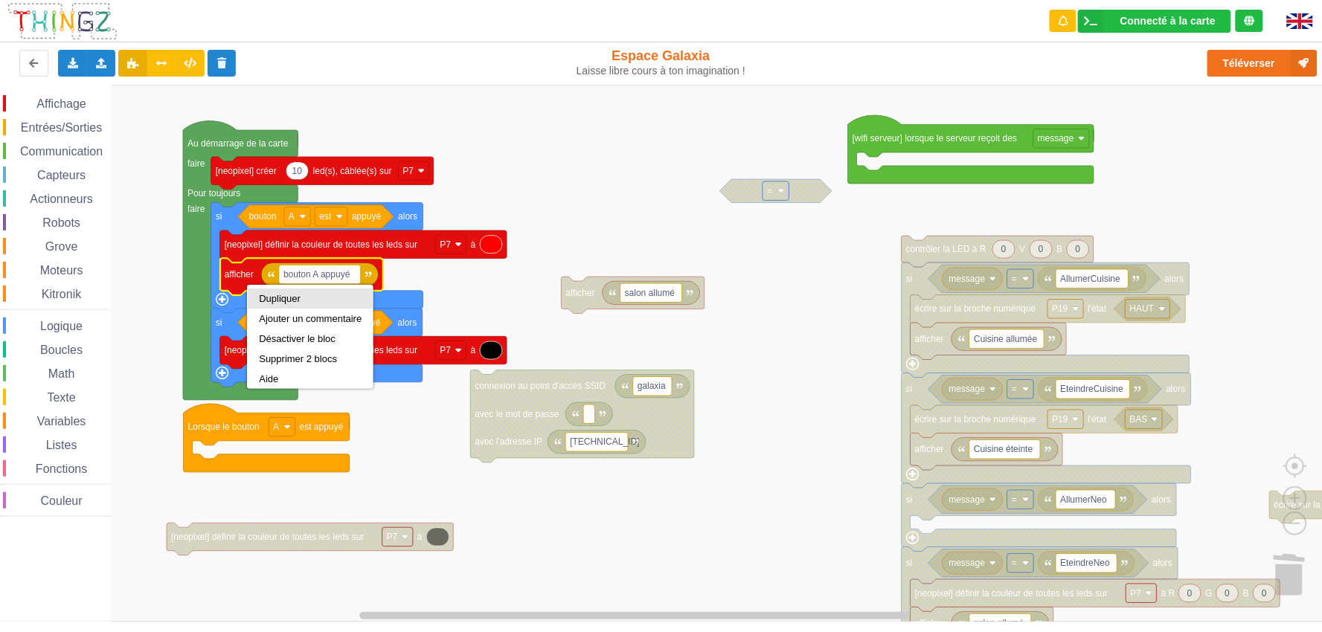
click at [274, 295] on div "Dupliquer" at bounding box center [310, 298] width 103 height 11
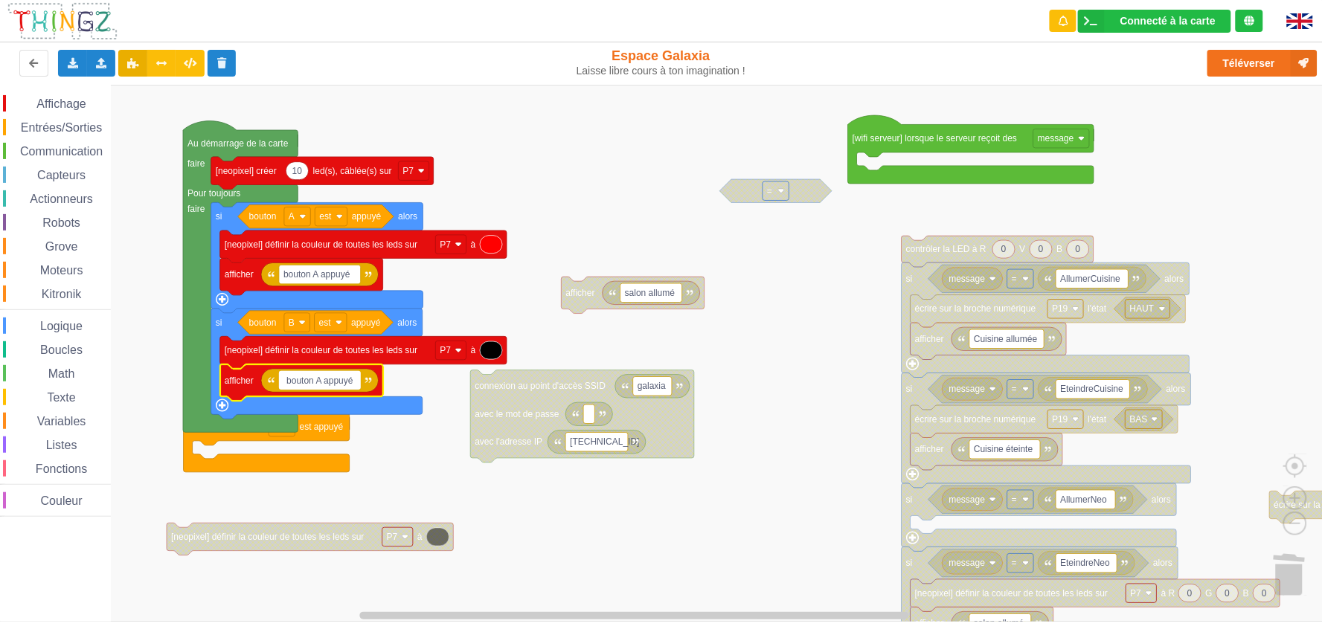
click at [325, 377] on input "bouton A appuyé" at bounding box center [320, 380] width 82 height 19
click at [322, 377] on input "bouton A appuyé" at bounding box center [320, 380] width 82 height 19
type input "bouton B appuyé"
click at [1190, 65] on button "Téléverser" at bounding box center [1263, 63] width 110 height 27
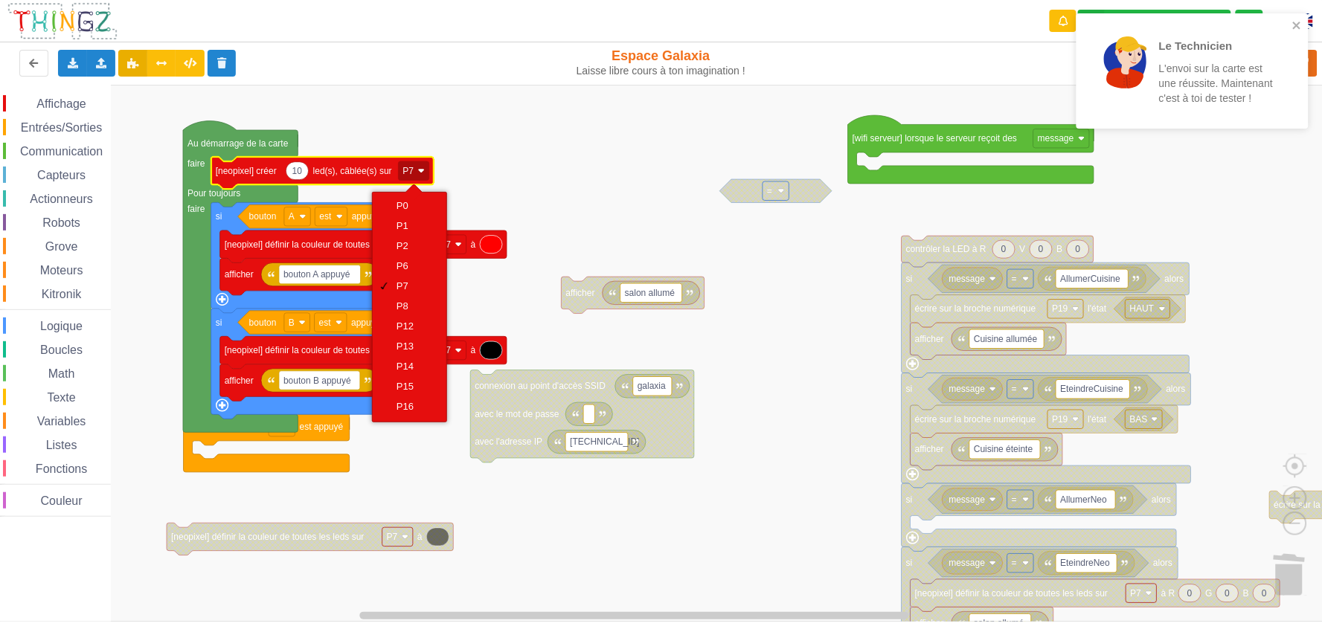
click at [512, 161] on rect "Espace de travail de Blocky" at bounding box center [666, 353] width 1333 height 537
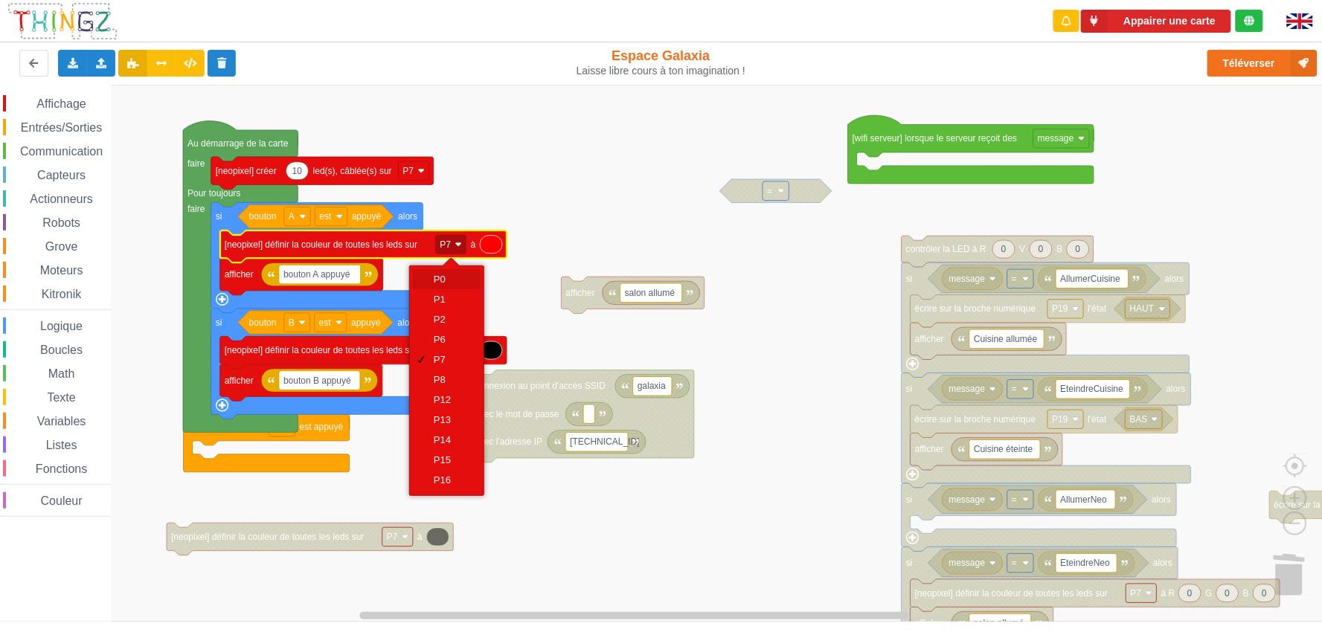
click at [449, 280] on div "P0" at bounding box center [452, 279] width 36 height 11
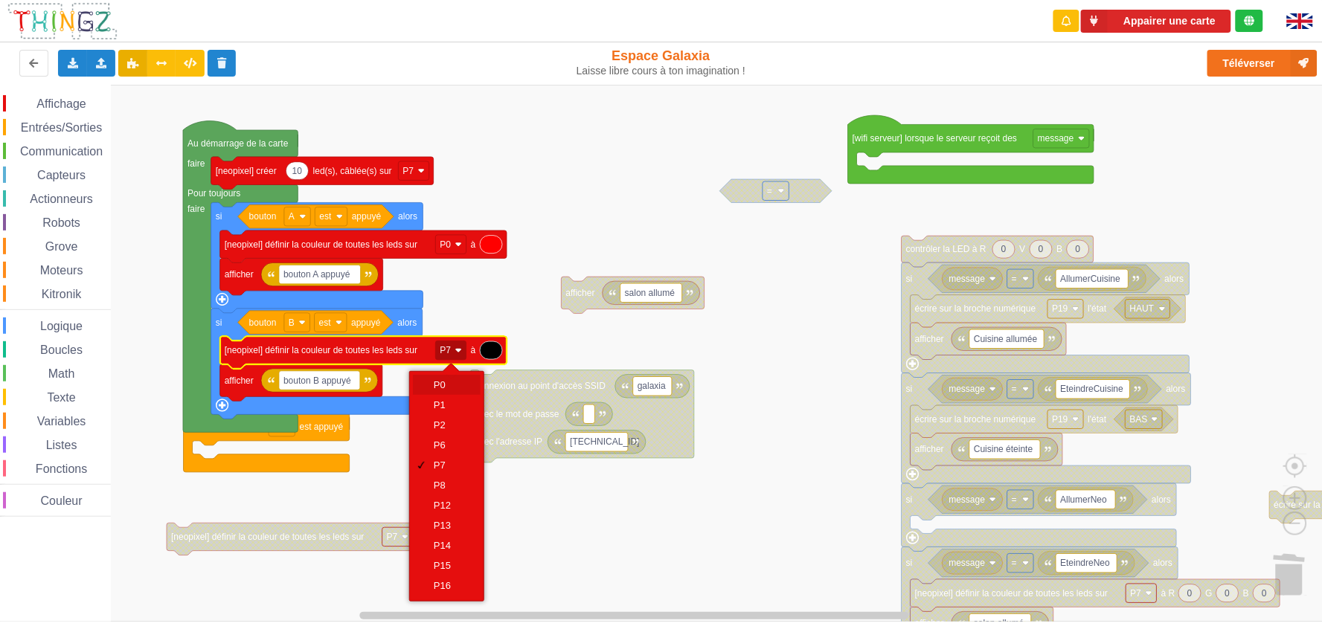
click at [451, 384] on div "P0" at bounding box center [452, 384] width 36 height 11
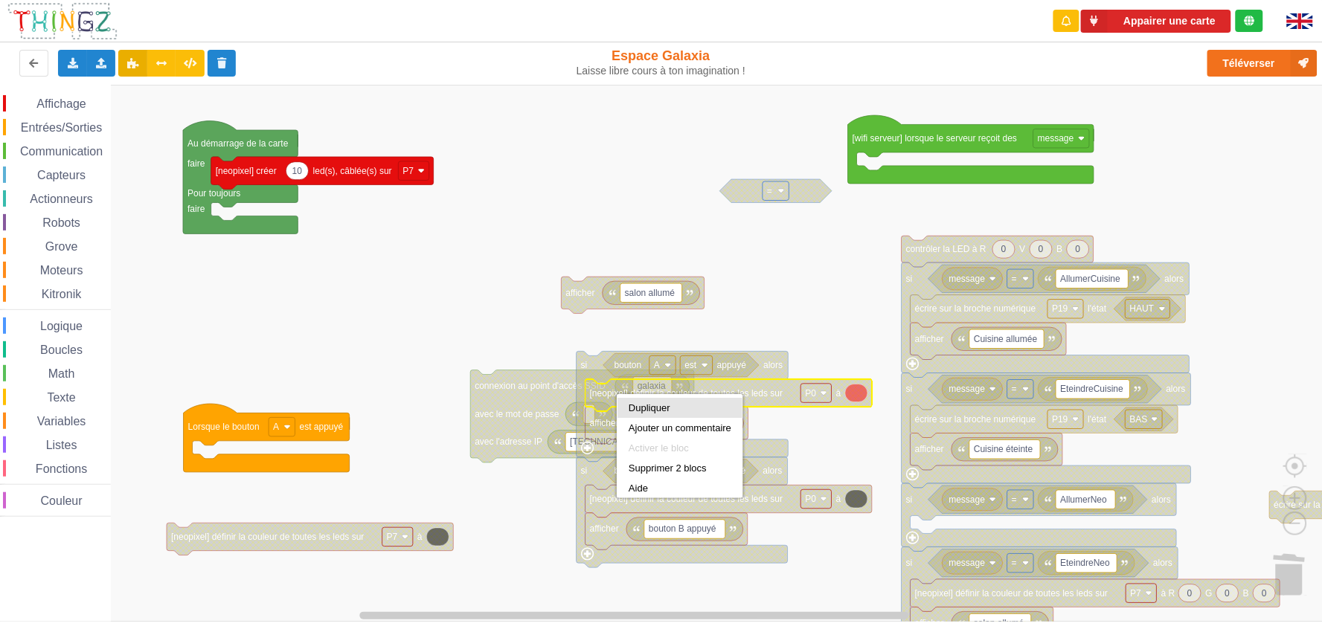
click at [641, 405] on div "Dupliquer" at bounding box center [680, 408] width 103 height 11
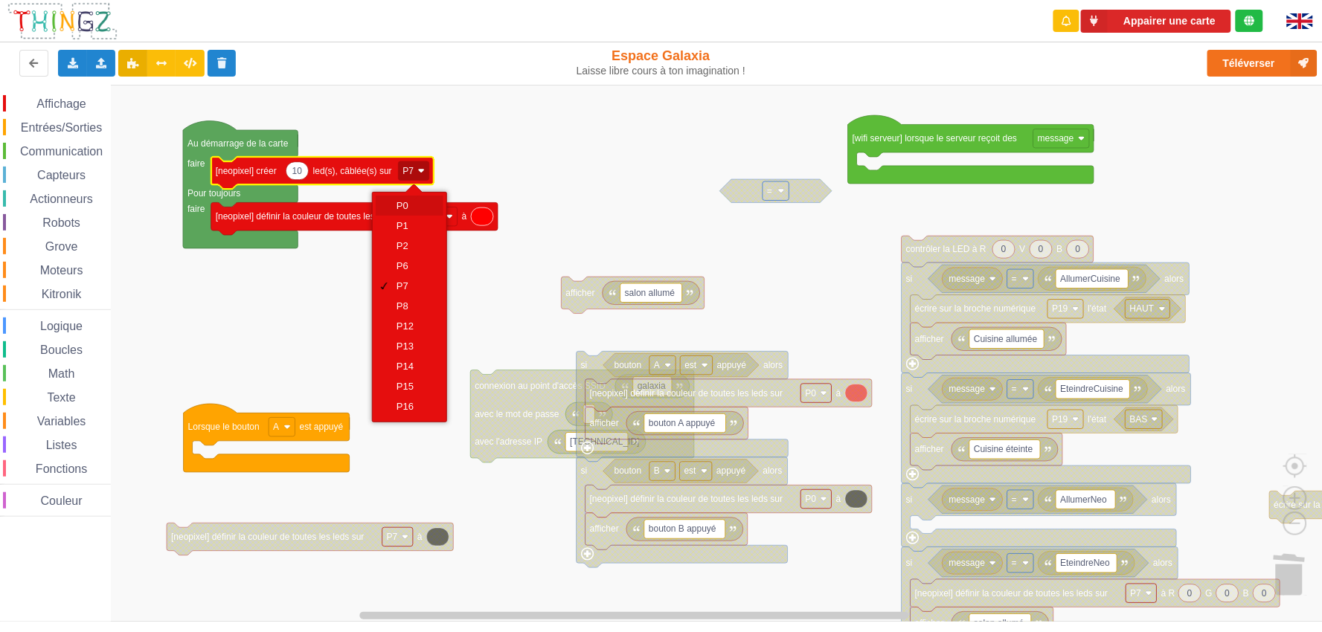
click at [420, 205] on div "P0" at bounding box center [415, 205] width 36 height 11
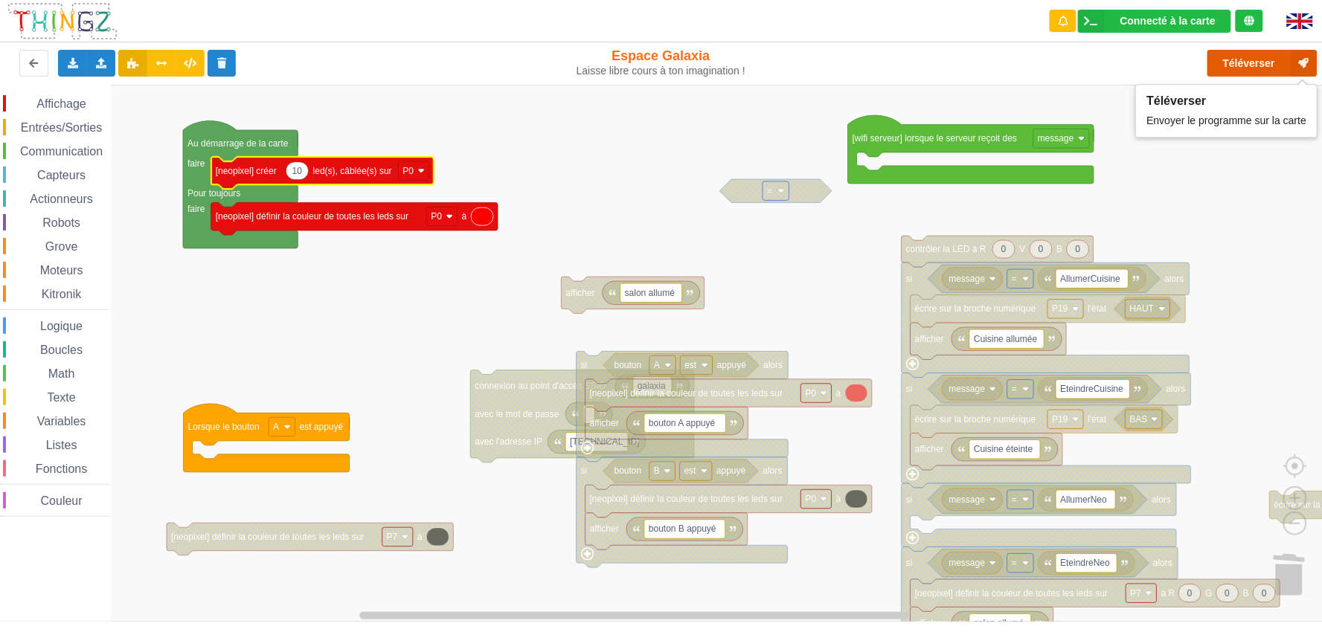
click at [1190, 68] on button "Téléverser" at bounding box center [1263, 63] width 110 height 27
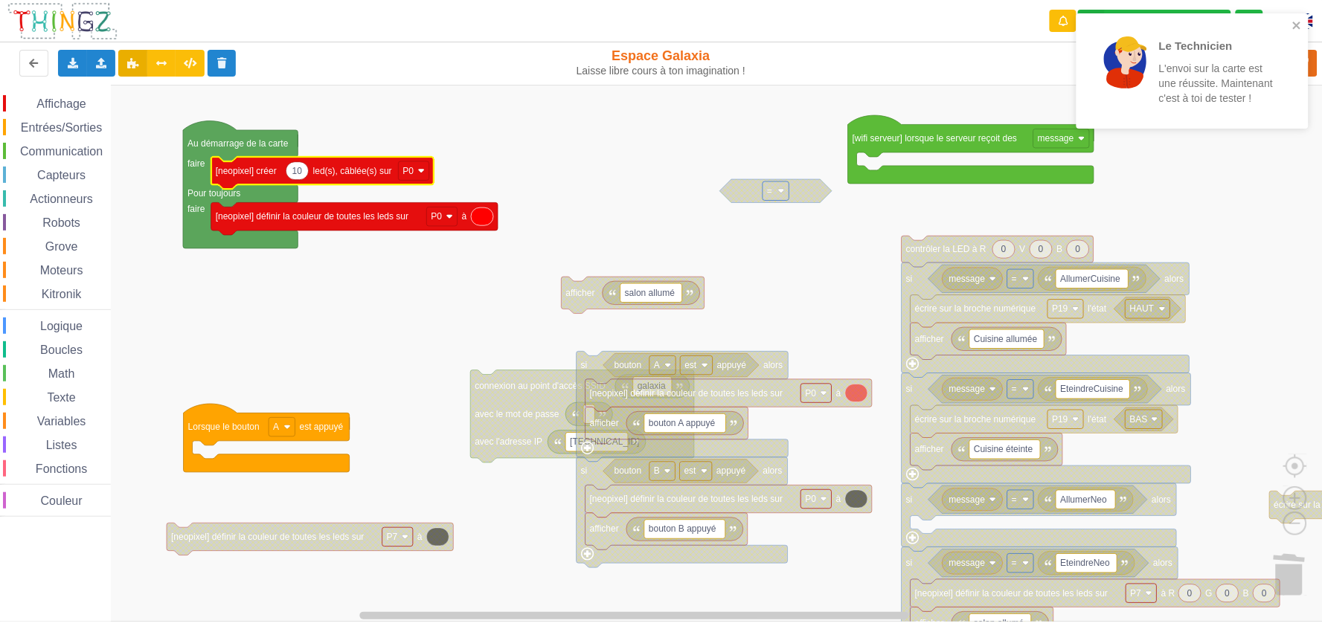
click at [61, 105] on span "Affichage" at bounding box center [61, 103] width 54 height 13
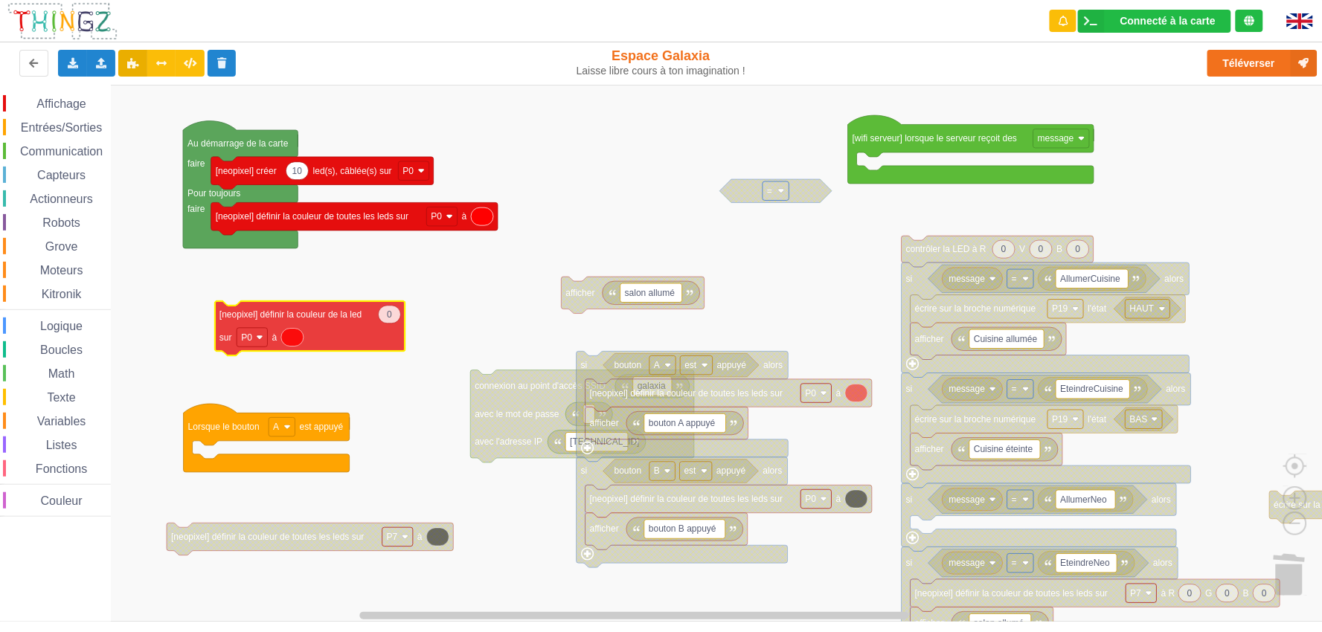
click at [348, 316] on div "Affichage Entrées/Sorties Communication Capteurs Actionneurs Robots Grove Moteu…" at bounding box center [666, 353] width 1333 height 537
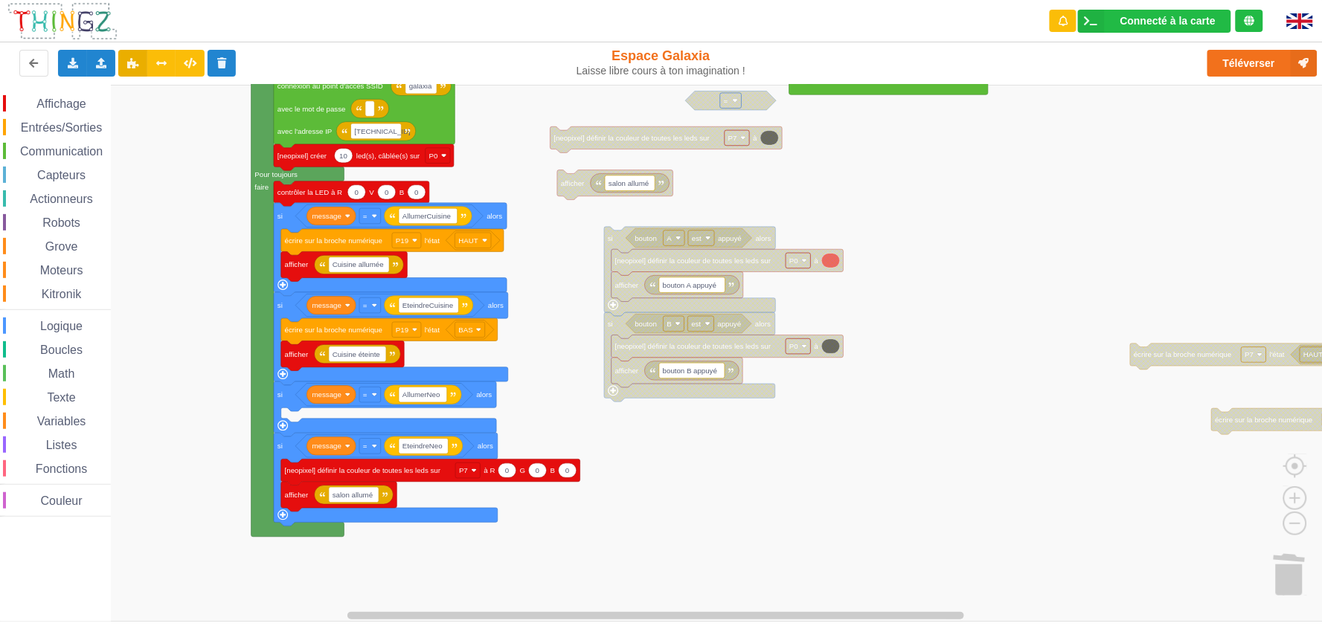
click at [564, 298] on div "Affichage Entrées/Sorties Communication Capteurs Actionneurs Robots Grove Moteu…" at bounding box center [666, 353] width 1333 height 537
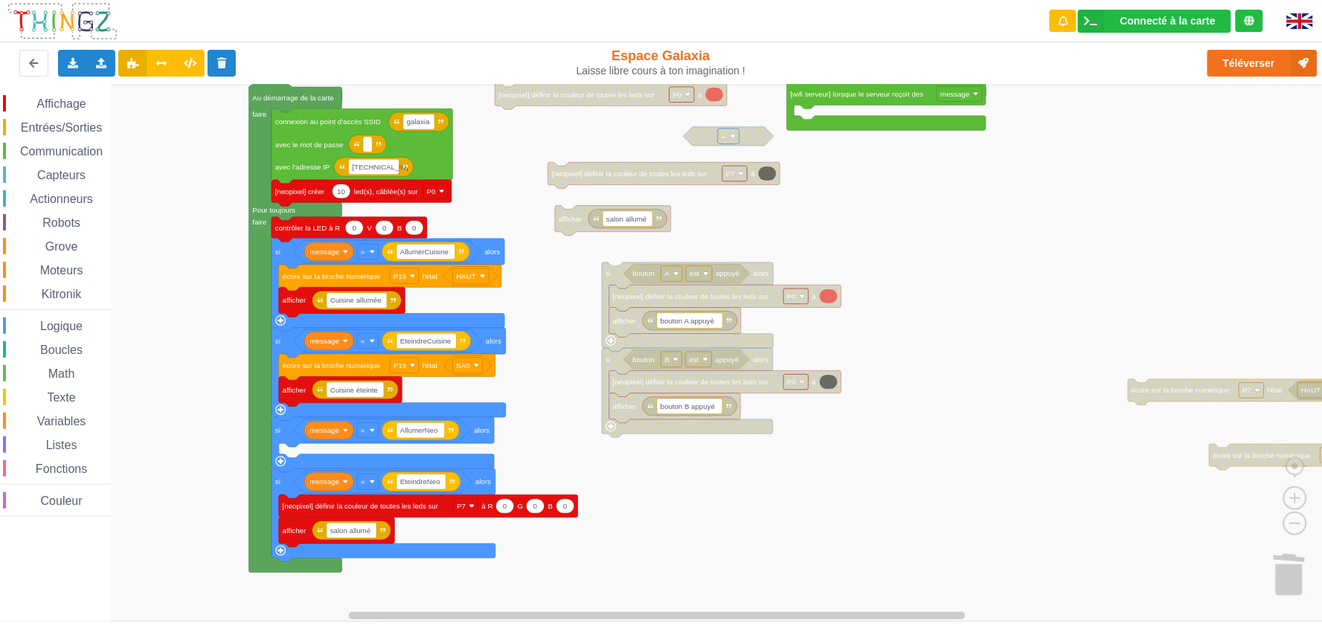
click at [557, 336] on div "Affichage Entrées/Sorties Communication Capteurs Actionneurs Robots Grove Moteu…" at bounding box center [666, 353] width 1333 height 537
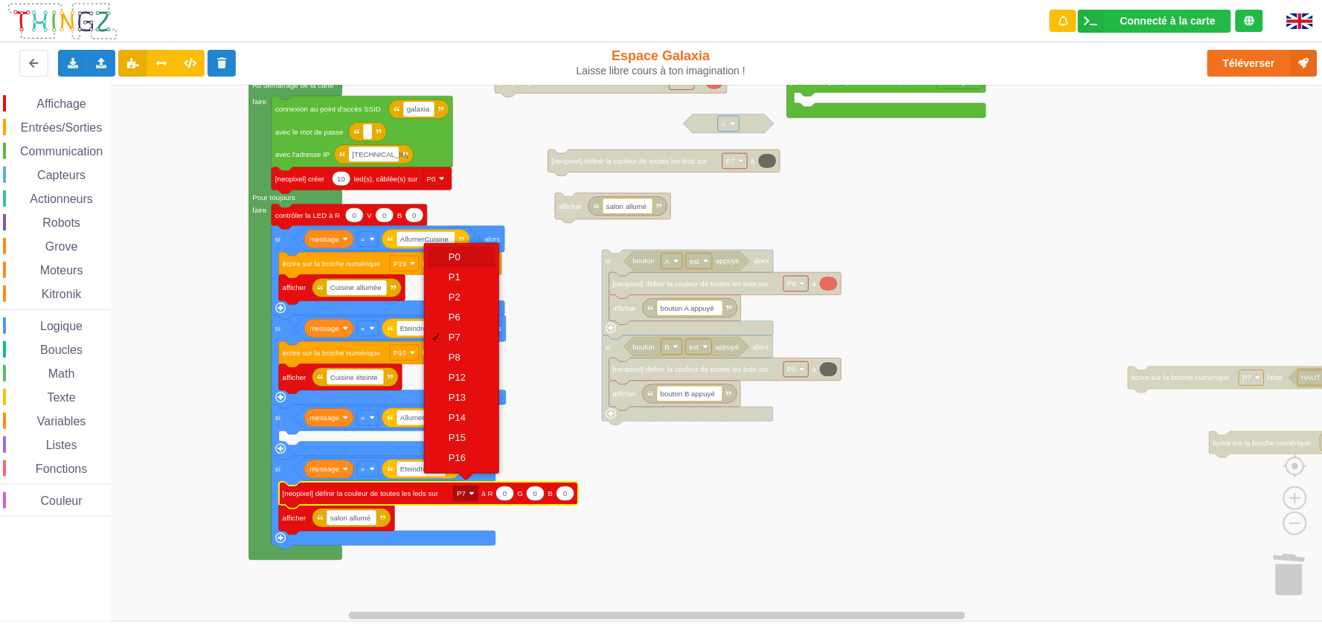
click at [458, 255] on div "P0" at bounding box center [467, 256] width 36 height 11
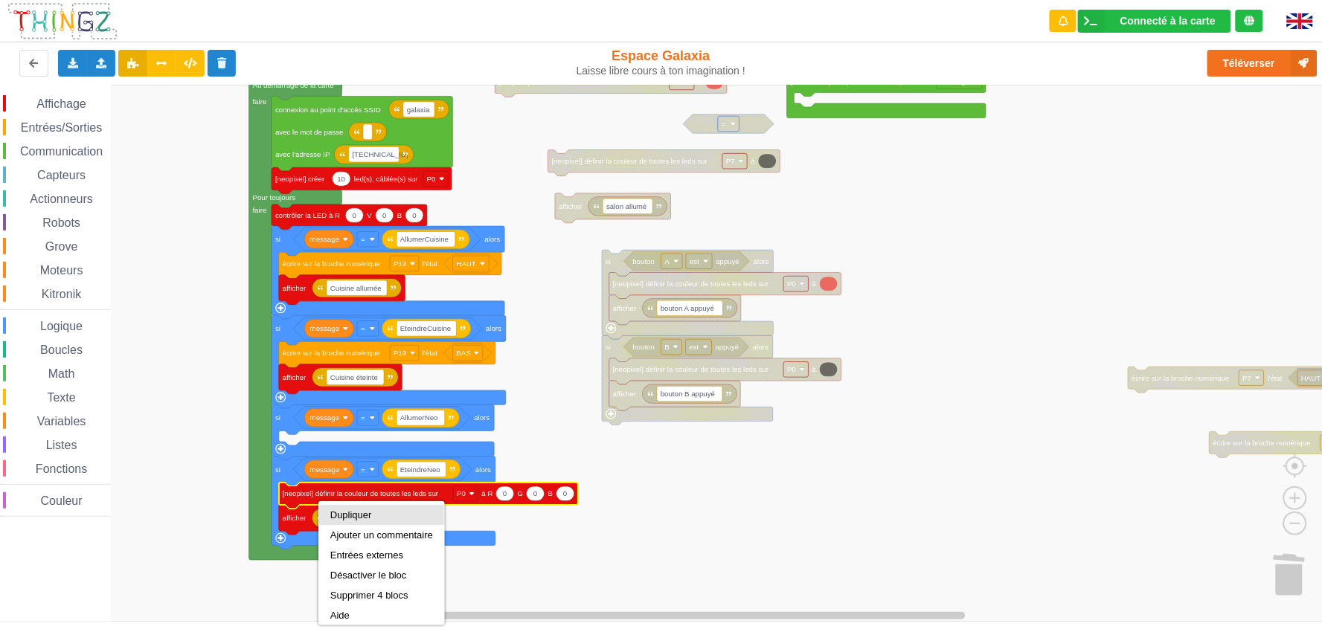
click at [344, 511] on div "Dupliquer" at bounding box center [381, 515] width 103 height 11
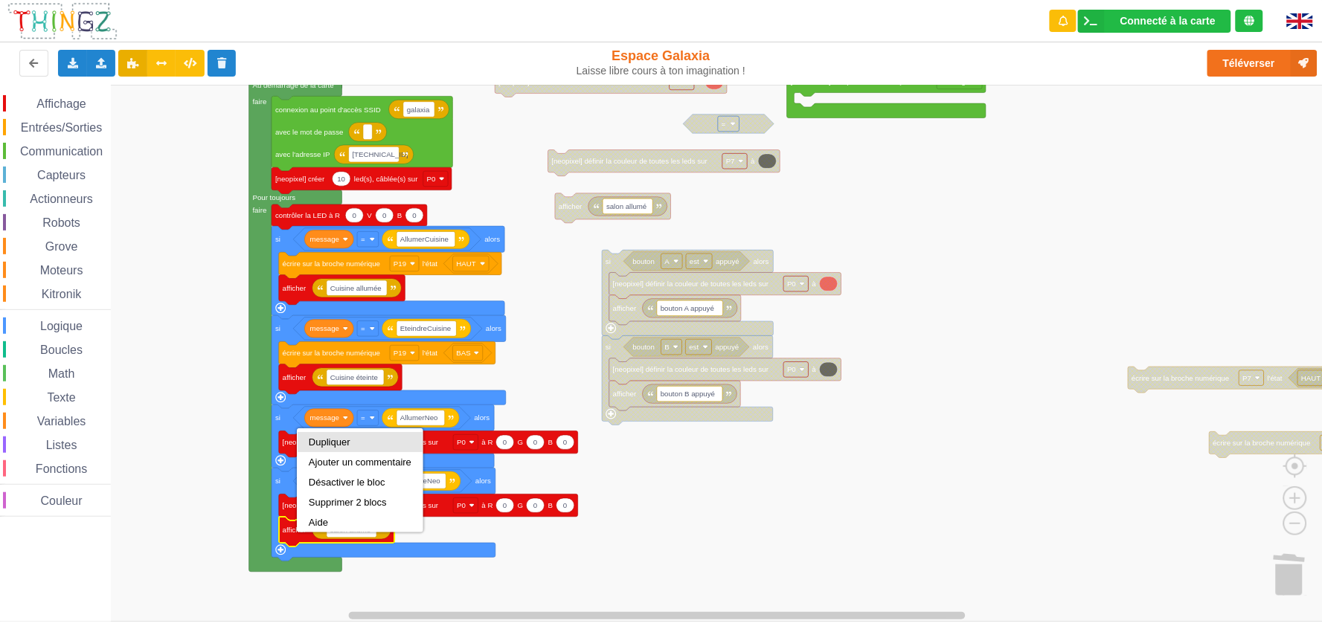
click at [330, 437] on div "Dupliquer" at bounding box center [360, 442] width 103 height 11
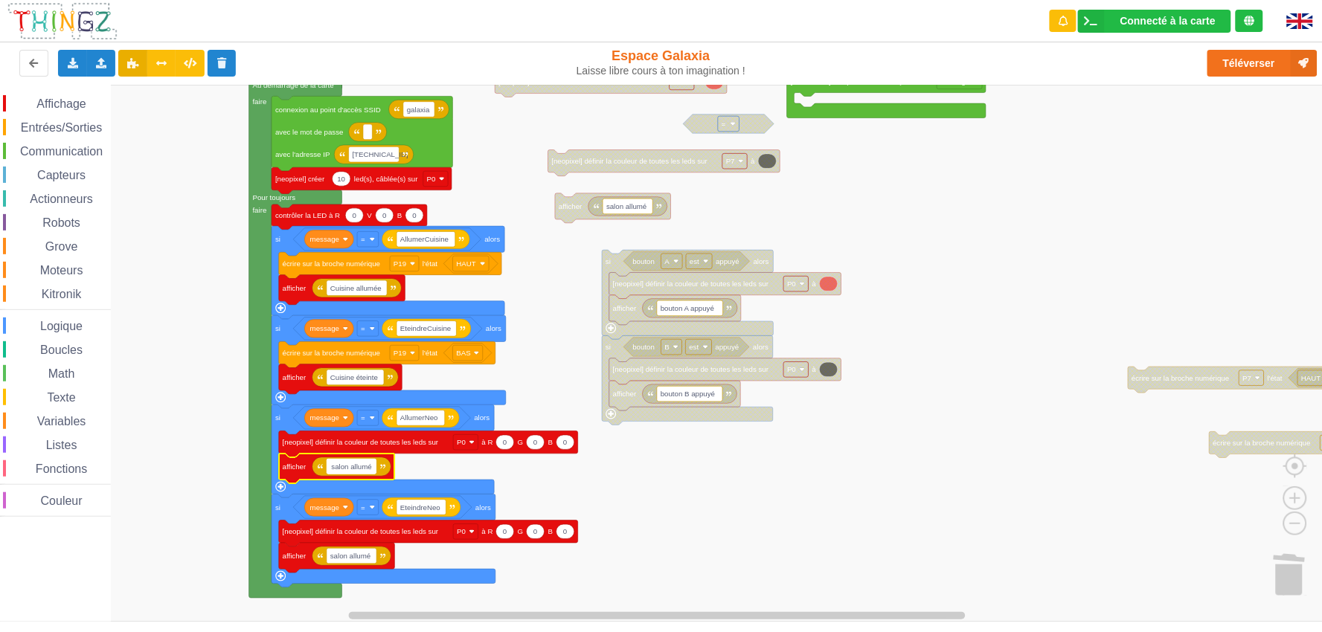
click at [368, 470] on input "salon allumé" at bounding box center [352, 467] width 50 height 16
drag, startPoint x: 374, startPoint y: 467, endPoint x: 350, endPoint y: 467, distance: 24.6
click at [350, 467] on input "salon allumé" at bounding box center [352, 467] width 50 height 16
type input "salon éteind"
click at [507, 439] on text "0" at bounding box center [505, 442] width 4 height 8
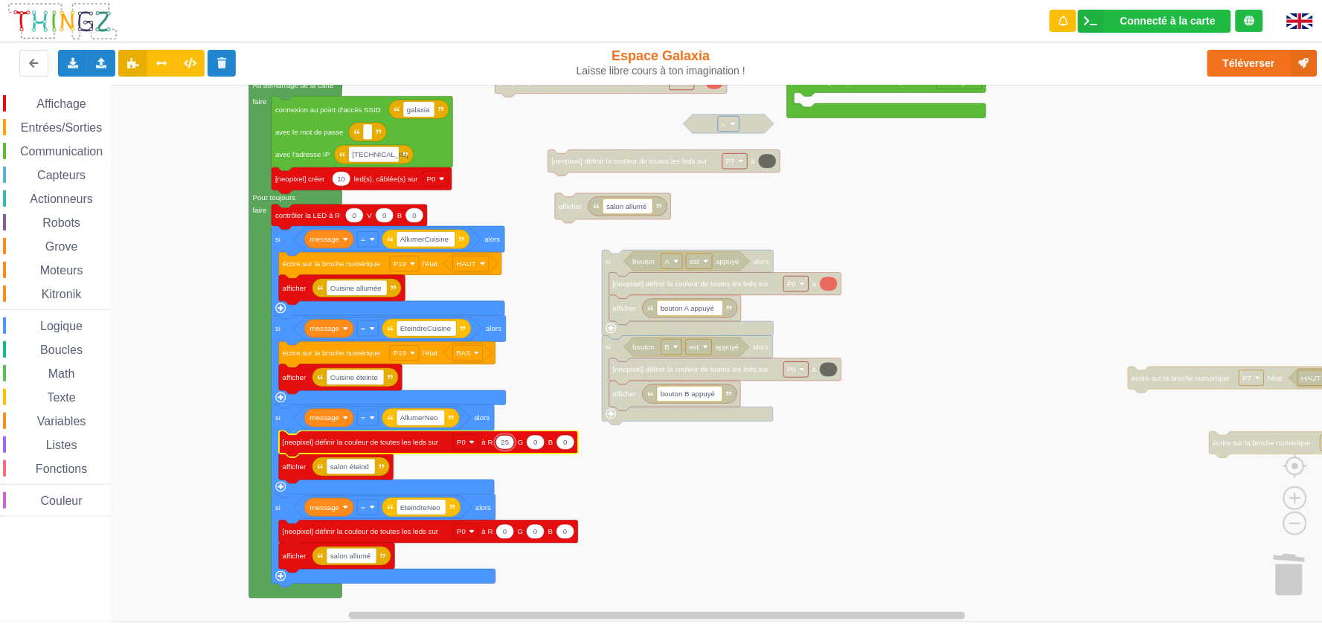
type input "254"
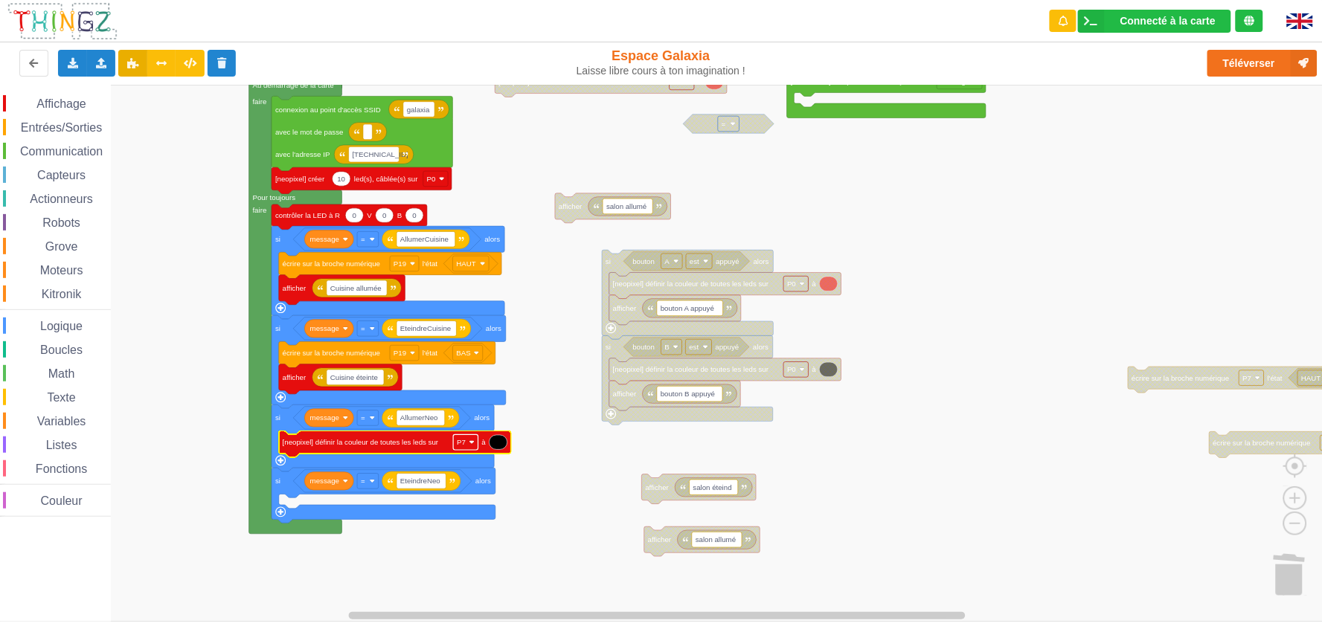
click at [476, 439] on rect "Espace de travail de Blocky" at bounding box center [465, 443] width 25 height 16
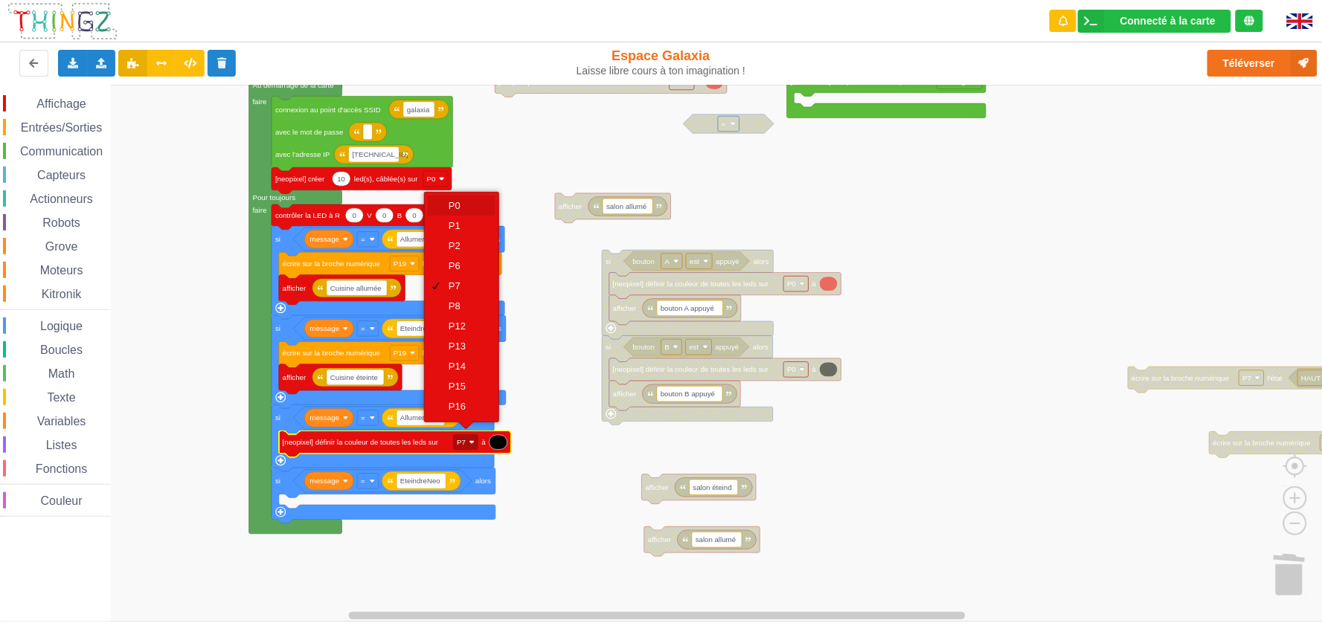
click at [460, 202] on div "P0" at bounding box center [467, 205] width 36 height 11
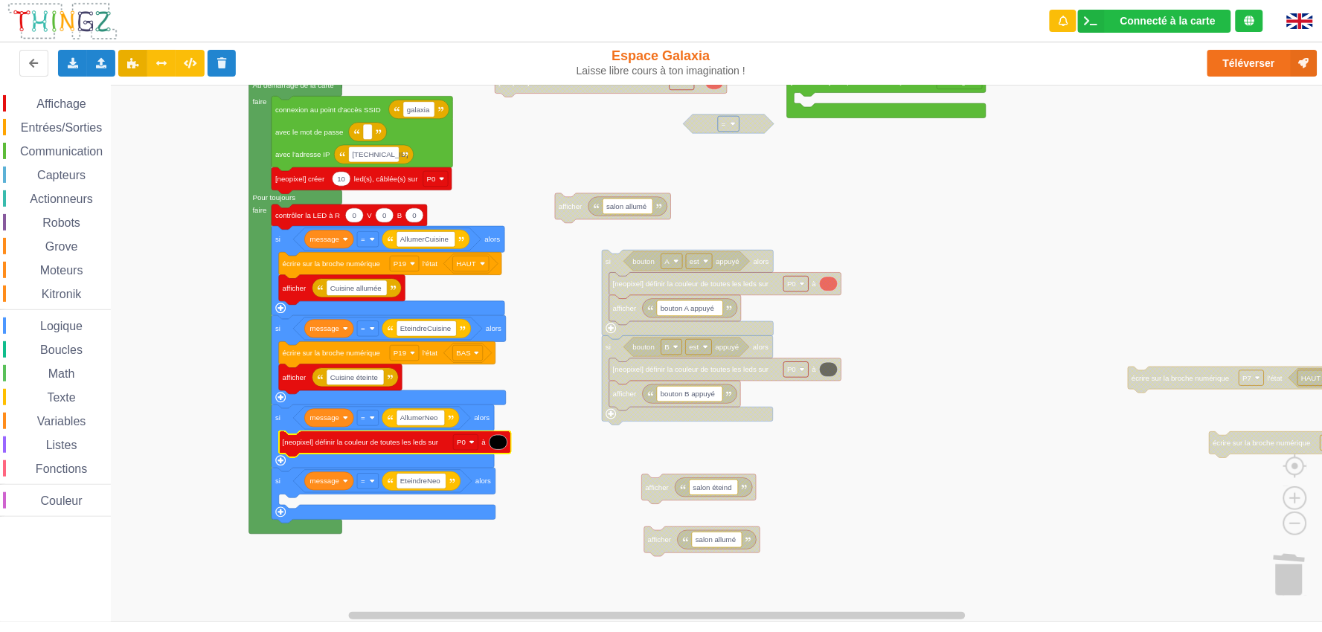
click at [500, 445] on icon "Espace de travail de Blocky" at bounding box center [499, 442] width 18 height 14
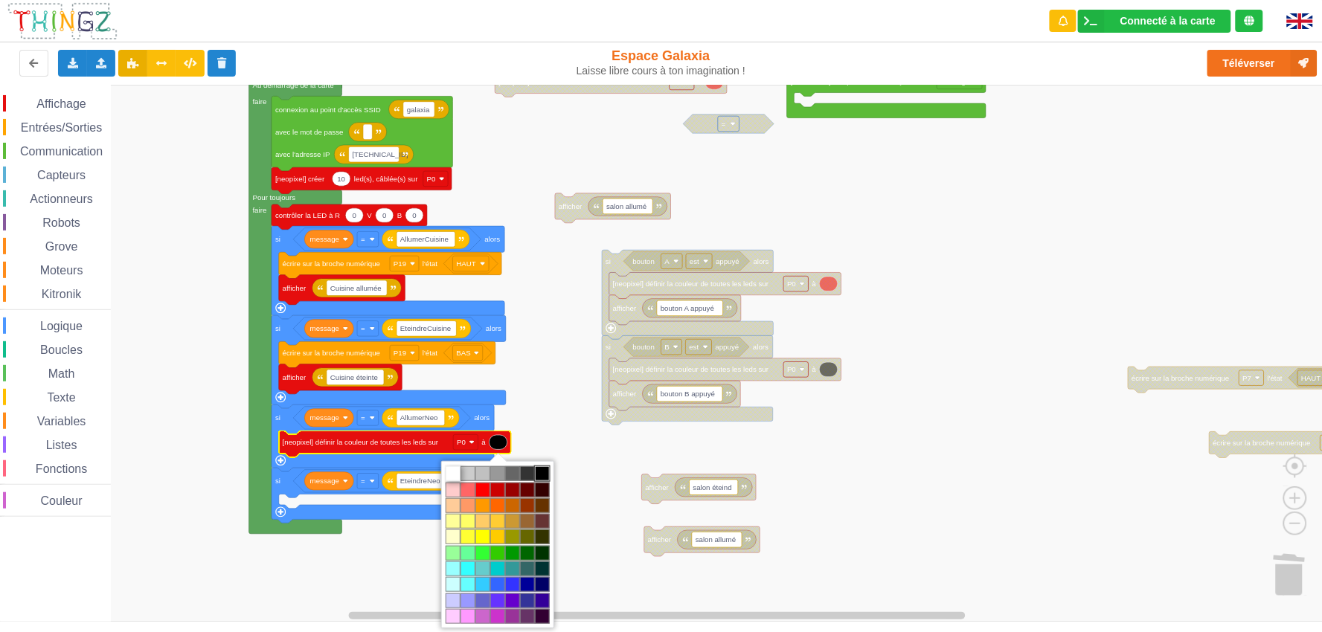
click at [455, 470] on td "#ffffff" at bounding box center [453, 474] width 15 height 15
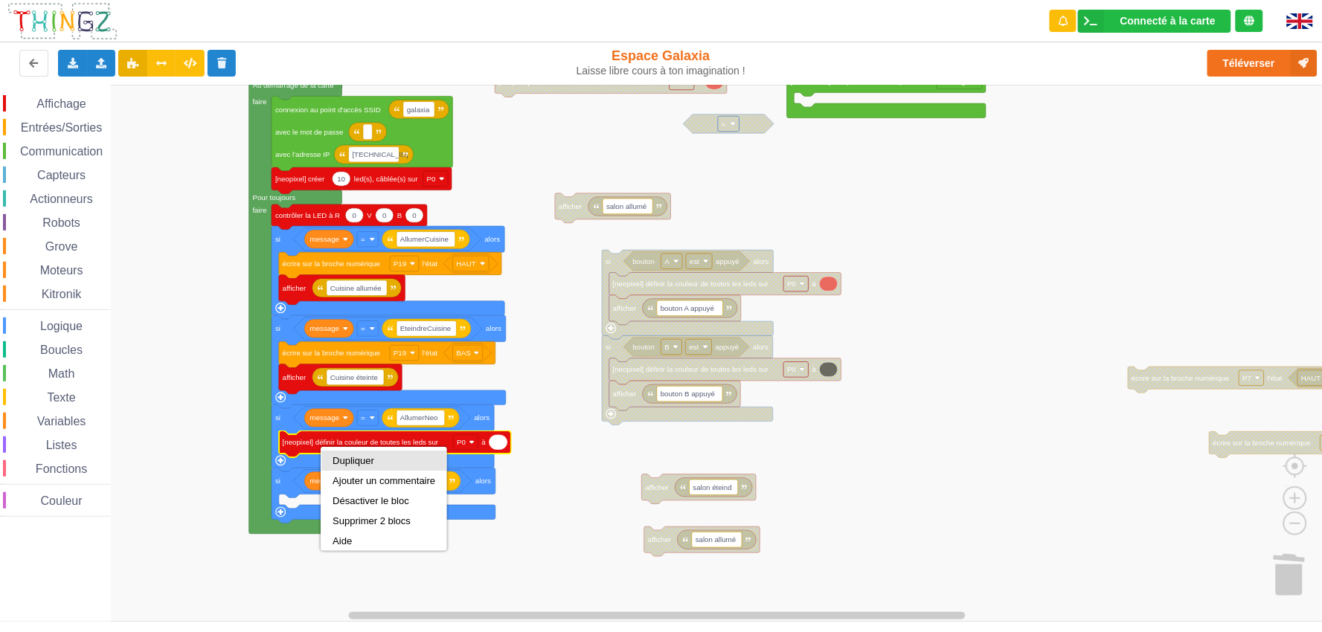
drag, startPoint x: 338, startPoint y: 457, endPoint x: 336, endPoint y: 472, distance: 15.0
click at [339, 458] on div "Dupliquer" at bounding box center [384, 460] width 103 height 11
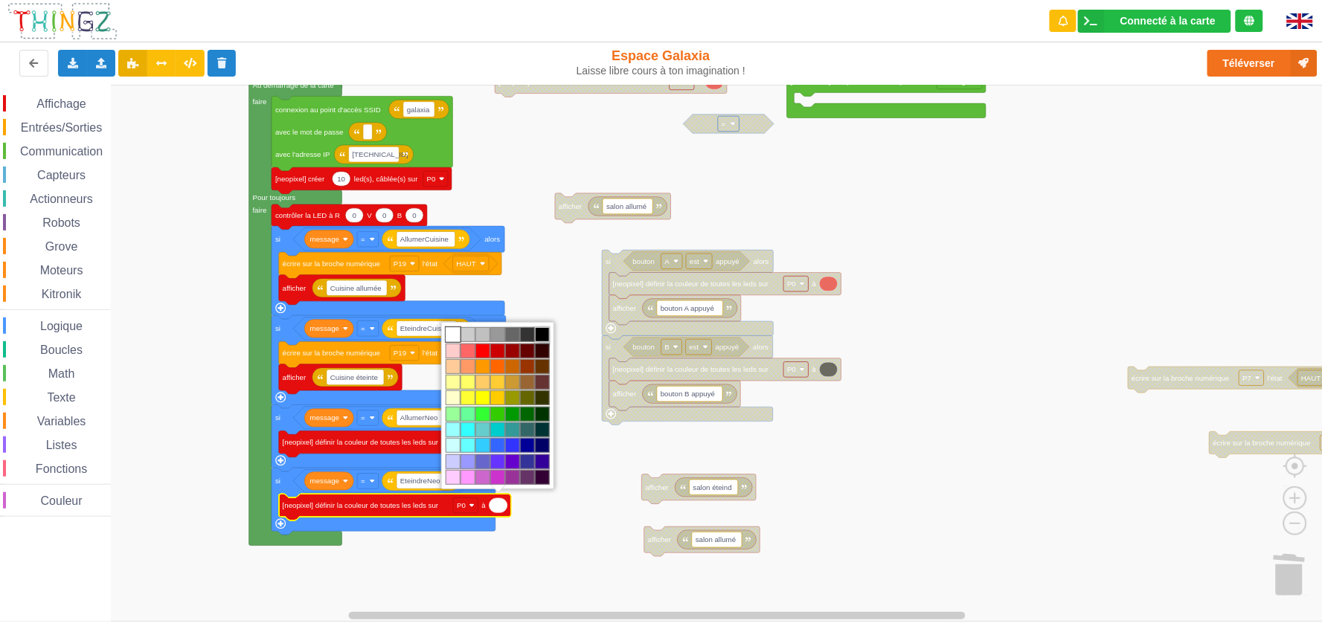
click at [544, 330] on td "#000000" at bounding box center [542, 334] width 15 height 15
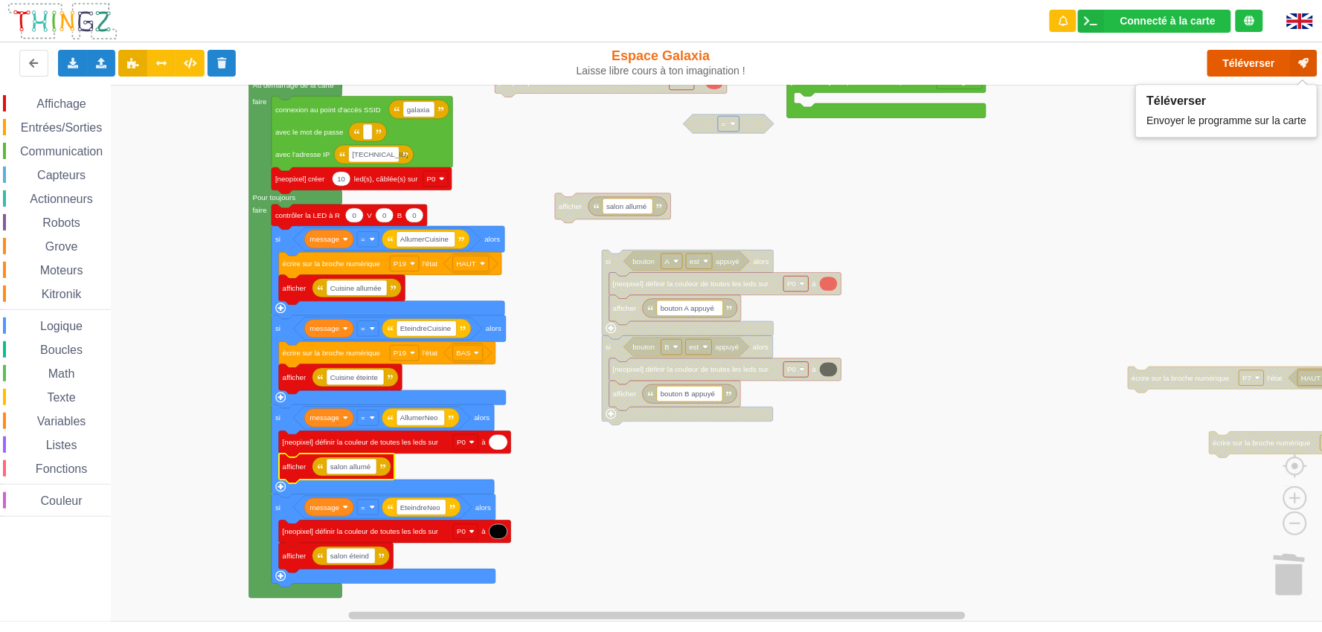
click at [1190, 63] on button "Téléverser" at bounding box center [1263, 63] width 110 height 27
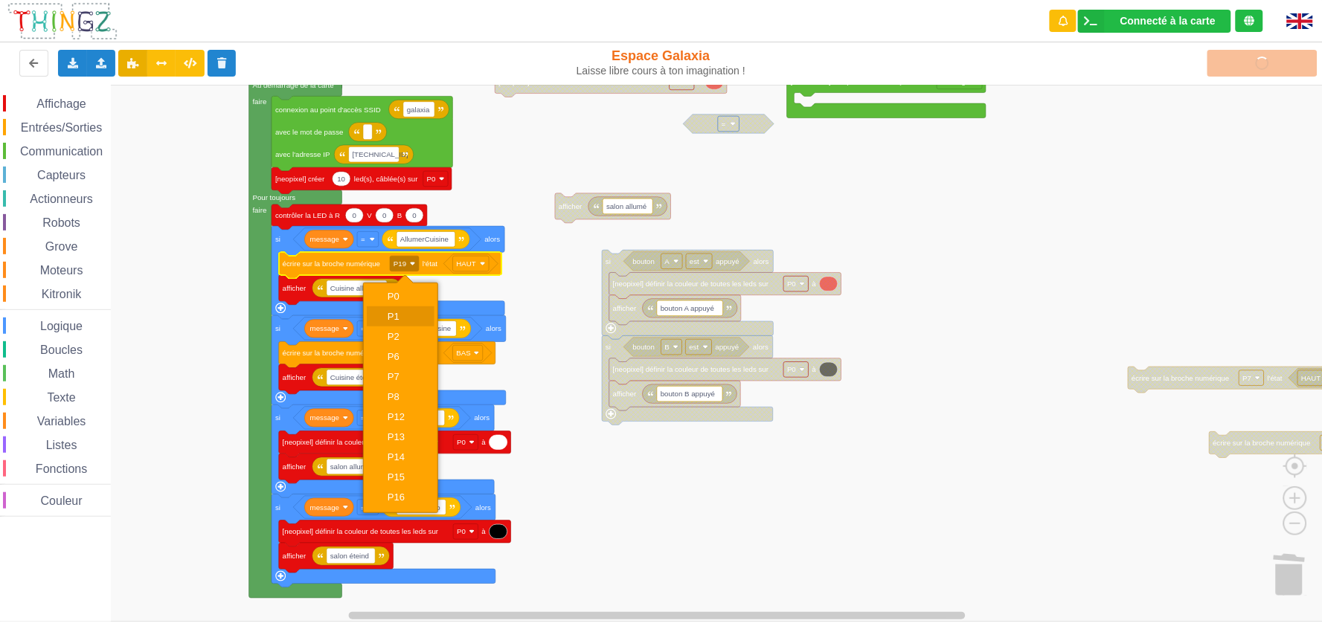
click at [413, 307] on div "P1" at bounding box center [401, 317] width 68 height 20
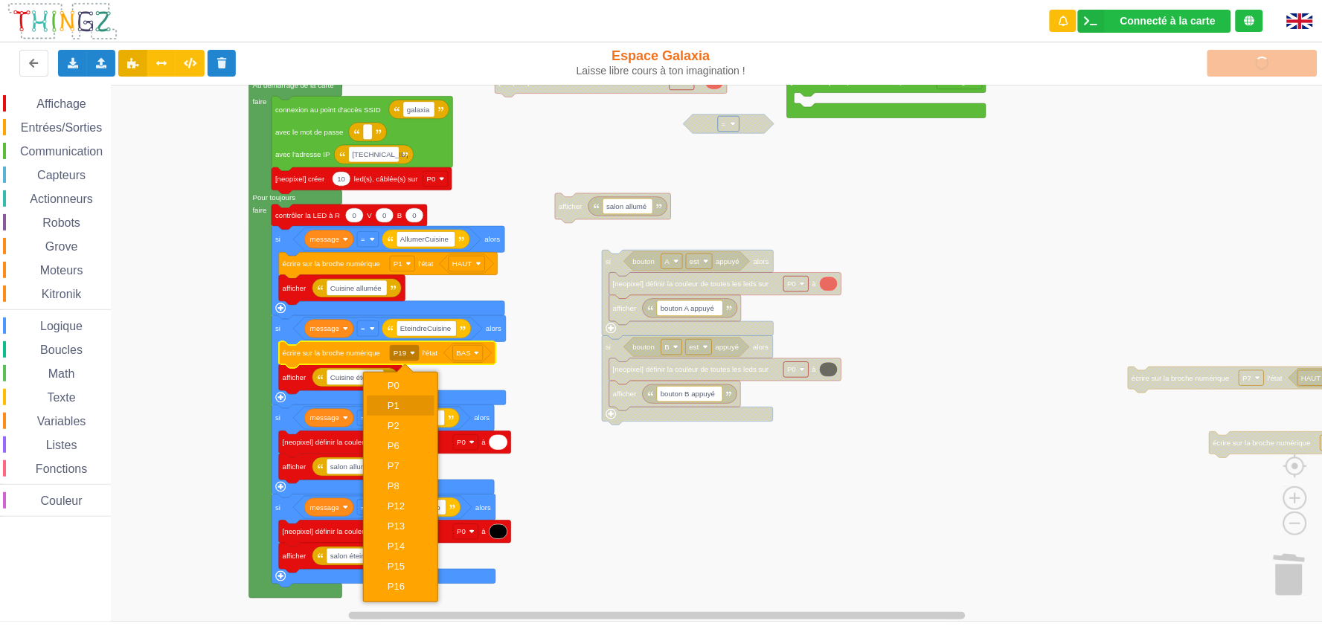
click at [407, 403] on div "P1" at bounding box center [406, 405] width 36 height 11
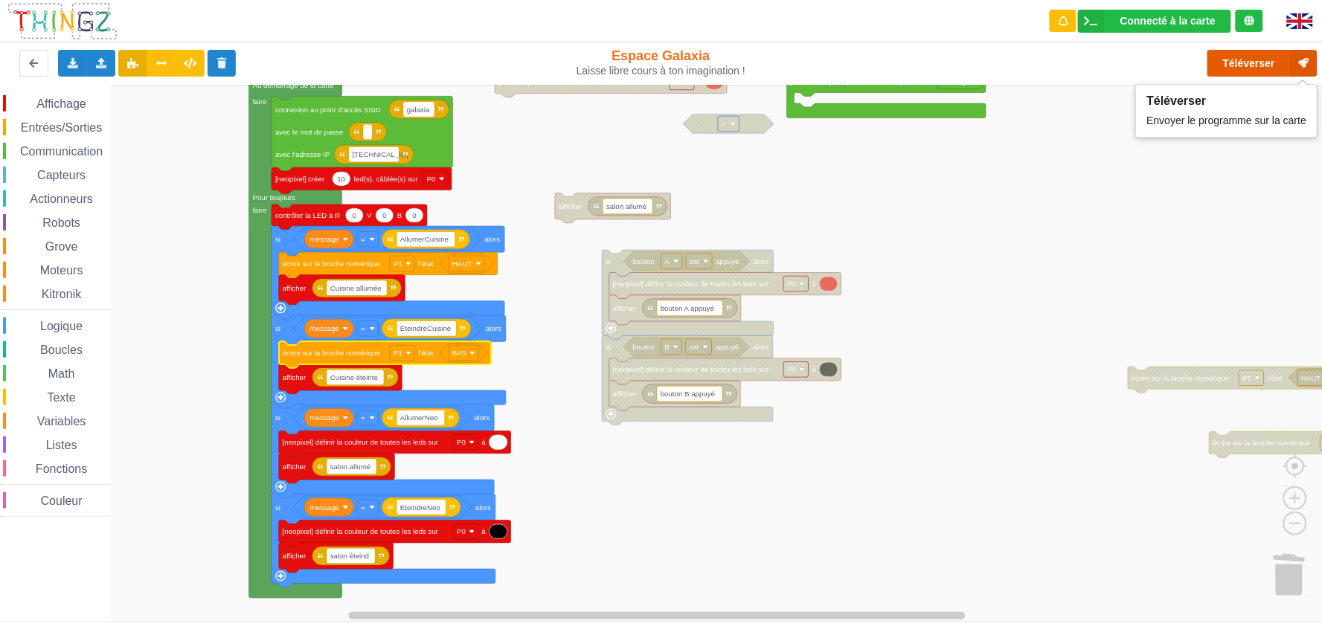
click at [1190, 62] on button "Téléverser" at bounding box center [1263, 63] width 110 height 27
click at [1190, 67] on button "Téléverser" at bounding box center [1263, 63] width 110 height 27
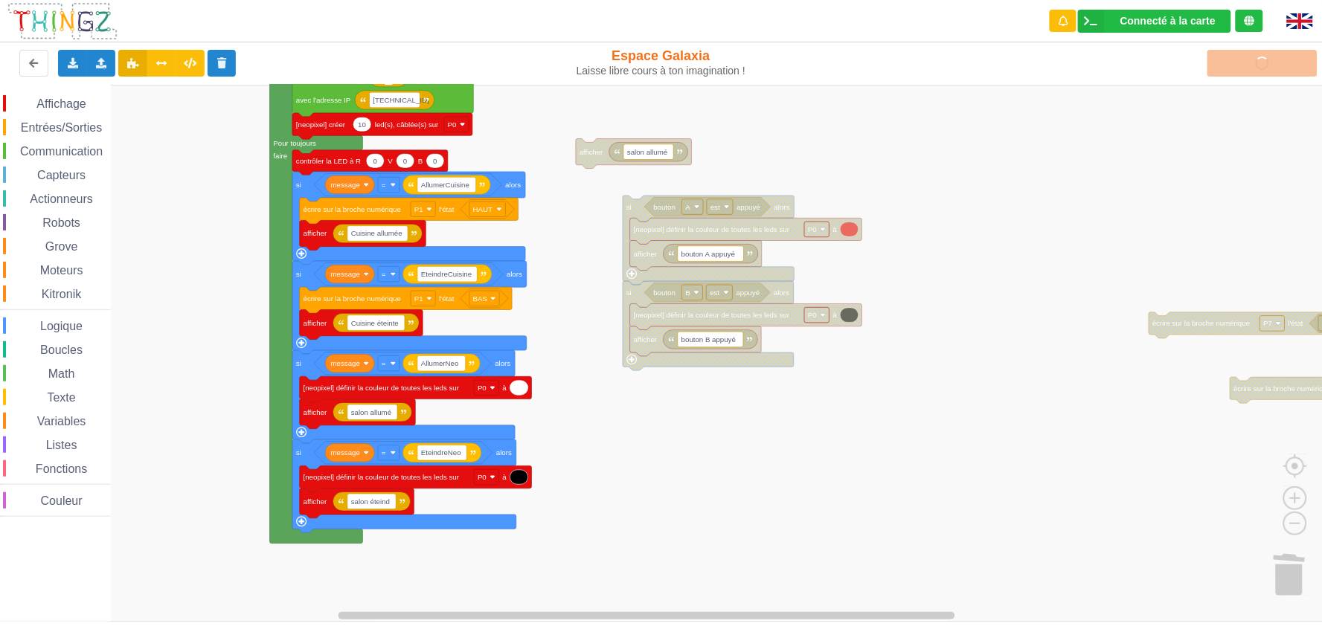
click at [687, 457] on rect "Espace de travail de Blocky" at bounding box center [666, 353] width 1333 height 537
click at [1190, 65] on button "Téléverser" at bounding box center [1263, 63] width 110 height 27
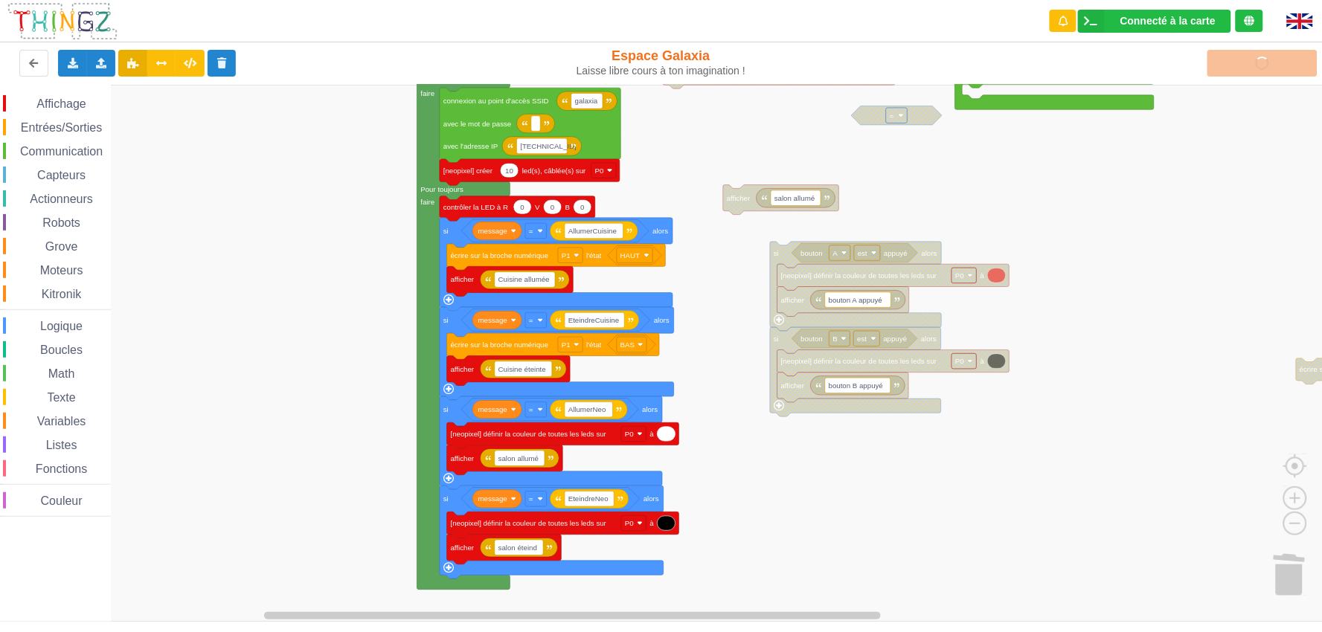
click at [882, 471] on rect "Espace de travail de Blocky" at bounding box center [666, 353] width 1333 height 537
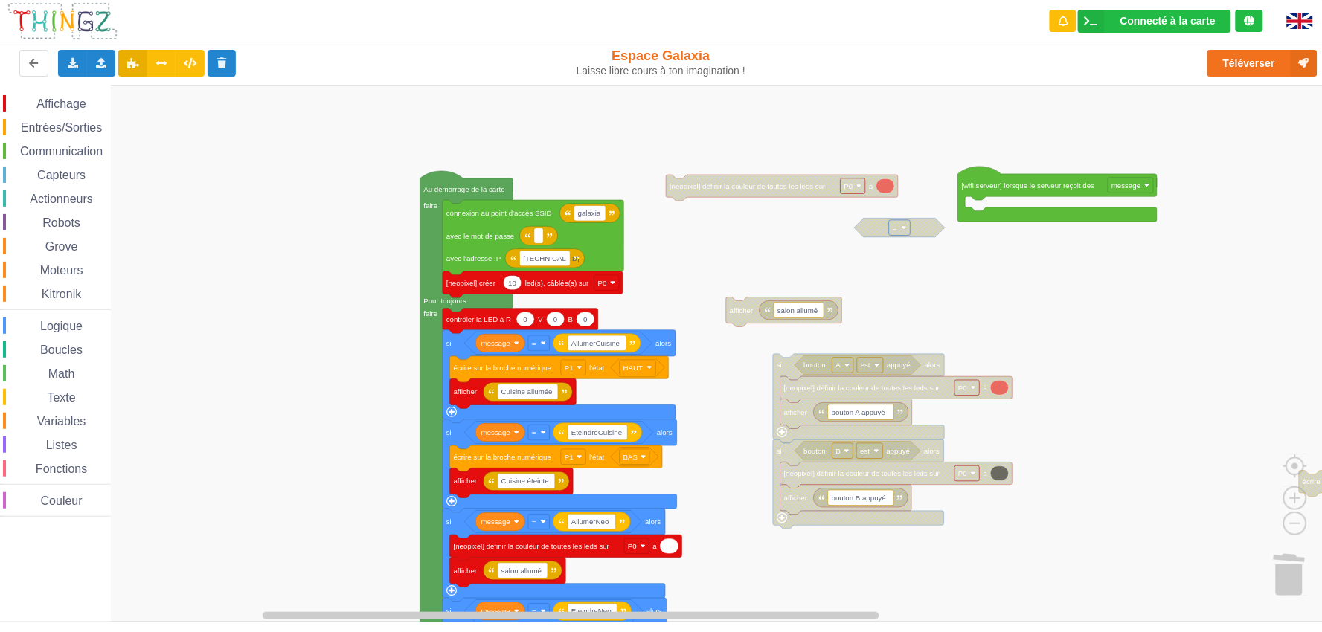
click at [1024, 546] on rect "Espace de travail de Blocky" at bounding box center [666, 353] width 1333 height 537
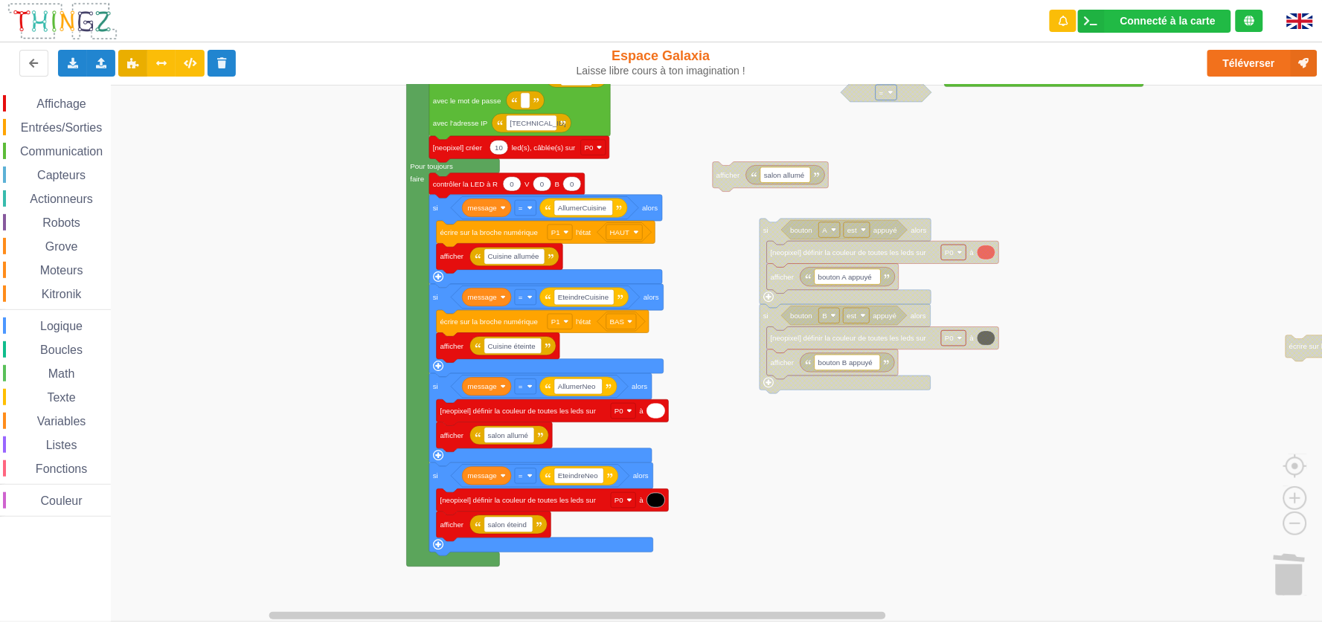
click at [722, 441] on rect "Espace de travail de Blocky" at bounding box center [666, 353] width 1333 height 537
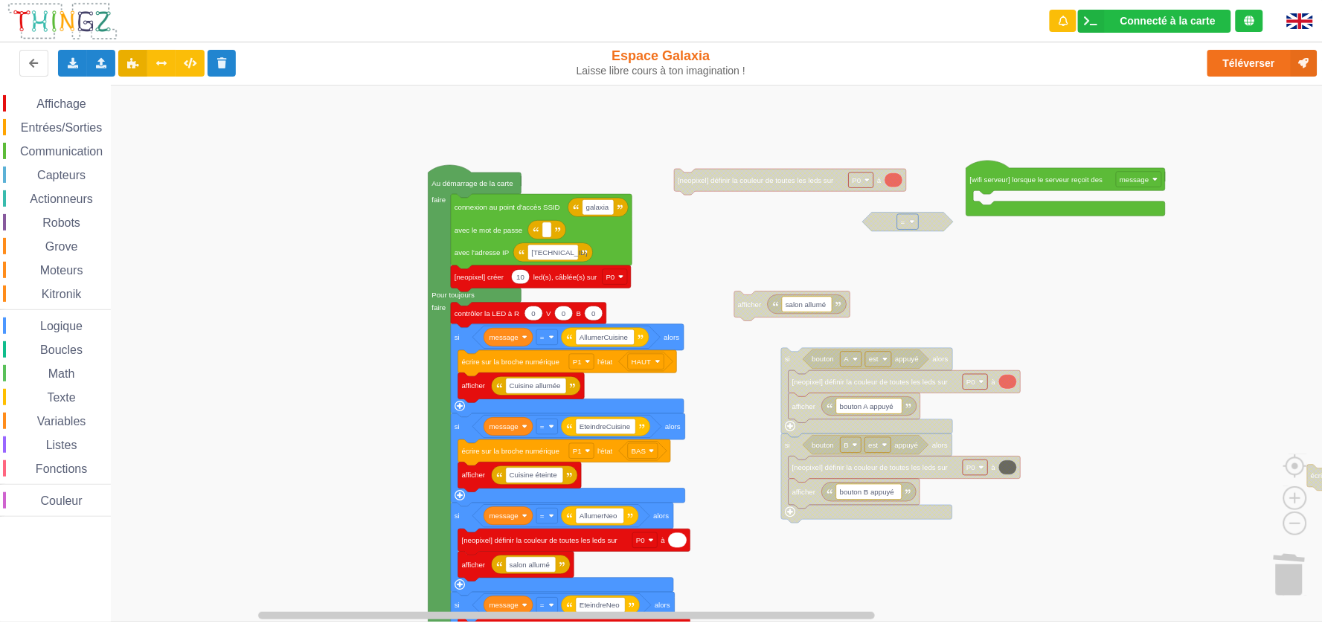
click at [747, 568] on rect "Espace de travail de Blocky" at bounding box center [666, 353] width 1333 height 537
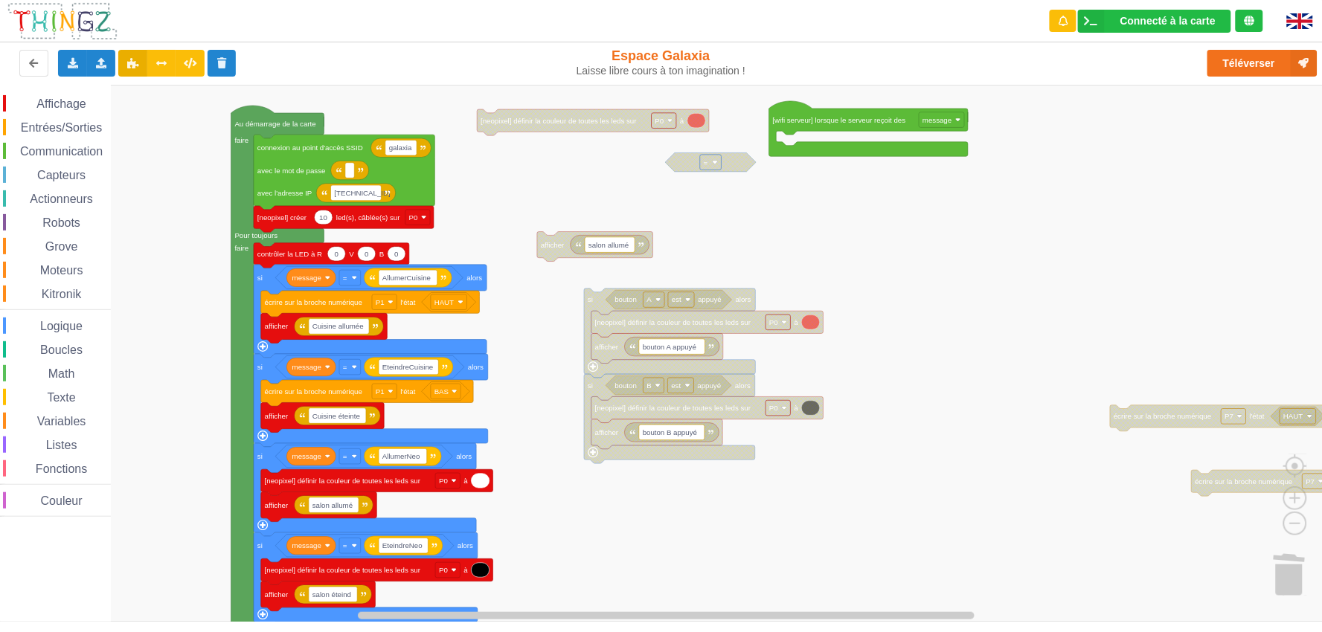
click at [735, 241] on div "Affichage Entrées/Sorties Communication Capteurs Actionneurs Robots Grove Moteu…" at bounding box center [666, 353] width 1333 height 537
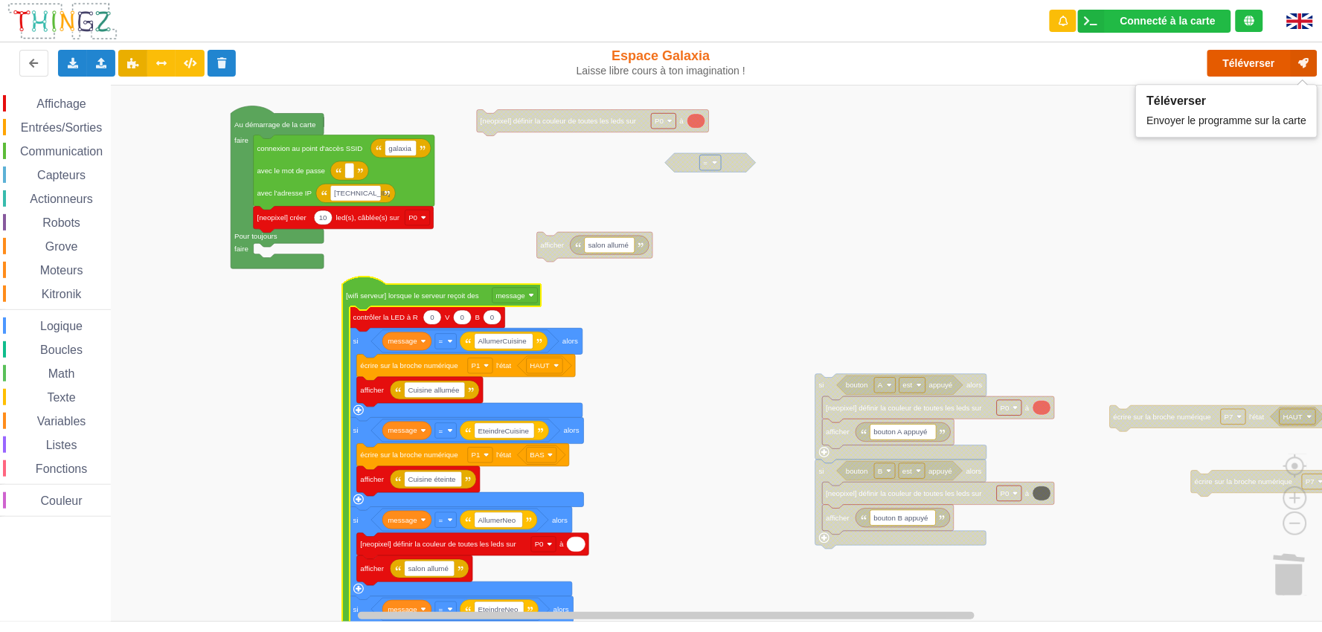
click at [1190, 68] on button "Téléverser" at bounding box center [1263, 63] width 110 height 27
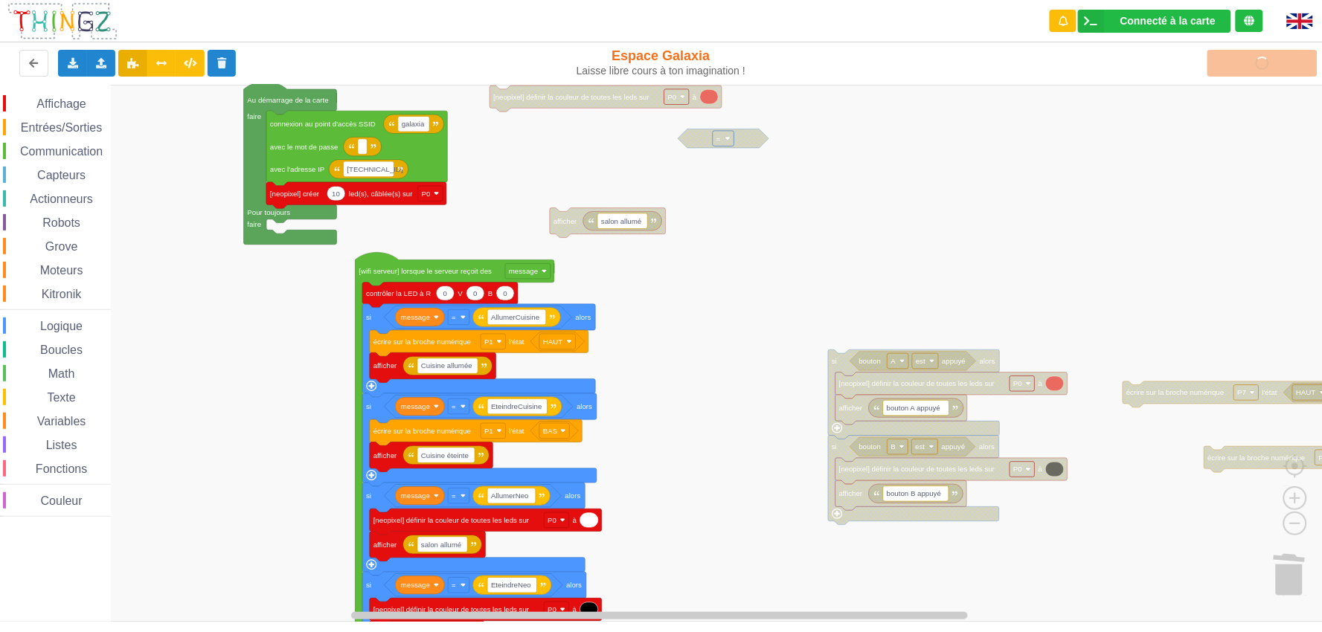
click at [821, 292] on div "Affichage Entrées/Sorties Communication Capteurs Actionneurs Robots Grove Moteu…" at bounding box center [666, 353] width 1333 height 537
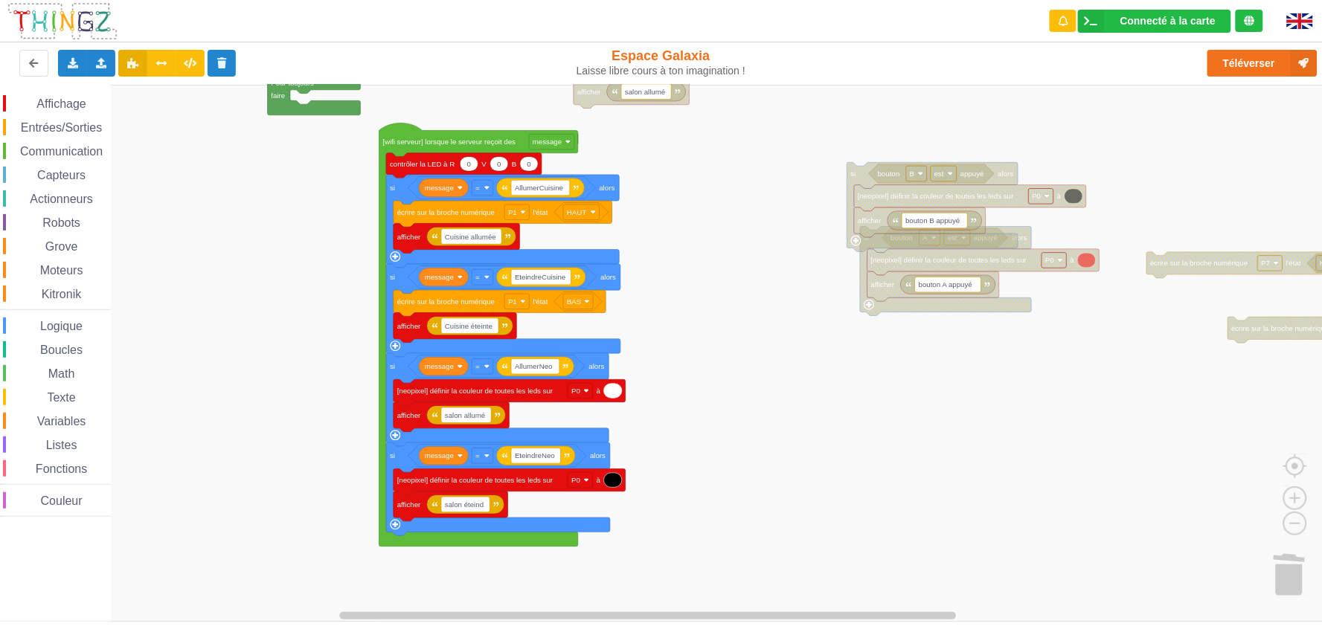
click at [804, 222] on div "Affichage Entrées/Sorties Communication Capteurs Actionneurs Robots Grove Moteu…" at bounding box center [666, 353] width 1333 height 537
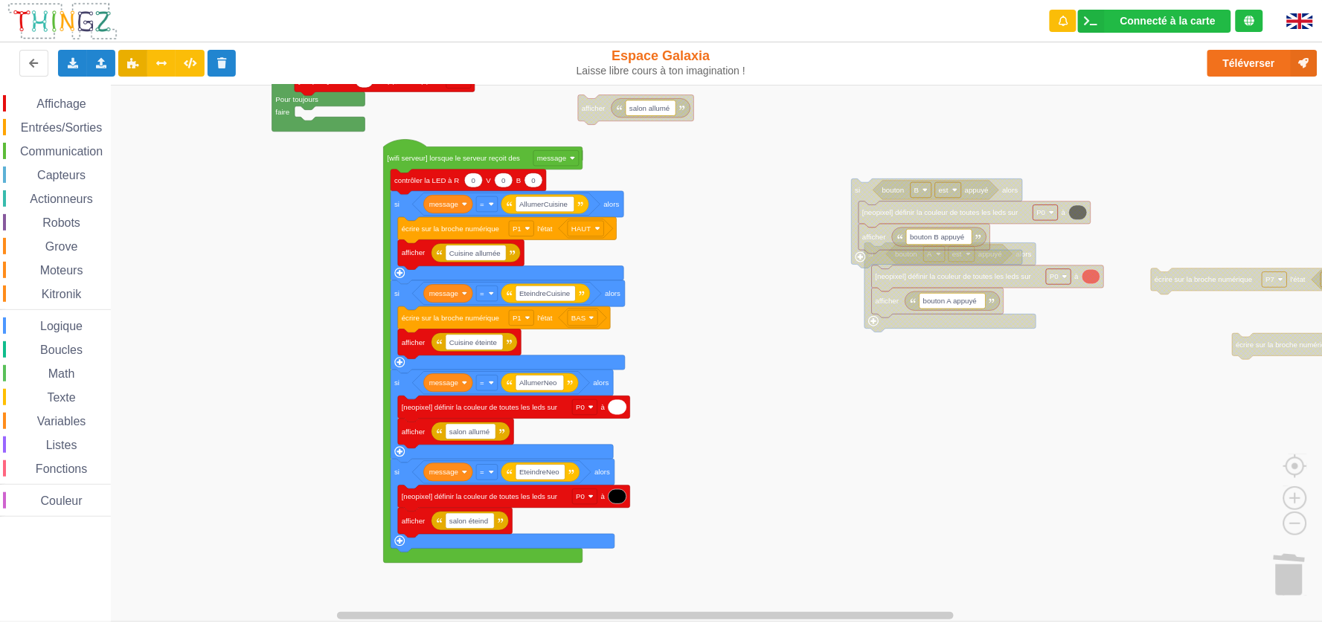
click at [720, 346] on rect "Espace de travail de Blocky" at bounding box center [666, 353] width 1333 height 537
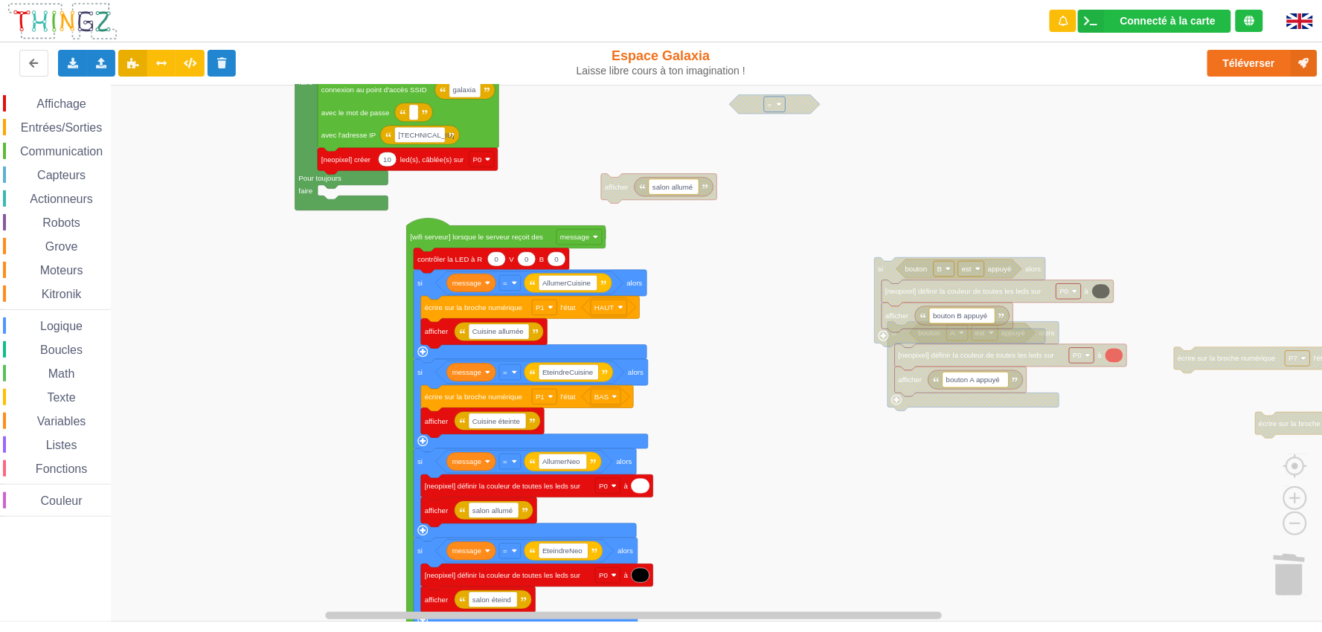
click at [760, 359] on div "Affichage Entrées/Sorties Communication Capteurs Actionneurs Robots Grove Moteu…" at bounding box center [666, 353] width 1333 height 537
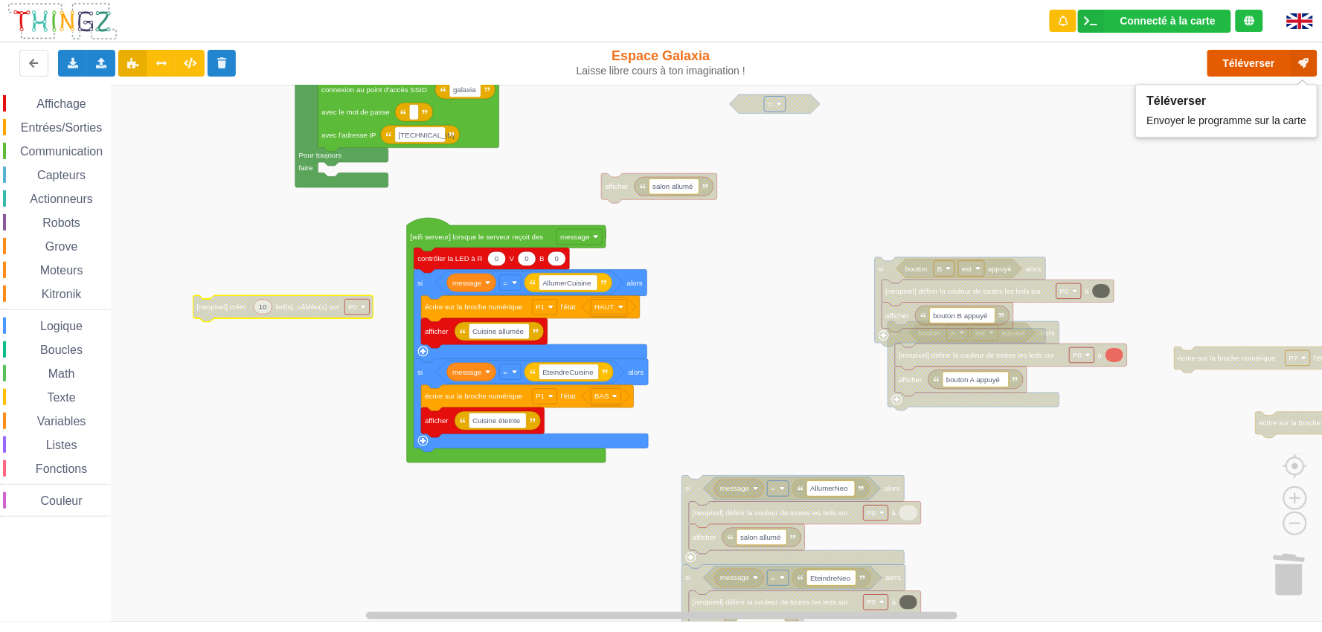
click at [1190, 58] on button "Téléverser" at bounding box center [1263, 63] width 110 height 27
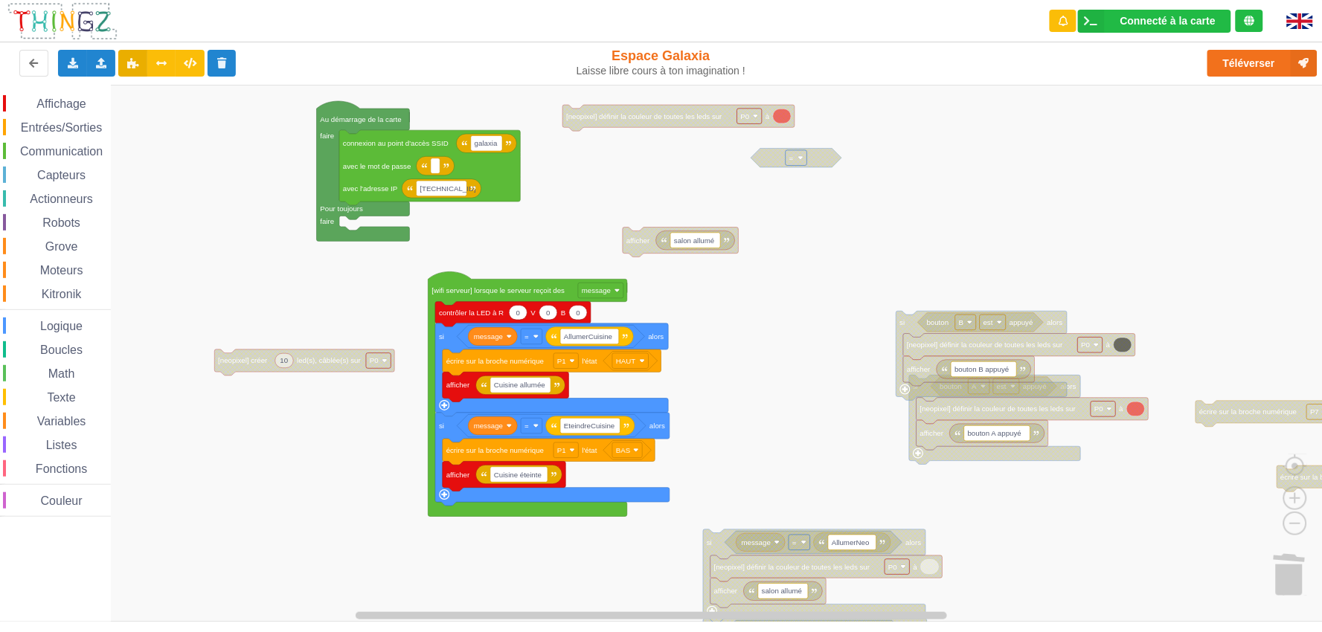
click at [817, 306] on div "Affichage Entrées/Sorties Communication Capteurs Actionneurs Robots Grove Moteu…" at bounding box center [666, 353] width 1333 height 537
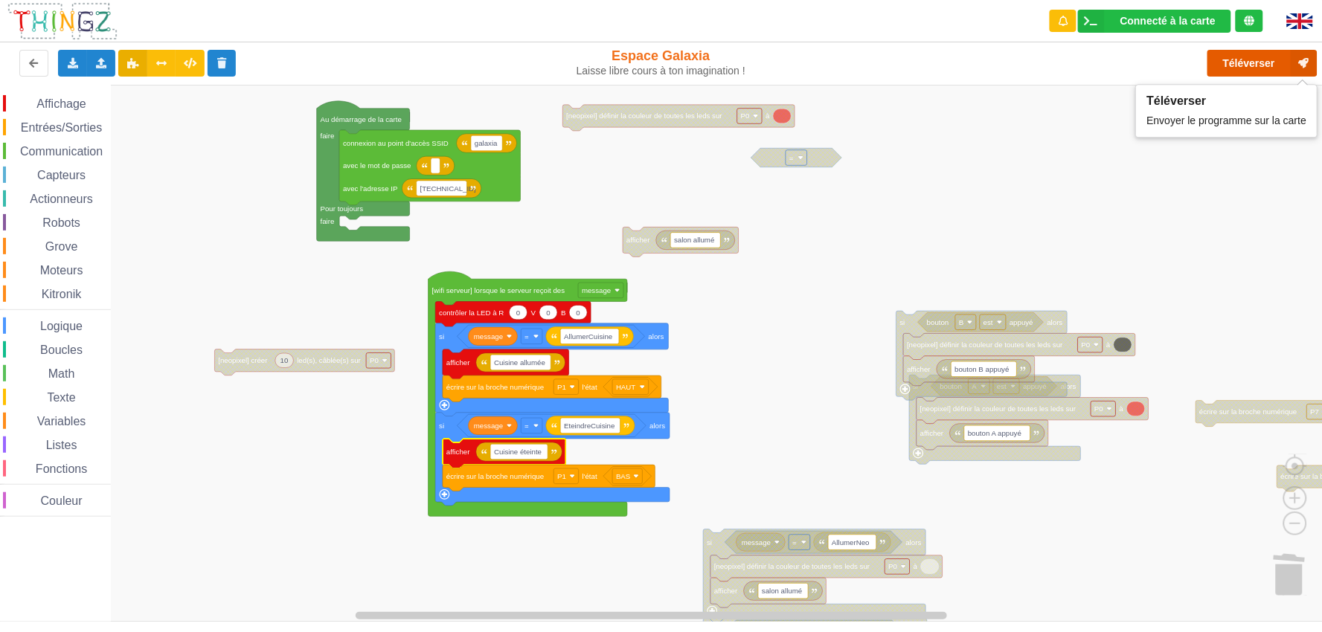
click at [1190, 71] on button "Téléverser" at bounding box center [1263, 63] width 110 height 27
